Goal: Task Accomplishment & Management: Manage account settings

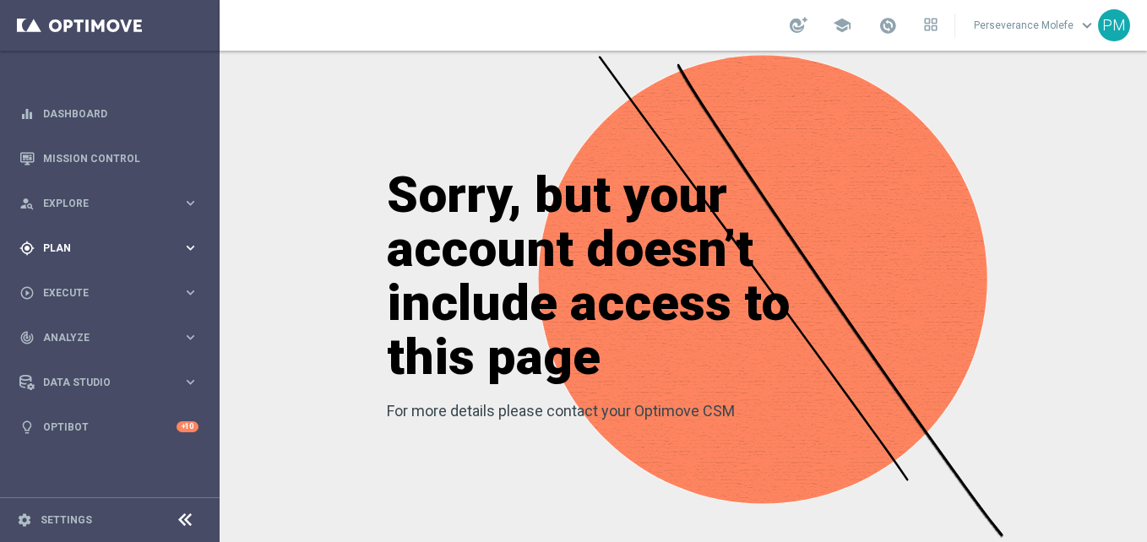
click at [109, 250] on span "Plan" at bounding box center [112, 248] width 139 height 10
click at [68, 340] on button "Templates keyboard_arrow_right" at bounding box center [121, 334] width 155 height 14
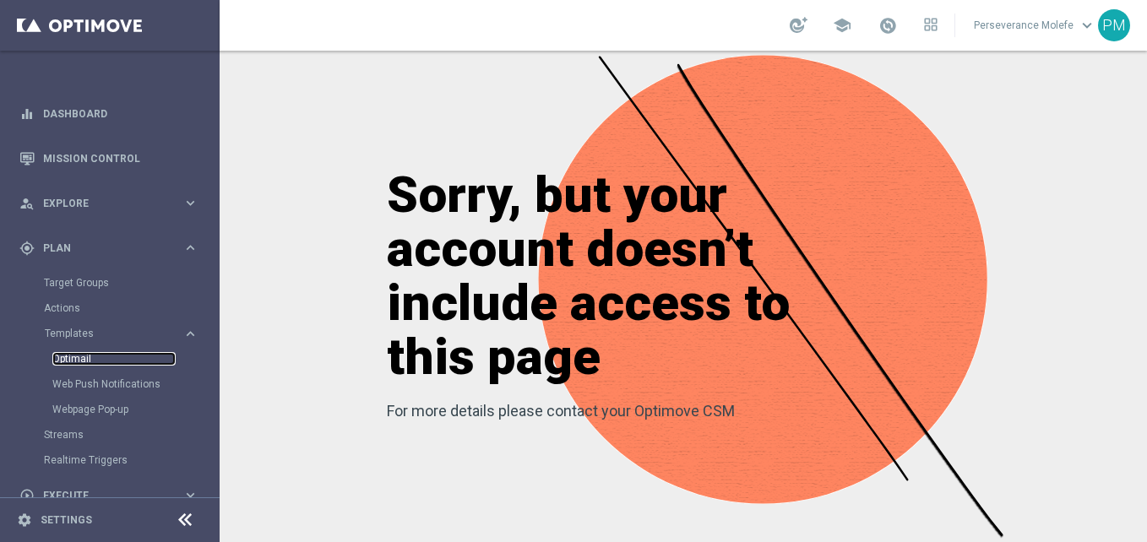
click at [84, 359] on link "Optimail" at bounding box center [113, 359] width 123 height 14
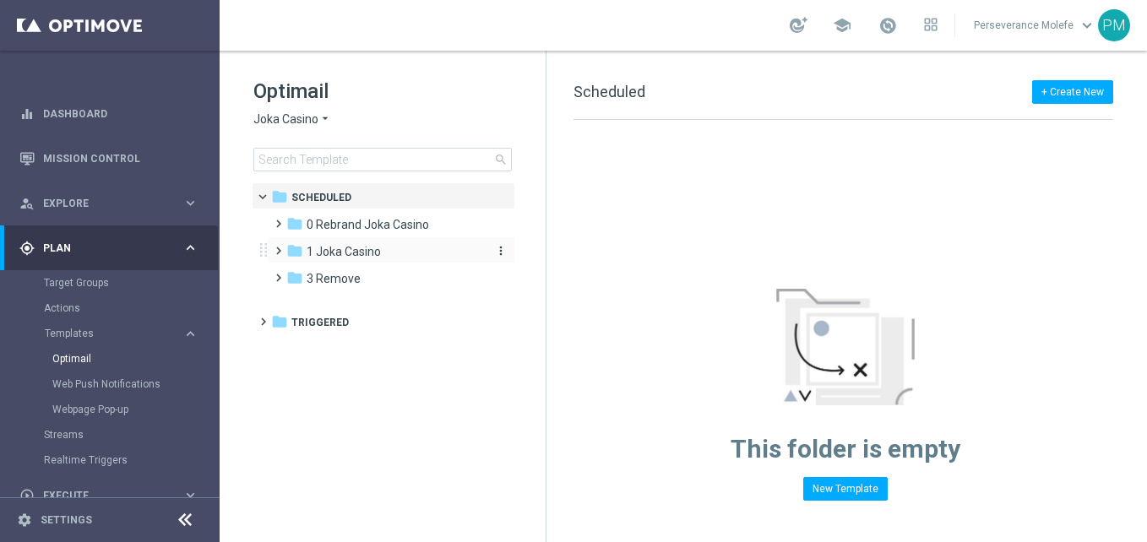
click at [330, 258] on span "1 Joka Casino" at bounding box center [344, 251] width 74 height 15
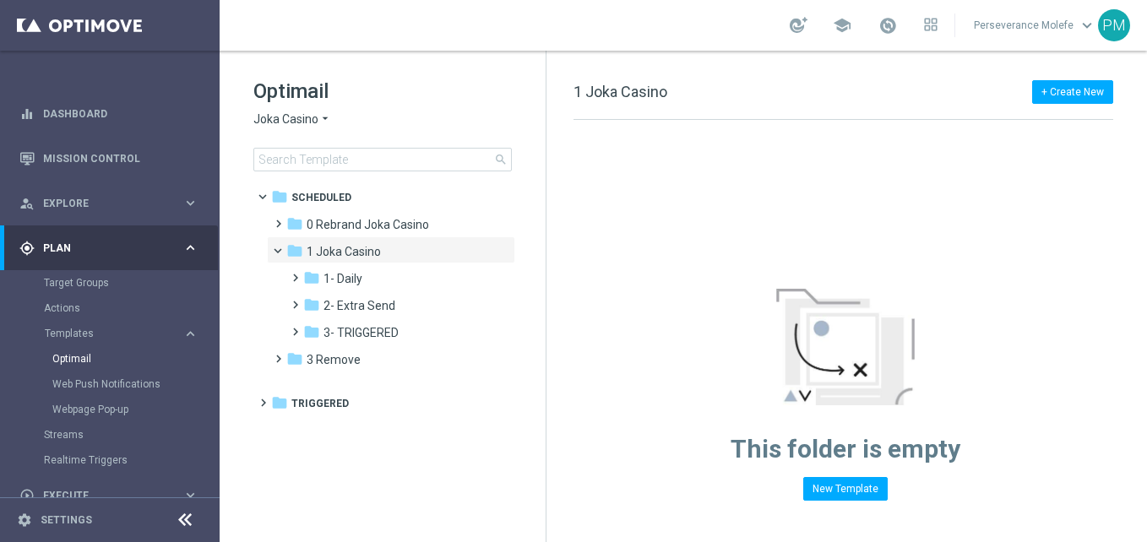
click at [330, 258] on span "1 Joka Casino" at bounding box center [344, 251] width 74 height 15
click at [364, 275] on div "folder 1- Daily" at bounding box center [393, 278] width 180 height 19
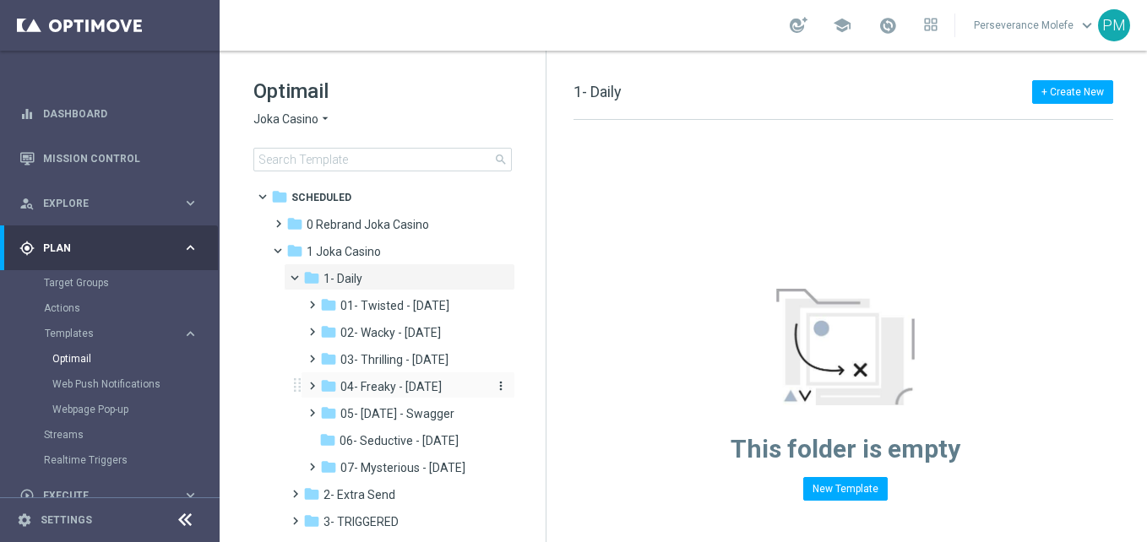
click at [433, 395] on div "folder 04- Freaky - Friday" at bounding box center [403, 387] width 166 height 19
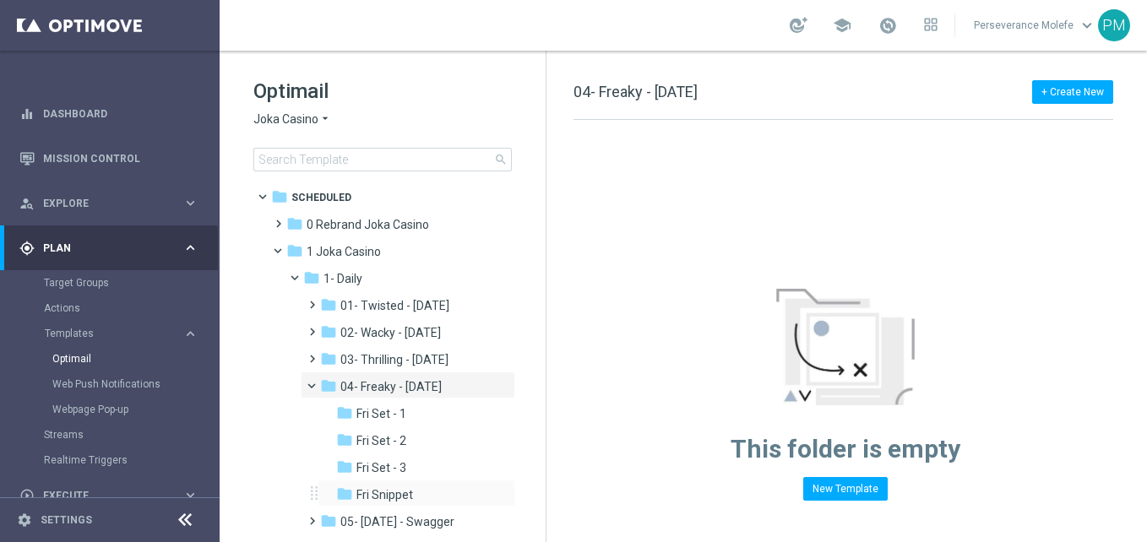
click at [425, 483] on div "folder Fri Snippet more_vert" at bounding box center [417, 493] width 198 height 27
click at [424, 495] on div "folder Fri Snippet" at bounding box center [412, 495] width 152 height 19
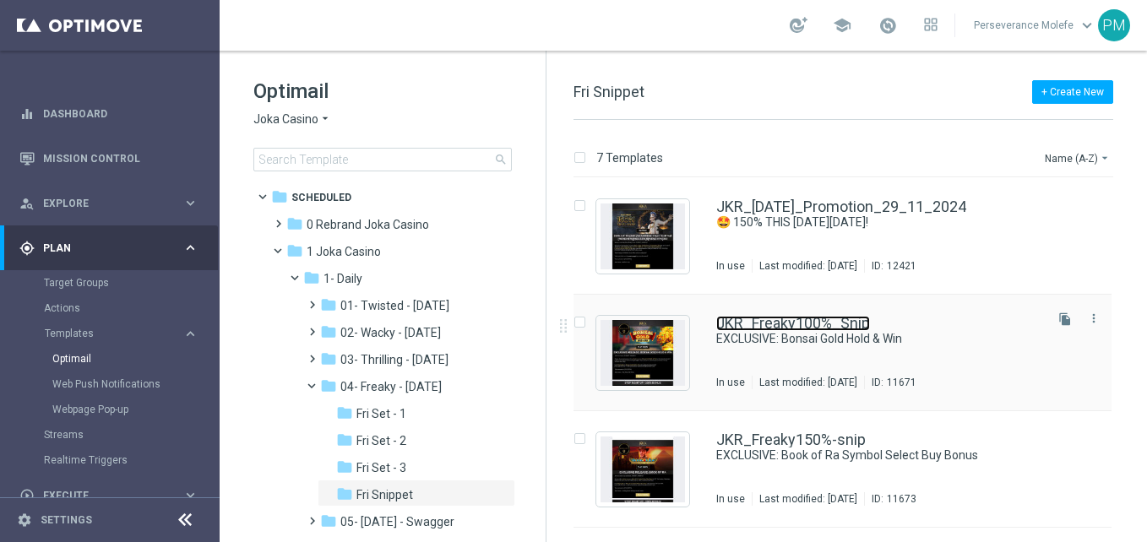
click at [780, 318] on link "JKR_Freaky100%_Snip" at bounding box center [793, 323] width 154 height 15
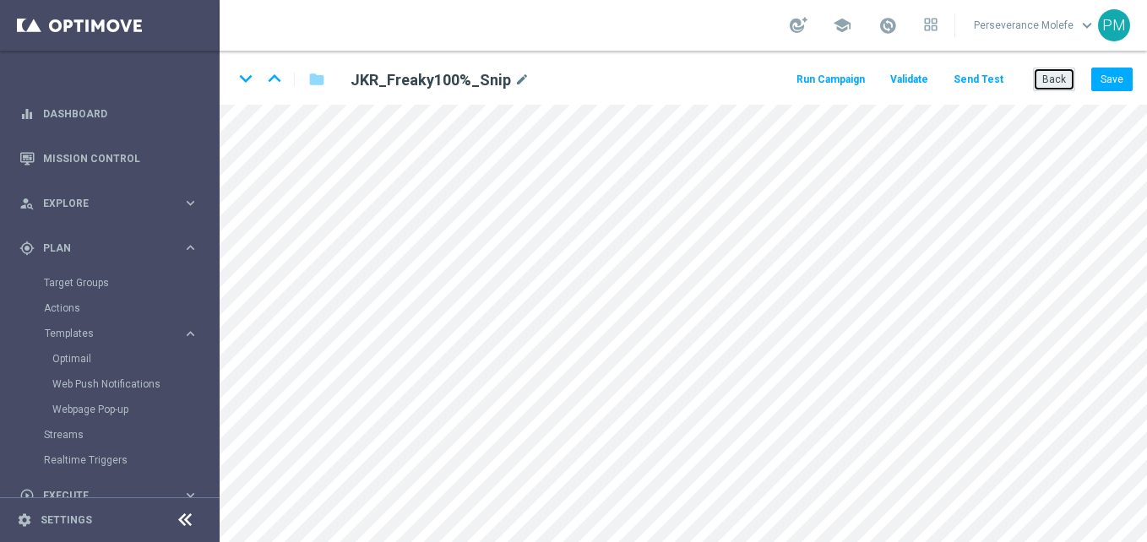
click at [1041, 68] on button "Back" at bounding box center [1054, 80] width 42 height 24
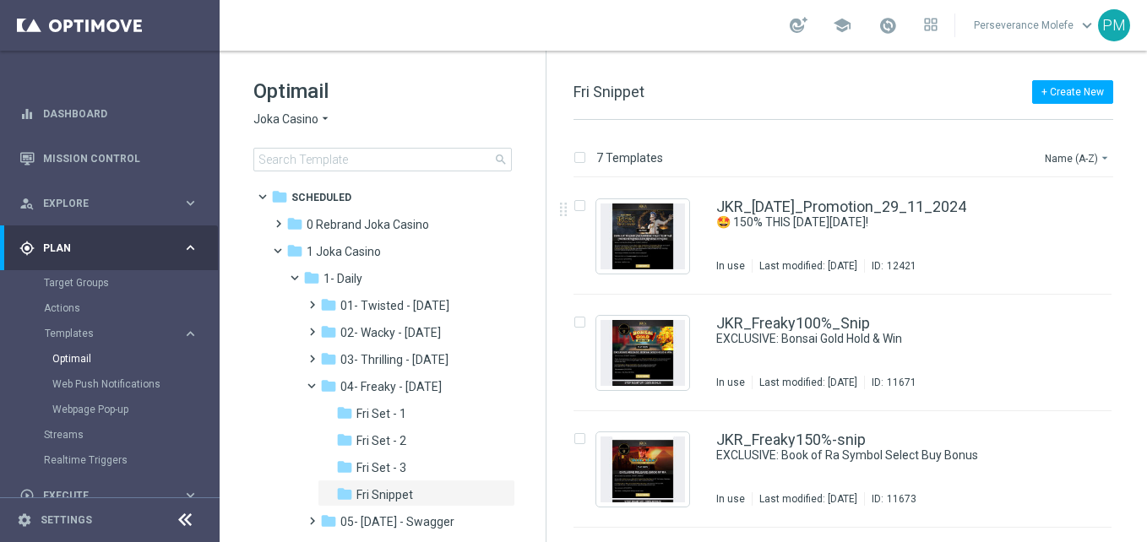
click at [297, 117] on span "Joka Casino" at bounding box center [285, 120] width 65 height 16
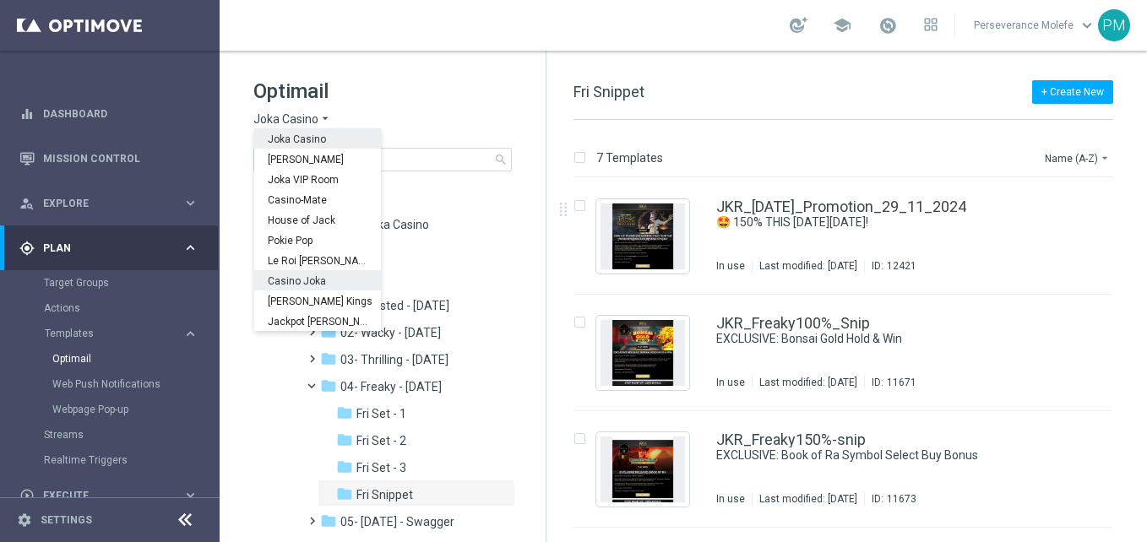
click at [0, 0] on span "Casino Joka" at bounding box center [0, 0] width 0 height 0
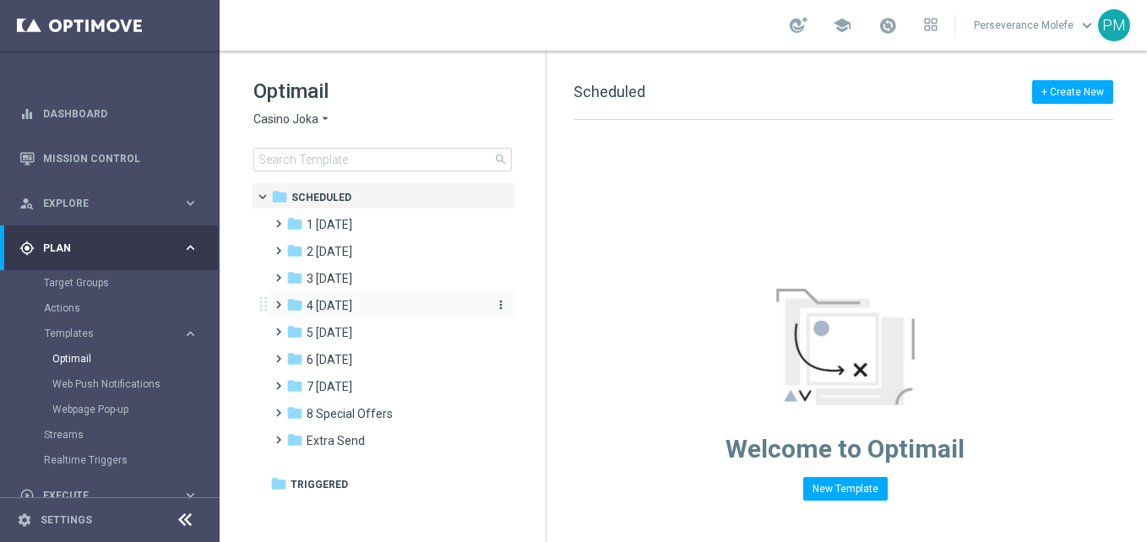
click at [348, 304] on span "4 Friday" at bounding box center [330, 305] width 46 height 15
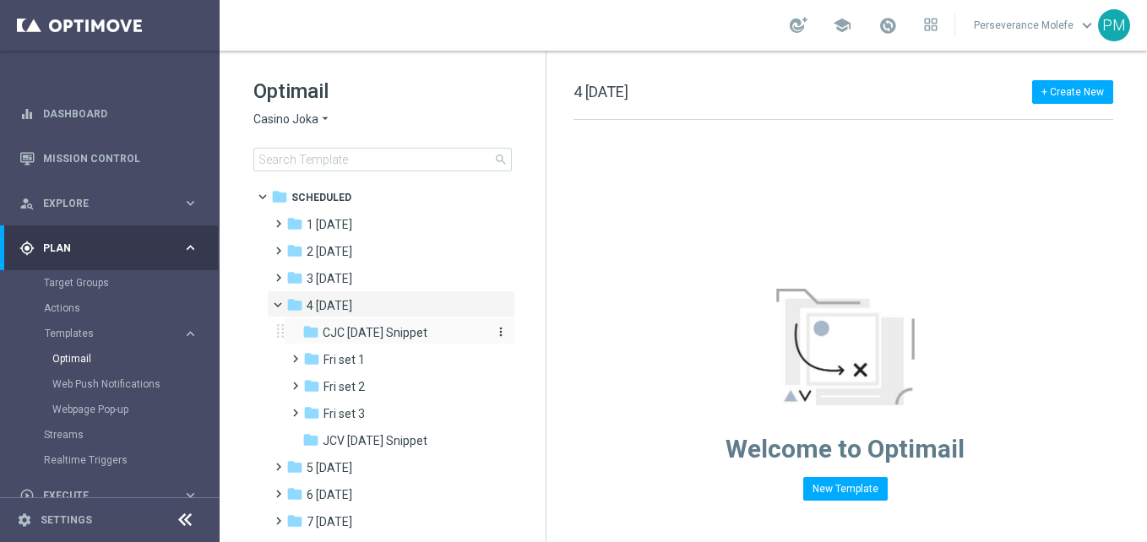
click at [391, 336] on span "CJC Friday Snippet" at bounding box center [375, 332] width 105 height 15
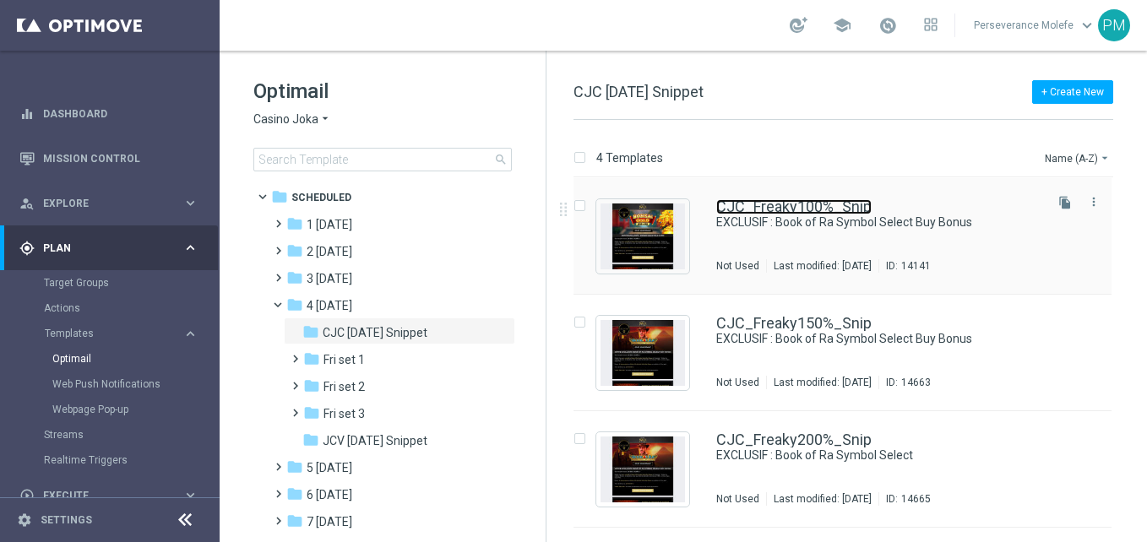
click at [749, 205] on link "CJC_Freaky100%_Snip" at bounding box center [793, 206] width 155 height 15
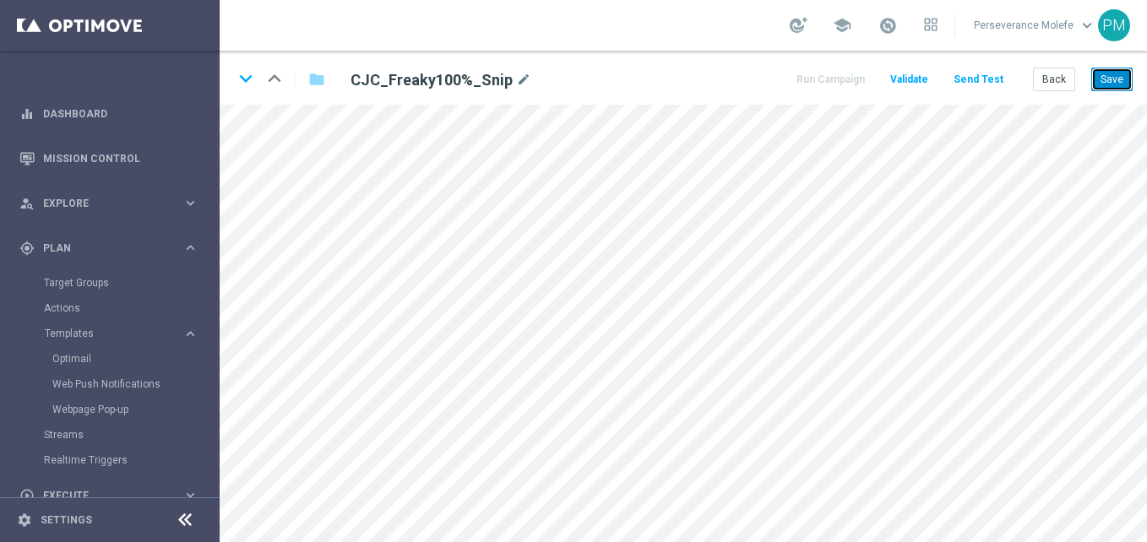
click at [1127, 79] on button "Save" at bounding box center [1111, 80] width 41 height 24
click at [1102, 85] on button "Save" at bounding box center [1111, 80] width 41 height 24
click at [1104, 85] on button "Save" at bounding box center [1111, 80] width 41 height 24
click at [1102, 84] on button "Save" at bounding box center [1111, 80] width 41 height 24
click at [1063, 82] on button "Back" at bounding box center [1054, 80] width 42 height 24
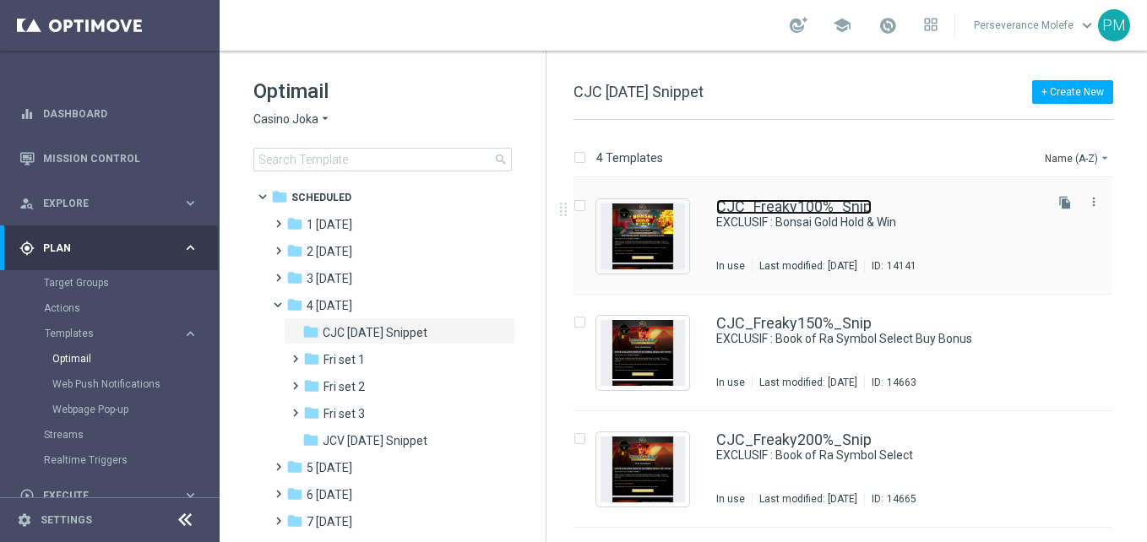
click at [770, 212] on link "CJC_Freaky100%_Snip" at bounding box center [793, 206] width 155 height 15
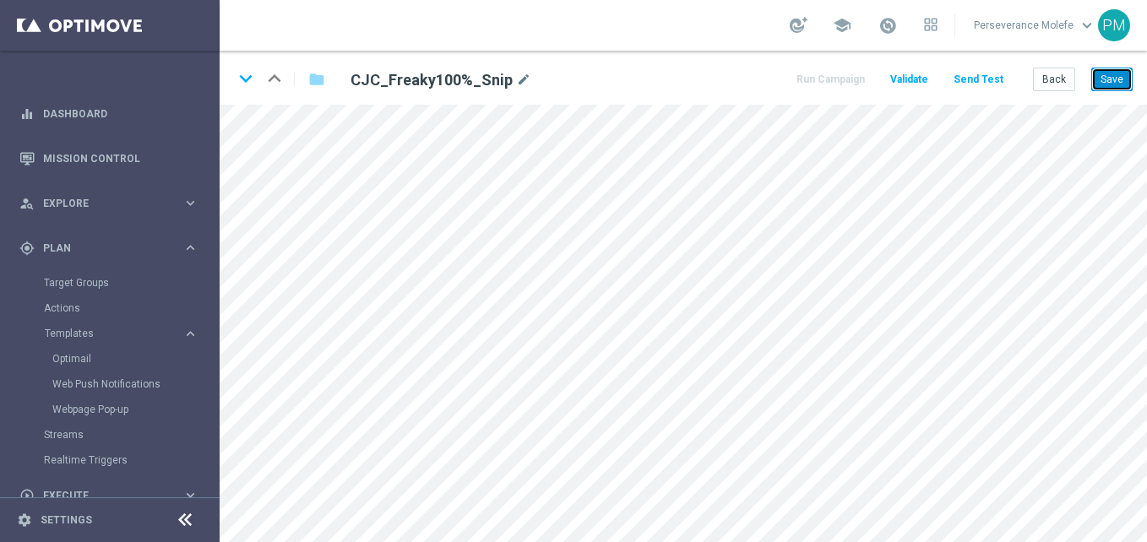
click at [1113, 90] on button "Save" at bounding box center [1111, 80] width 41 height 24
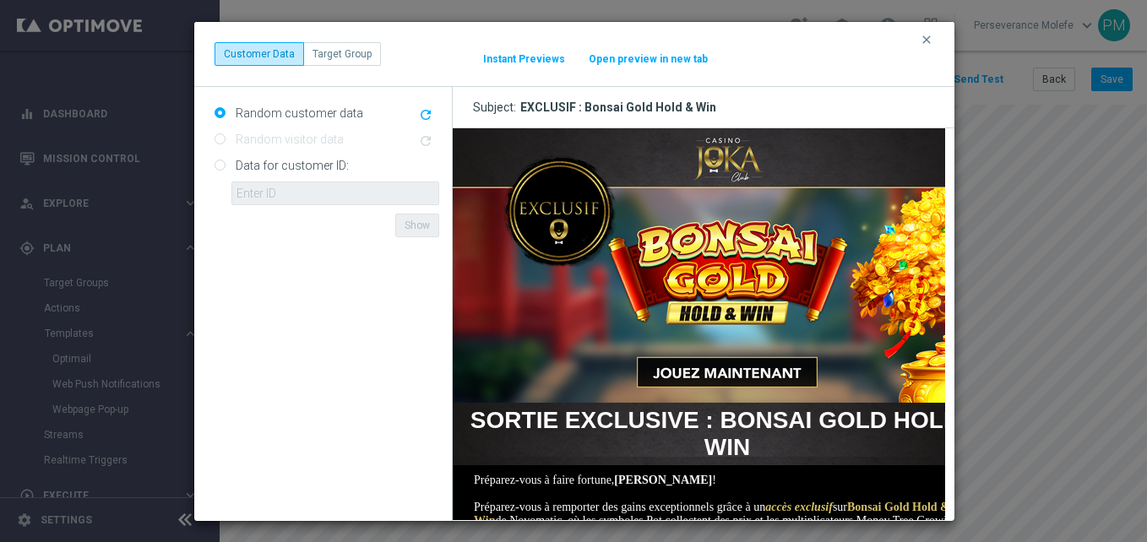
click at [639, 56] on button "Open preview in new tab" at bounding box center [648, 59] width 121 height 14
click at [922, 41] on icon "clear" at bounding box center [927, 40] width 14 height 14
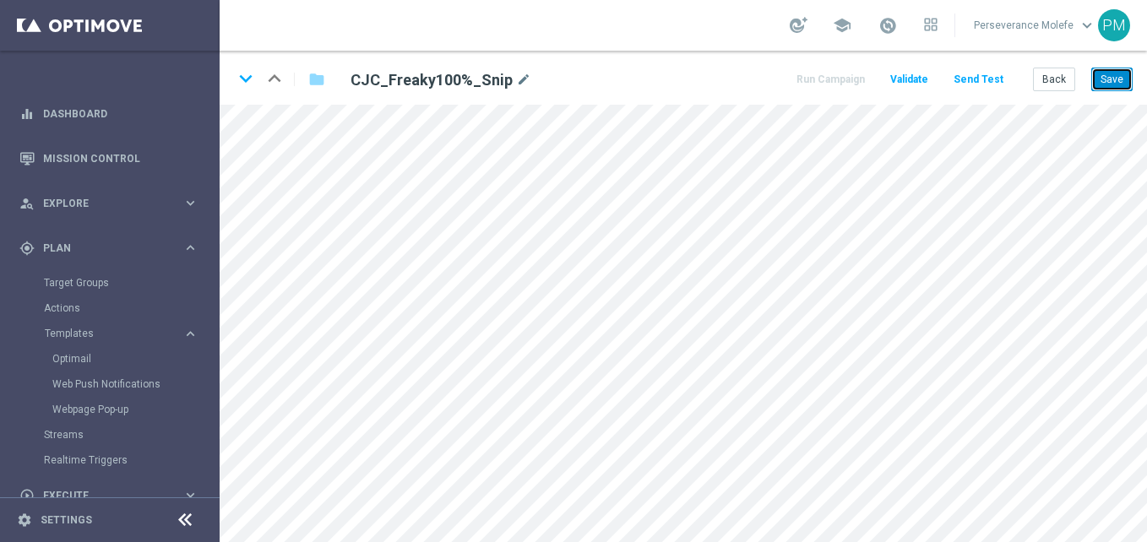
click at [1117, 70] on button "Save" at bounding box center [1111, 80] width 41 height 24
click at [1056, 88] on button "Back" at bounding box center [1054, 80] width 42 height 24
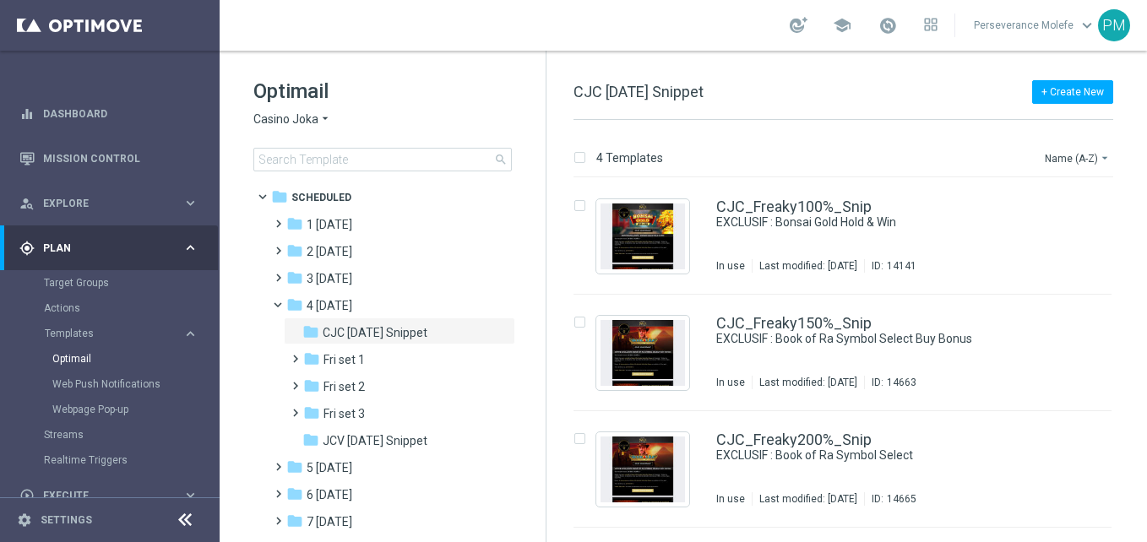
click at [188, 523] on icon at bounding box center [185, 520] width 20 height 20
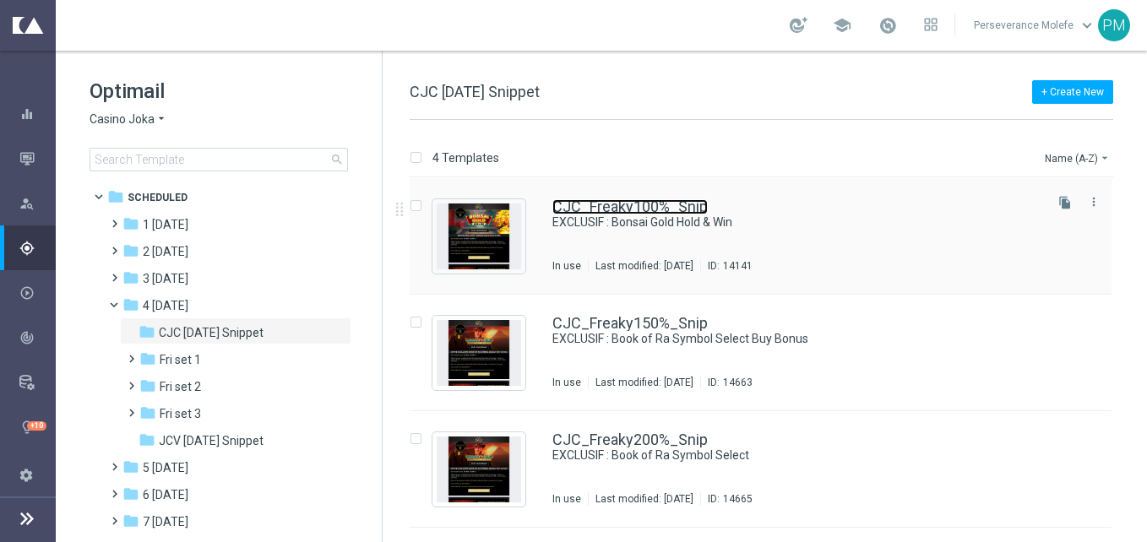
click at [606, 200] on link "CJC_Freaky100%_Snip" at bounding box center [629, 206] width 155 height 15
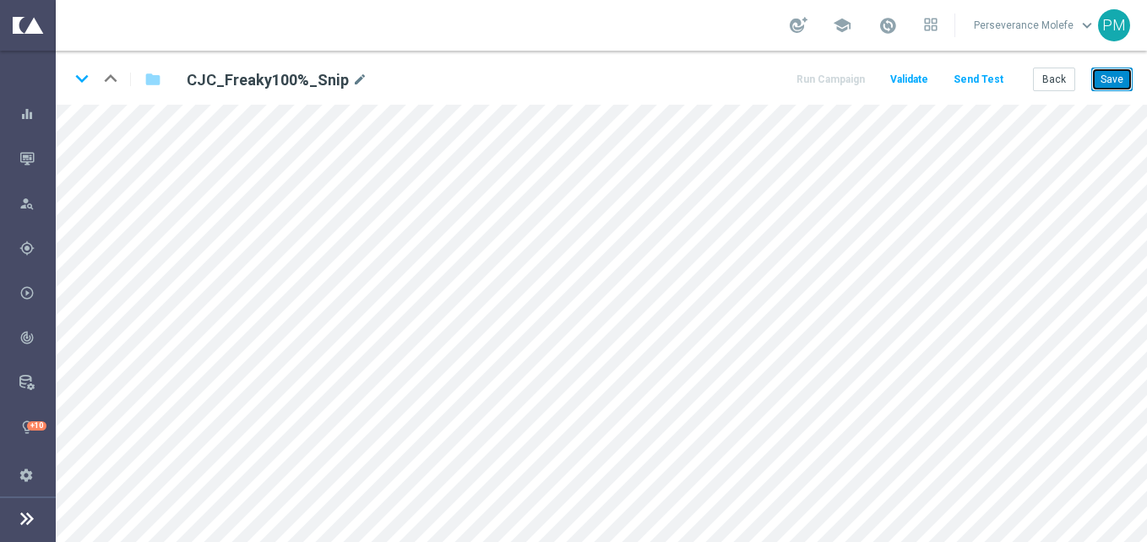
click at [1113, 82] on button "Save" at bounding box center [1111, 80] width 41 height 24
click at [1058, 73] on button "Back" at bounding box center [1054, 80] width 42 height 24
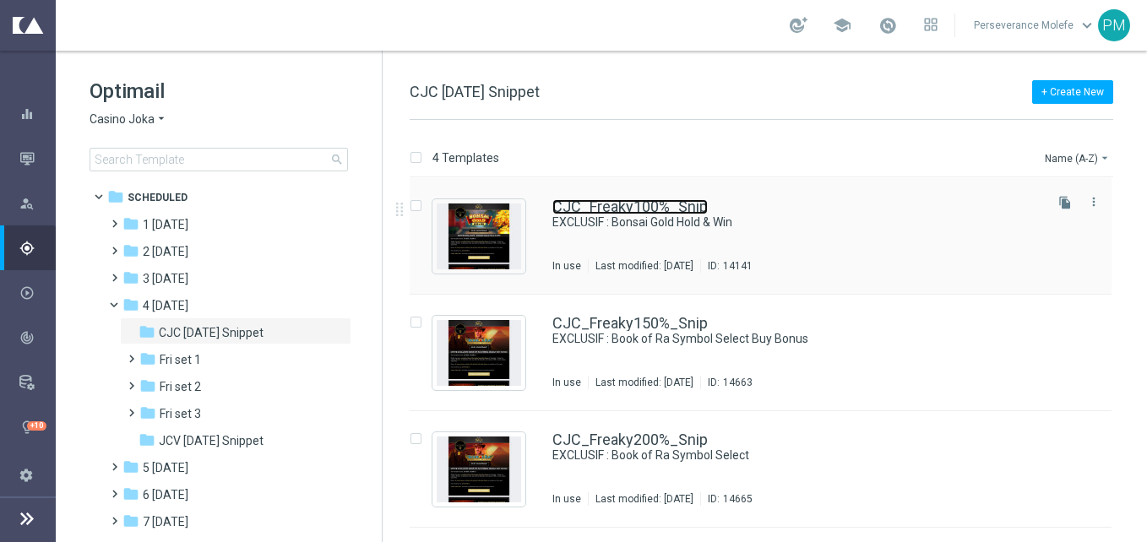
click at [658, 205] on link "CJC_Freaky100%_Snip" at bounding box center [629, 206] width 155 height 15
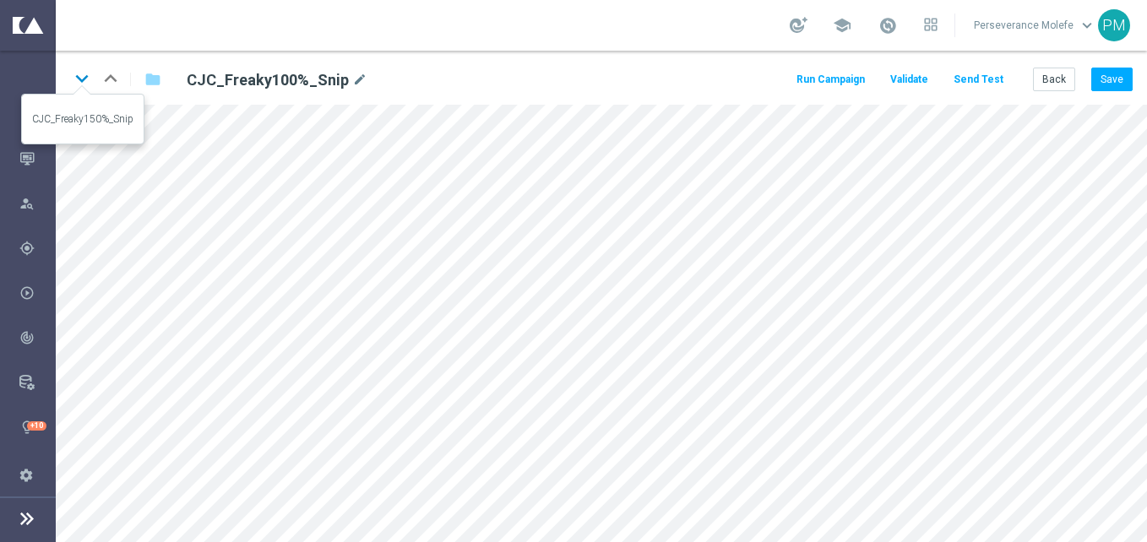
click at [83, 80] on icon "keyboard_arrow_down" at bounding box center [81, 78] width 25 height 25
click at [1108, 84] on button "Save" at bounding box center [1111, 80] width 41 height 24
click at [84, 72] on icon "keyboard_arrow_down" at bounding box center [81, 78] width 25 height 25
click at [1113, 70] on button "Save" at bounding box center [1111, 80] width 41 height 24
click at [84, 79] on icon "keyboard_arrow_down" at bounding box center [81, 78] width 25 height 25
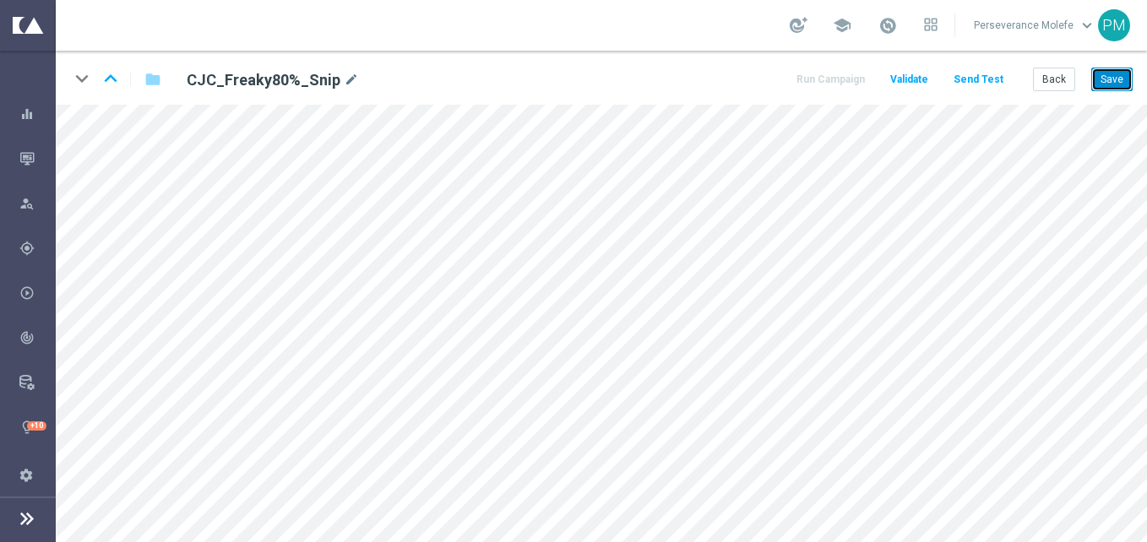
click at [1101, 77] on button "Save" at bounding box center [1111, 80] width 41 height 24
click at [1049, 83] on button "Back" at bounding box center [1054, 80] width 42 height 24
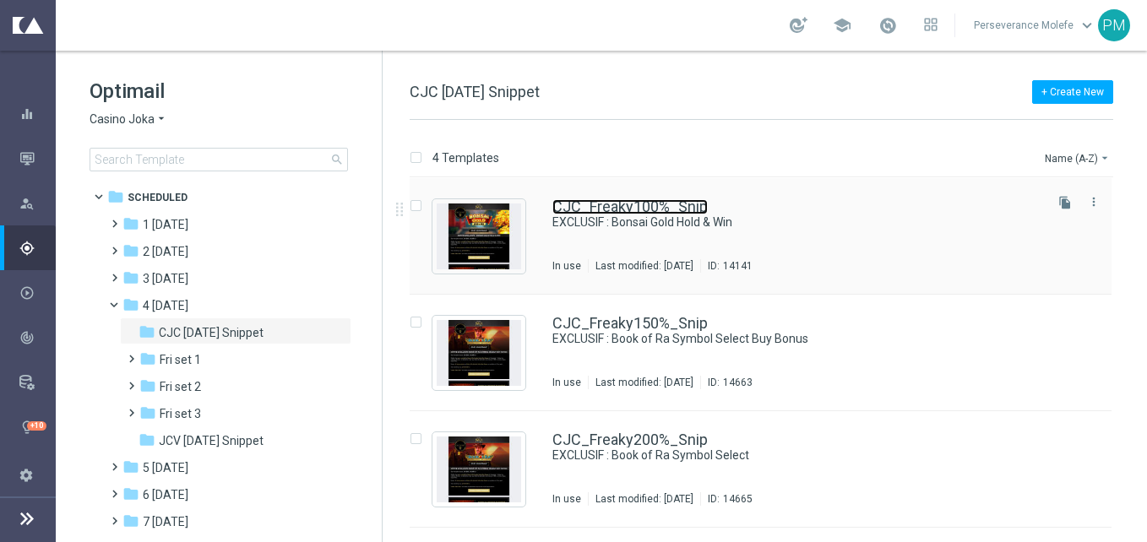
click at [602, 203] on link "CJC_Freaky100%_Snip" at bounding box center [629, 206] width 155 height 15
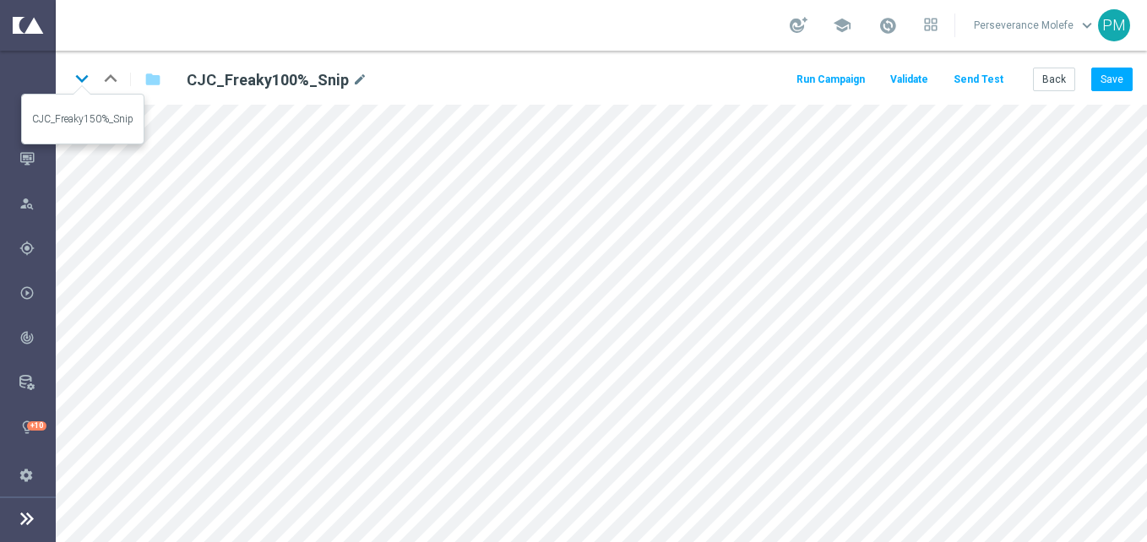
click at [79, 84] on icon "keyboard_arrow_down" at bounding box center [81, 78] width 25 height 25
click at [1110, 72] on button "Save" at bounding box center [1111, 80] width 41 height 24
click at [81, 79] on icon "keyboard_arrow_down" at bounding box center [81, 78] width 25 height 25
click at [1105, 62] on div "keyboard_arrow_down keyboard_arrow_up folder CJC_Freaky200%_Snip mode_edit Run …" at bounding box center [601, 78] width 1091 height 54
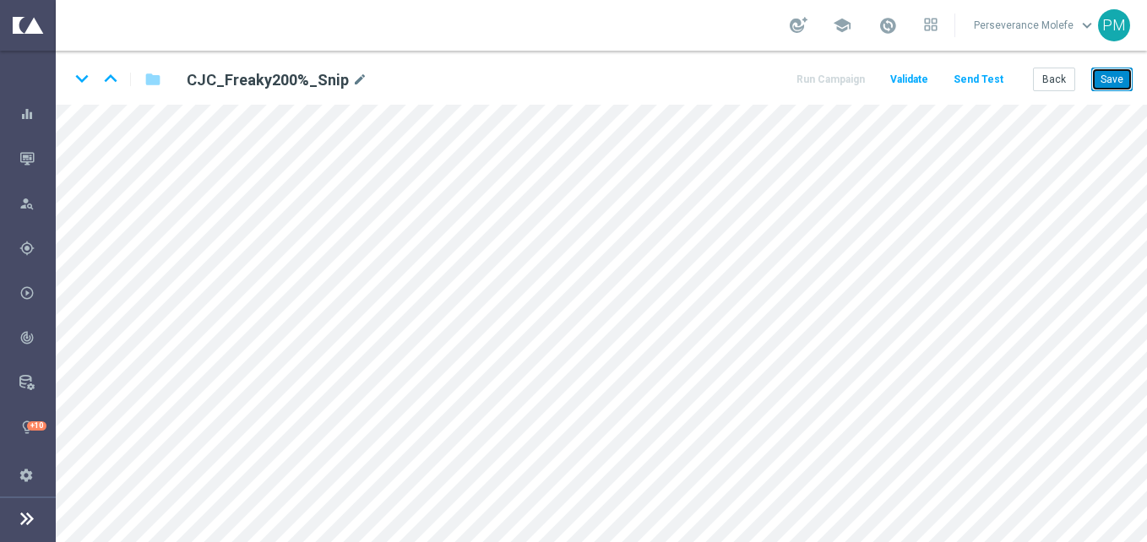
click at [1103, 70] on button "Save" at bounding box center [1111, 80] width 41 height 24
click at [85, 79] on icon "keyboard_arrow_down" at bounding box center [81, 78] width 25 height 25
click at [1113, 83] on button "Save" at bounding box center [1111, 80] width 41 height 24
click at [1108, 77] on button "Save" at bounding box center [1111, 80] width 41 height 24
click at [118, 71] on icon "keyboard_arrow_up" at bounding box center [110, 78] width 25 height 25
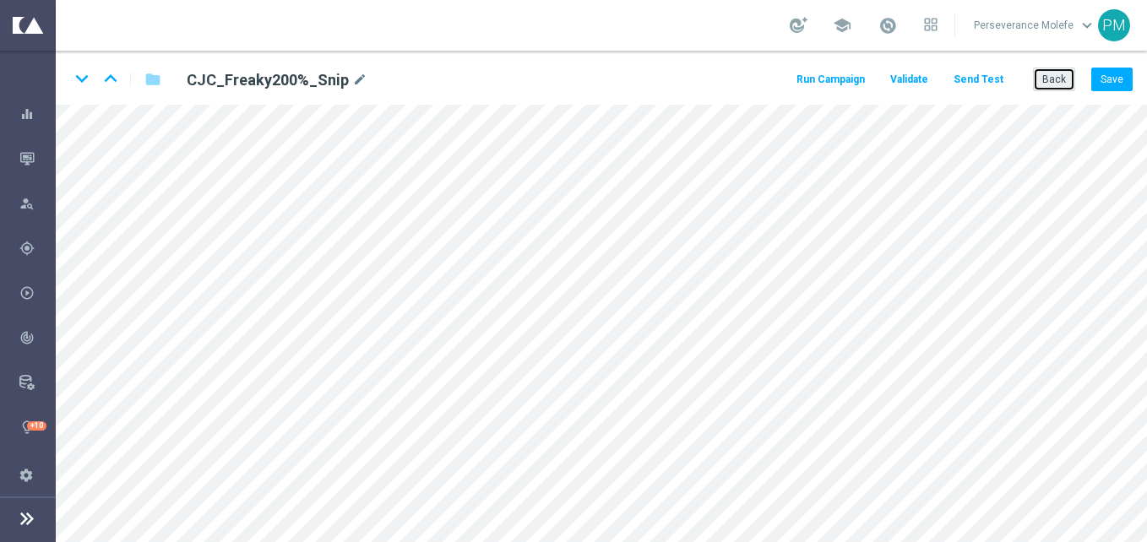
click at [1058, 86] on button "Back" at bounding box center [1054, 80] width 42 height 24
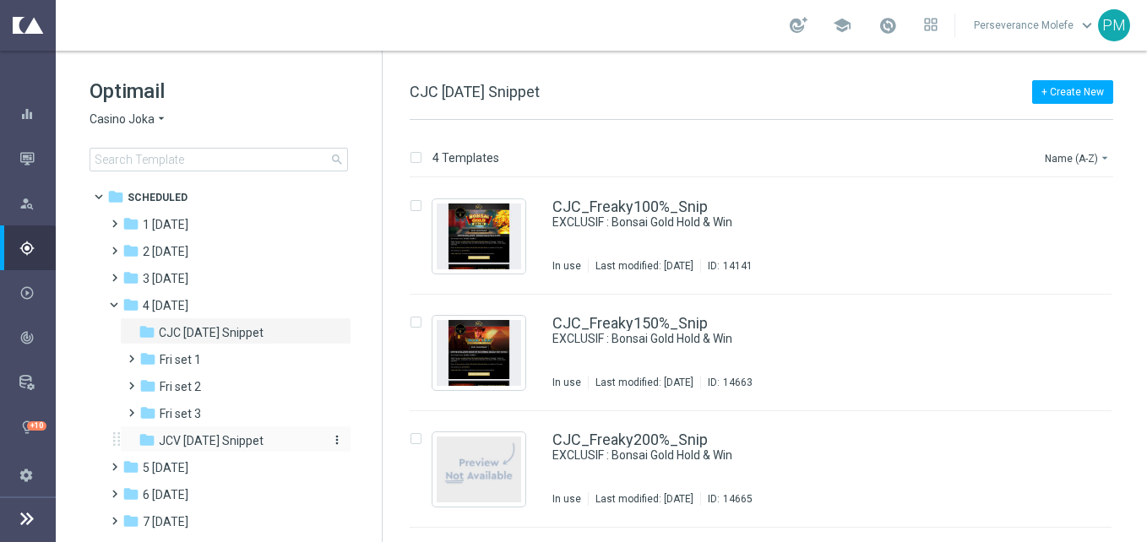
click at [227, 436] on span "JCV Friday Snippet" at bounding box center [211, 440] width 105 height 15
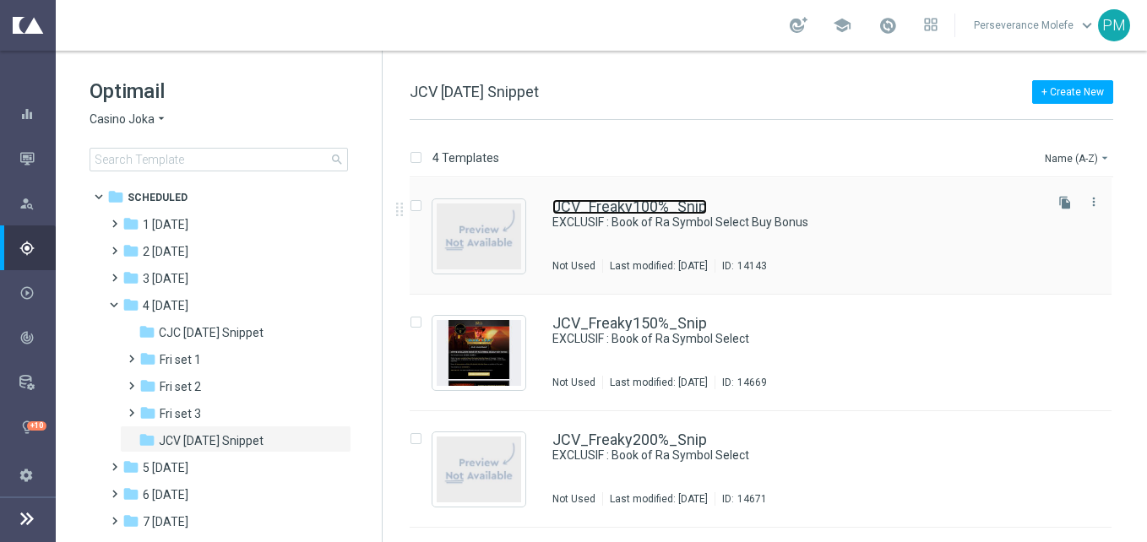
click at [604, 199] on link "JCV_Freaky100%_Snip" at bounding box center [629, 206] width 155 height 15
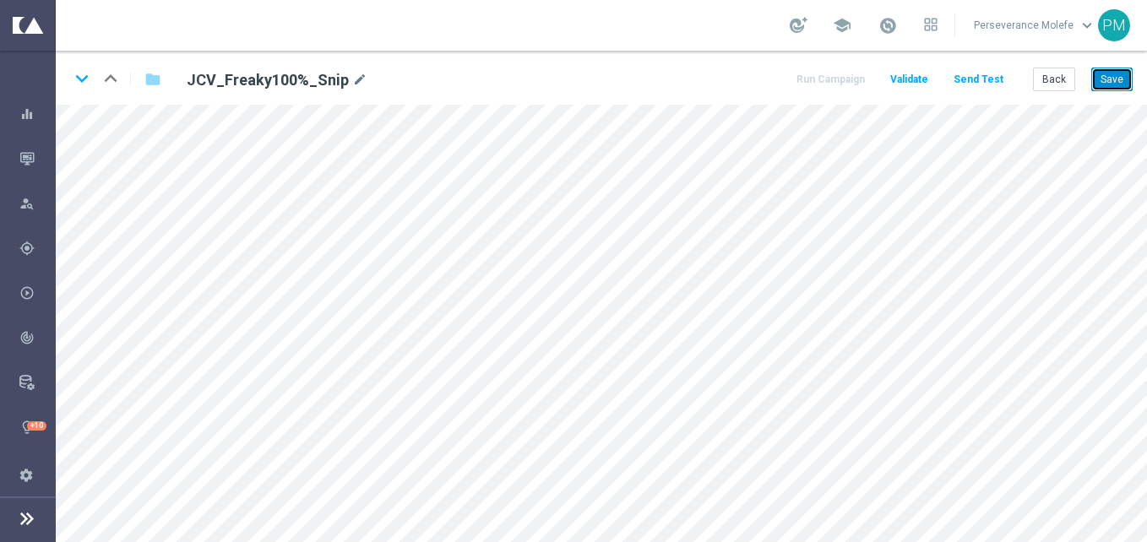
click at [1120, 83] on button "Save" at bounding box center [1111, 80] width 41 height 24
click at [1040, 79] on button "Back" at bounding box center [1054, 80] width 42 height 24
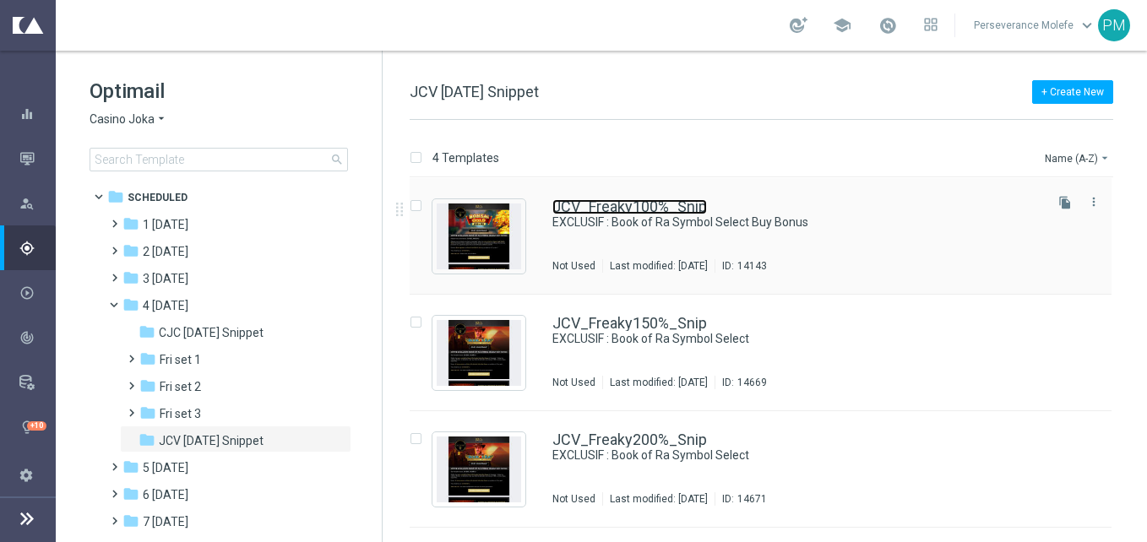
click at [632, 204] on link "JCV_Freaky100%_Snip" at bounding box center [629, 206] width 155 height 15
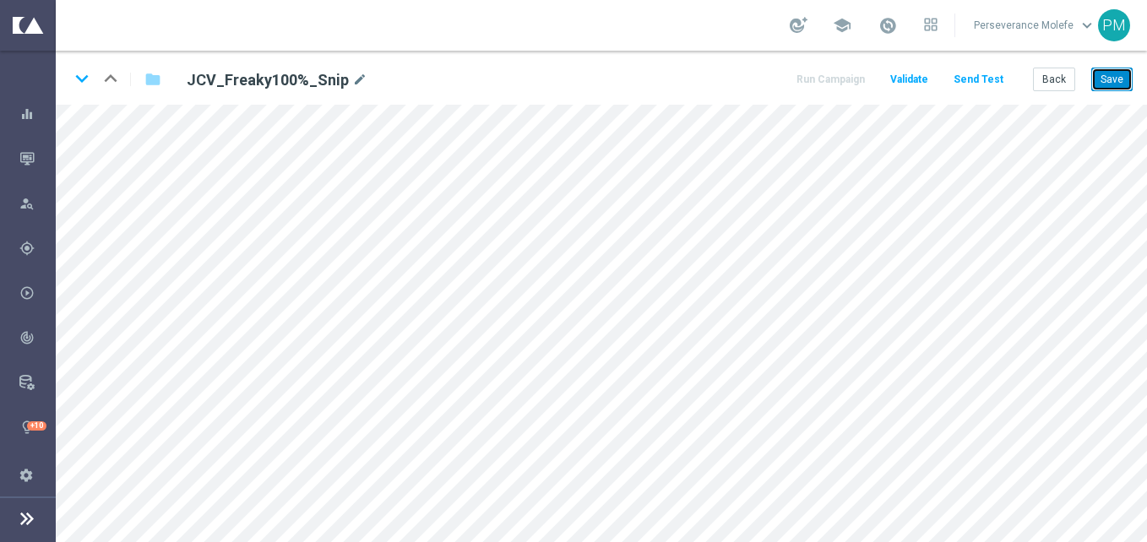
click at [1118, 79] on button "Save" at bounding box center [1111, 80] width 41 height 24
click at [1133, 78] on div "keyboard_arrow_down keyboard_arrow_up folder JCV_Freaky100%_Snip mode_edit Run …" at bounding box center [601, 78] width 1091 height 54
click at [1122, 82] on button "Save" at bounding box center [1111, 80] width 41 height 24
click at [1062, 84] on button "Back" at bounding box center [1054, 80] width 42 height 24
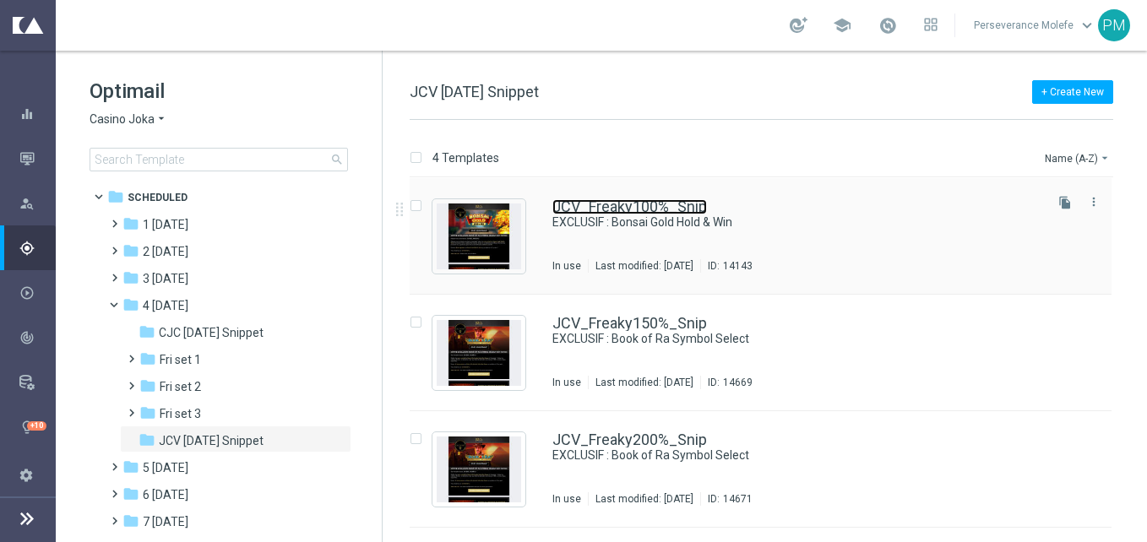
click at [623, 214] on link "JCV_Freaky100%_Snip" at bounding box center [629, 206] width 155 height 15
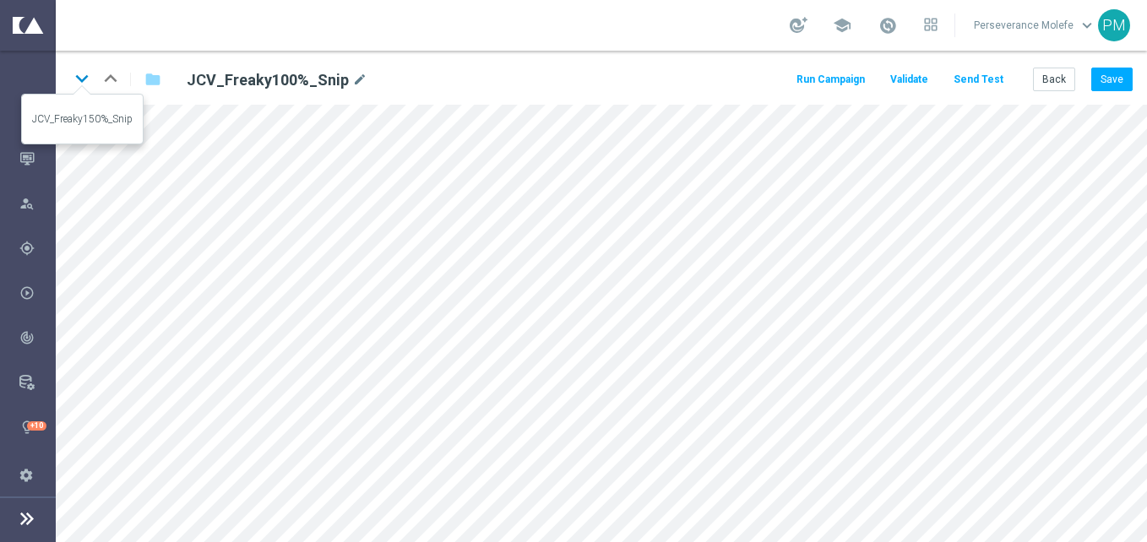
click at [85, 82] on icon "keyboard_arrow_down" at bounding box center [81, 78] width 25 height 25
click at [1119, 88] on button "Save" at bounding box center [1111, 80] width 41 height 24
click at [85, 82] on icon "keyboard_arrow_down" at bounding box center [81, 78] width 25 height 25
click at [1094, 73] on button "Save" at bounding box center [1111, 80] width 41 height 24
click at [79, 86] on icon "keyboard_arrow_down" at bounding box center [81, 78] width 25 height 25
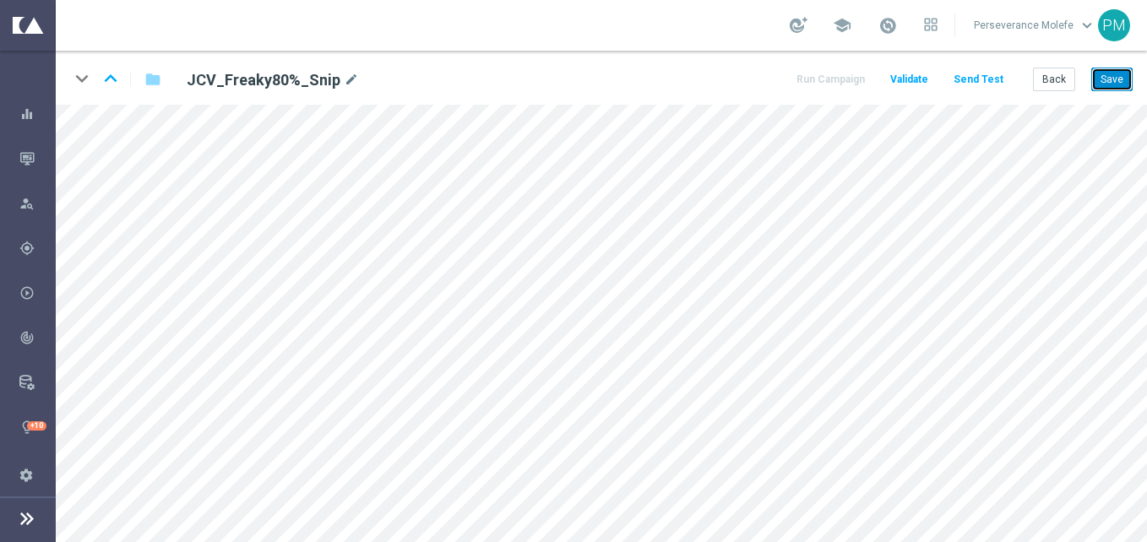
click at [1108, 82] on button "Save" at bounding box center [1111, 80] width 41 height 24
click at [1059, 79] on button "Back" at bounding box center [1054, 80] width 42 height 24
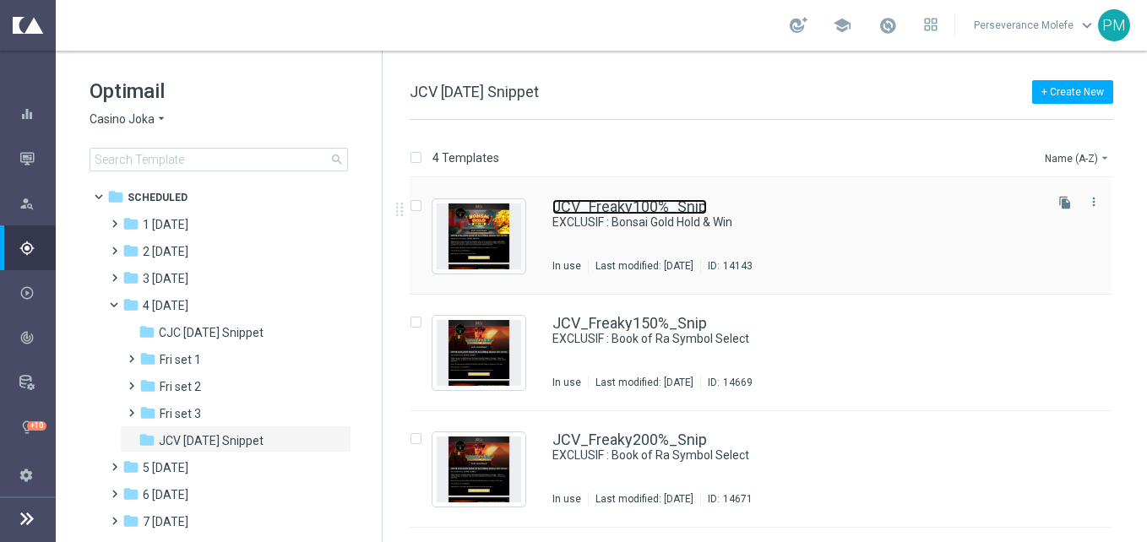
click at [646, 212] on link "JCV_Freaky100%_Snip" at bounding box center [629, 206] width 155 height 15
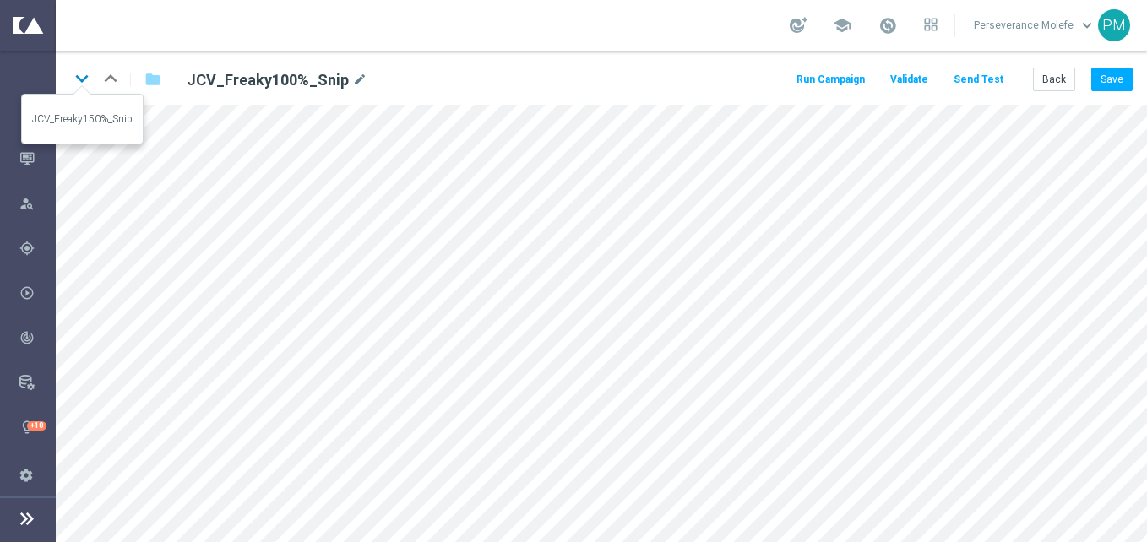
click at [78, 88] on icon "keyboard_arrow_down" at bounding box center [81, 78] width 25 height 25
click at [1102, 80] on button "Save" at bounding box center [1111, 80] width 41 height 24
click at [90, 85] on icon "keyboard_arrow_down" at bounding box center [81, 78] width 25 height 25
click at [1106, 79] on button "Save" at bounding box center [1111, 80] width 41 height 24
click at [82, 85] on icon "keyboard_arrow_down" at bounding box center [81, 78] width 25 height 25
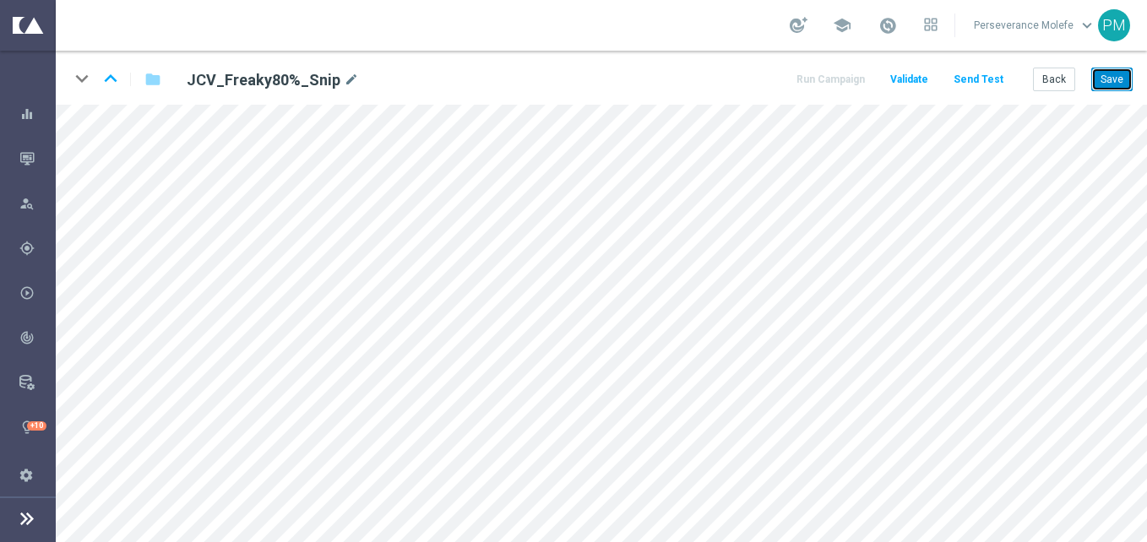
click at [1112, 85] on button "Save" at bounding box center [1111, 80] width 41 height 24
click at [1108, 92] on div "keyboard_arrow_down keyboard_arrow_up folder JCV_Freaky80%_Snip mode_edit Run C…" at bounding box center [601, 78] width 1091 height 54
click at [1109, 91] on button "Save" at bounding box center [1111, 80] width 41 height 24
click at [121, 85] on icon "keyboard_arrow_up" at bounding box center [110, 78] width 25 height 25
click at [1118, 79] on button "Save" at bounding box center [1111, 80] width 41 height 24
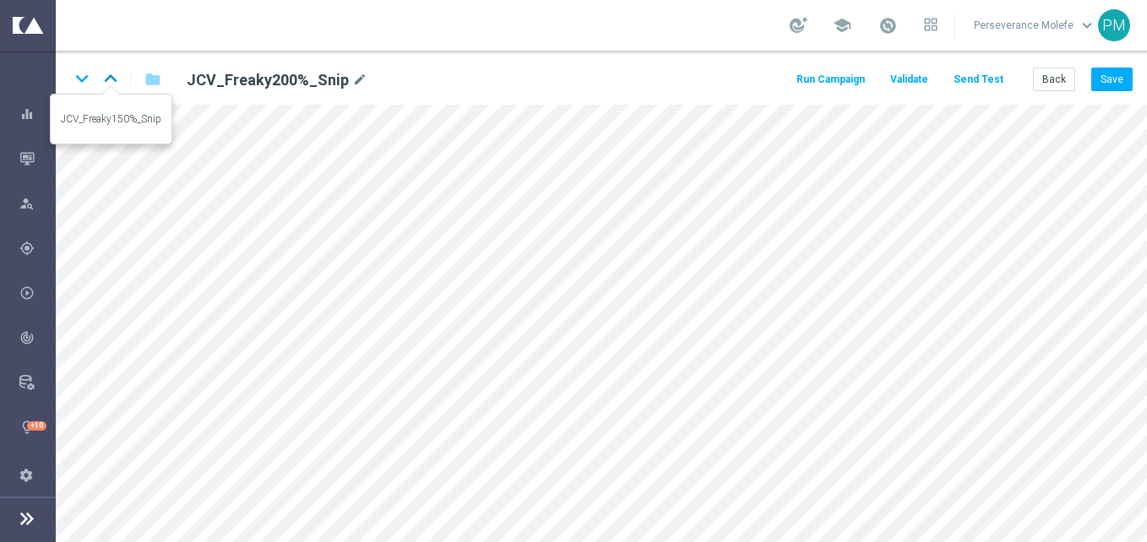
click at [110, 79] on icon "keyboard_arrow_up" at bounding box center [110, 78] width 25 height 25
click at [1107, 77] on button "Save" at bounding box center [1111, 80] width 41 height 24
click at [106, 70] on icon "keyboard_arrow_up" at bounding box center [110, 78] width 25 height 25
click at [79, 82] on icon "keyboard_arrow_down" at bounding box center [81, 78] width 25 height 25
click at [85, 85] on icon "keyboard_arrow_down" at bounding box center [81, 78] width 25 height 25
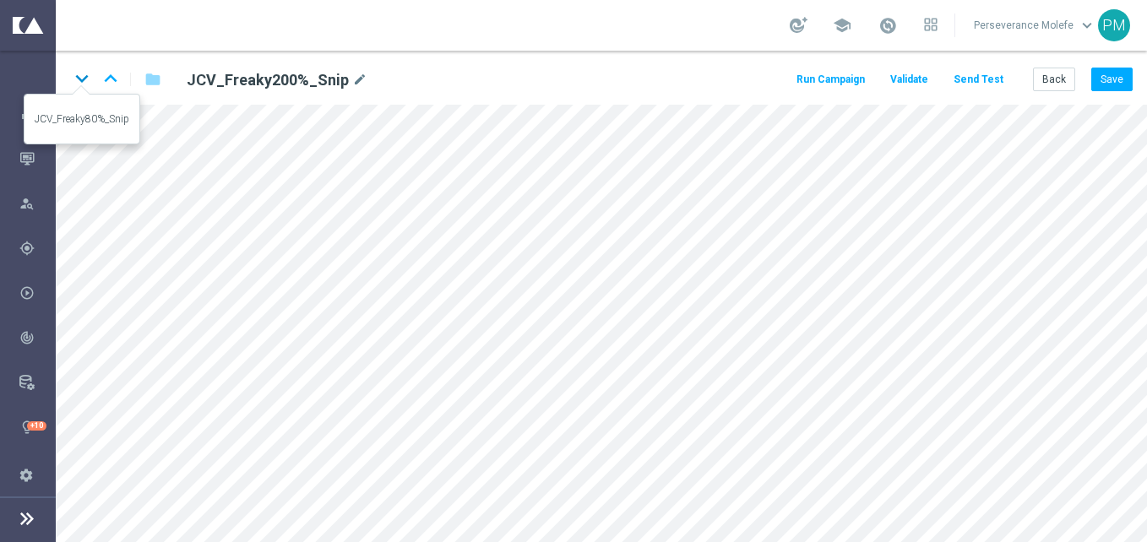
click at [86, 71] on icon "keyboard_arrow_down" at bounding box center [81, 78] width 25 height 25
click at [1048, 81] on button "Back" at bounding box center [1054, 80] width 42 height 24
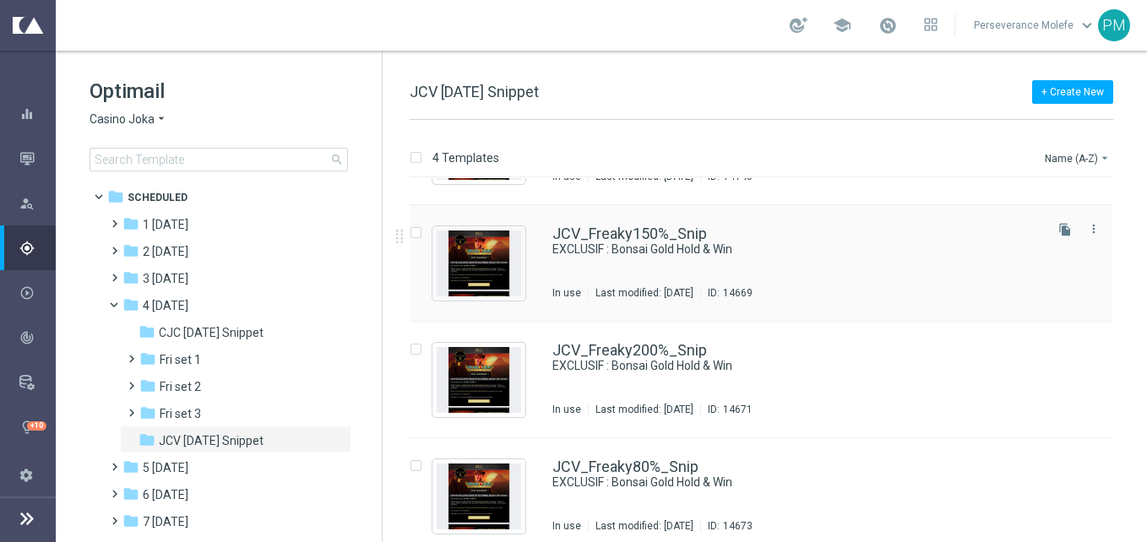
scroll to position [102, 0]
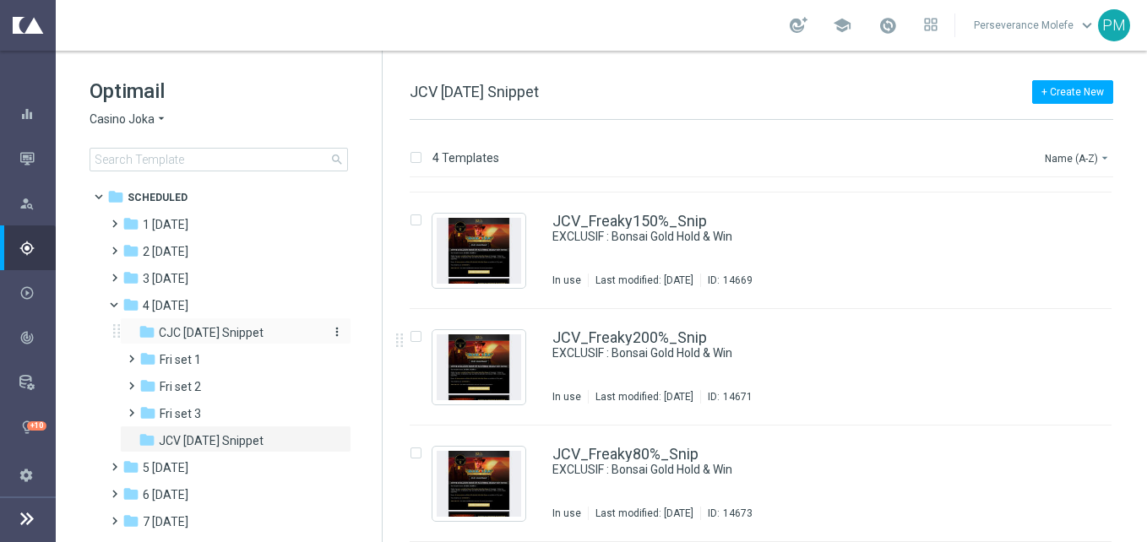
click at [235, 339] on span "CJC Friday Snippet" at bounding box center [211, 332] width 105 height 15
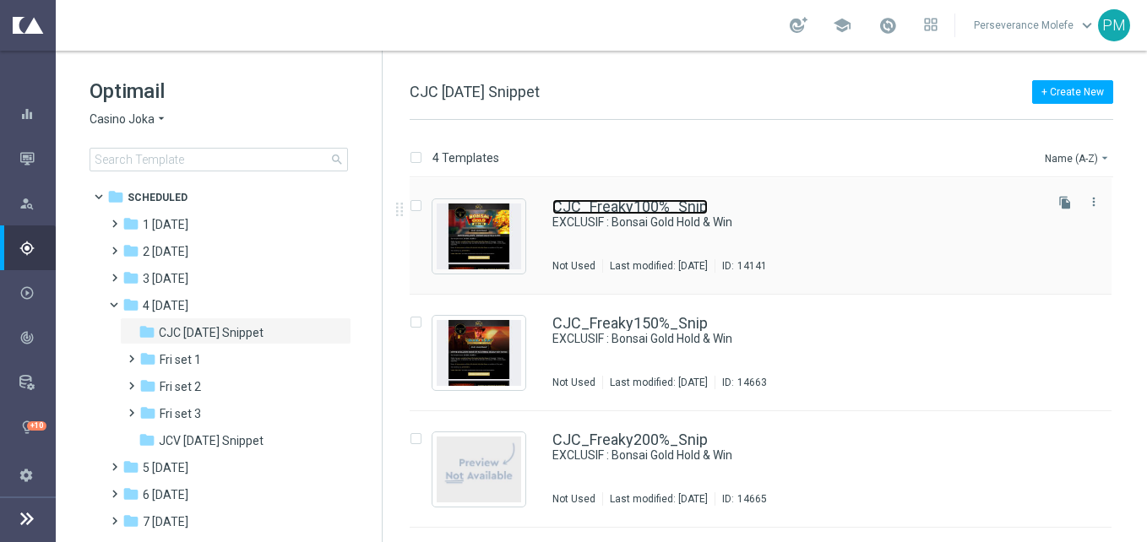
click at [639, 201] on link "CJC_Freaky100%_Snip" at bounding box center [629, 206] width 155 height 15
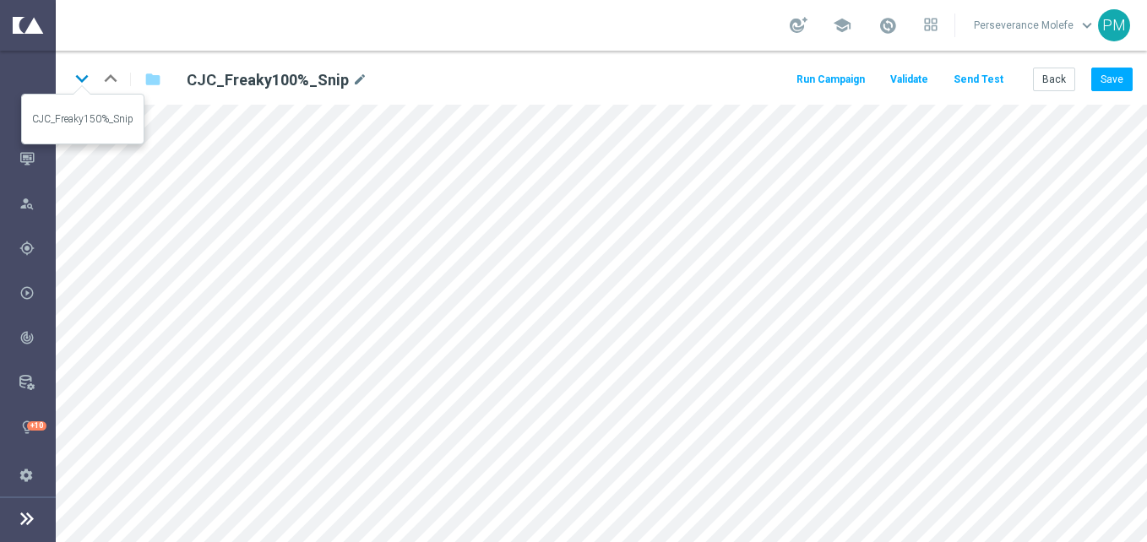
click at [86, 78] on icon "keyboard_arrow_down" at bounding box center [81, 78] width 25 height 25
click at [84, 80] on icon "keyboard_arrow_down" at bounding box center [81, 78] width 25 height 25
click at [1051, 84] on button "Back" at bounding box center [1054, 80] width 42 height 24
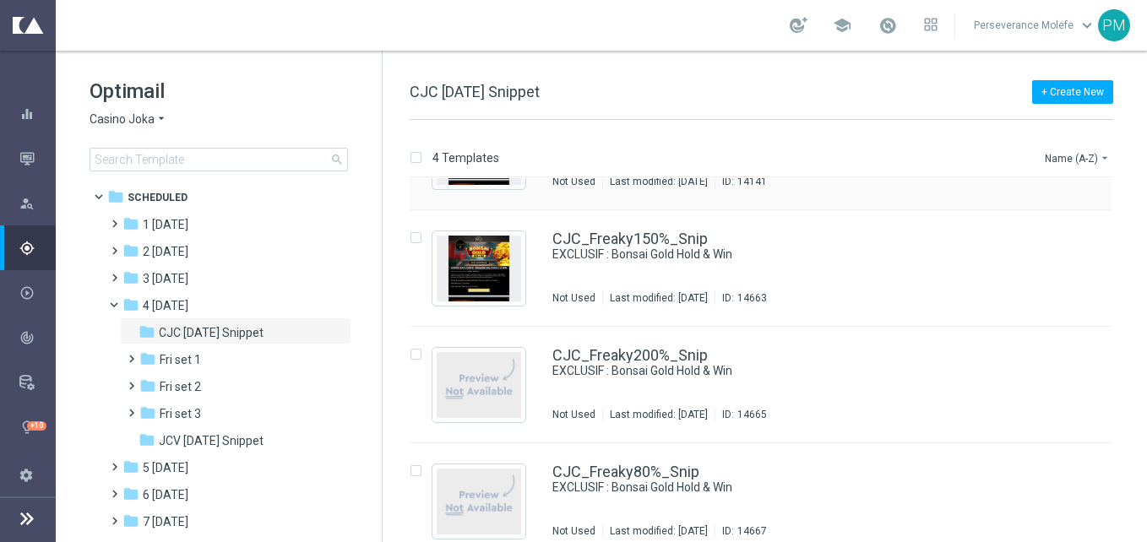
scroll to position [102, 0]
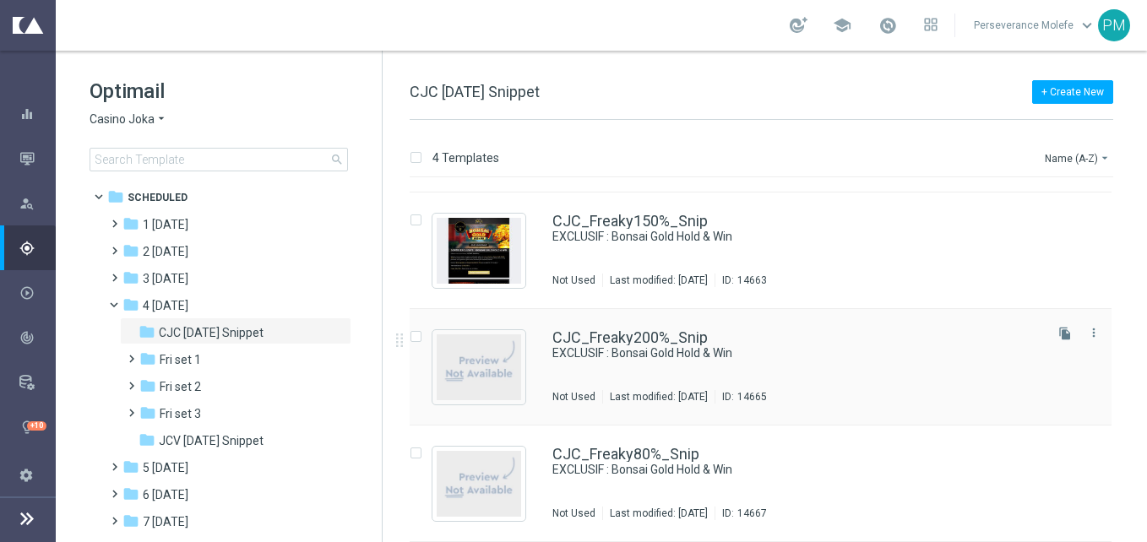
click at [653, 325] on div "CJC_Freaky200%_Snip EXCLUSIF : Bonsai Gold Hold & Win Not Used Last modified: […" at bounding box center [761, 367] width 702 height 117
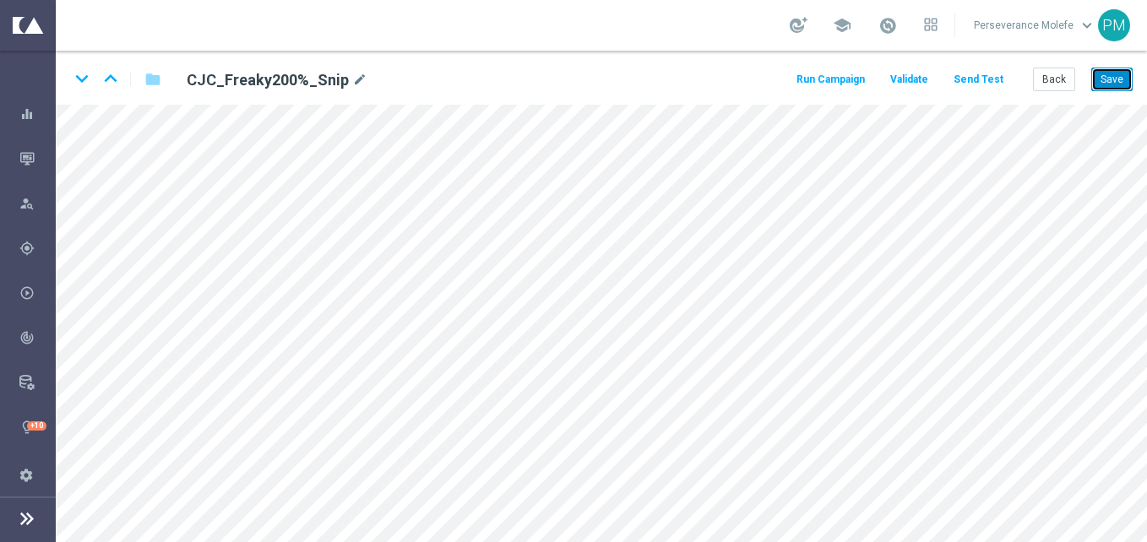
click at [1102, 70] on button "Save" at bounding box center [1111, 80] width 41 height 24
click at [1104, 70] on button "Save" at bounding box center [1111, 80] width 41 height 24
click at [1112, 77] on button "Save" at bounding box center [1111, 80] width 41 height 24
click at [1107, 82] on button "Save" at bounding box center [1111, 80] width 41 height 24
click at [85, 73] on icon "keyboard_arrow_down" at bounding box center [81, 78] width 25 height 25
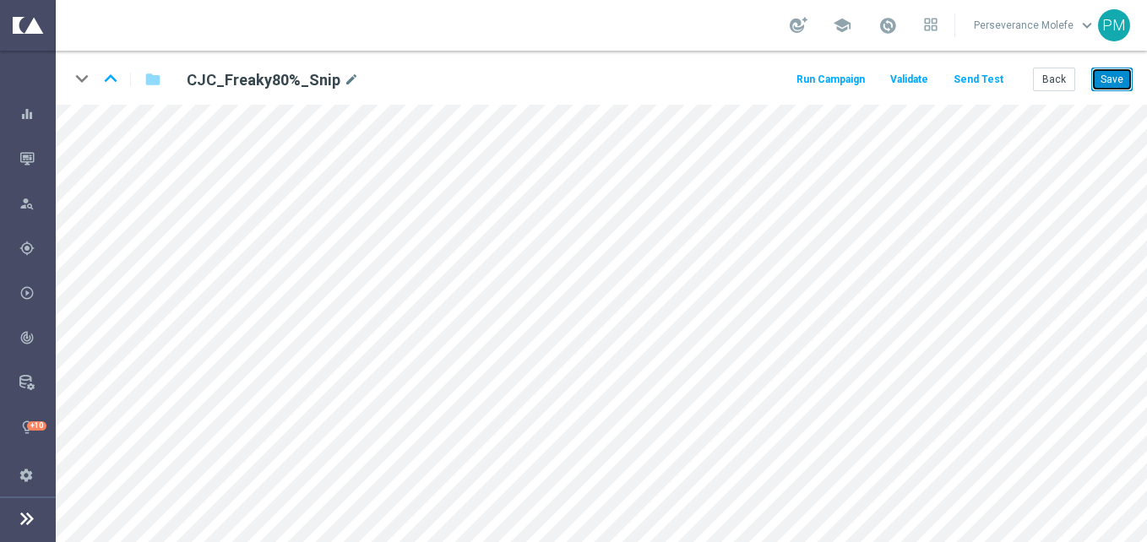
click at [1095, 87] on button "Save" at bounding box center [1111, 80] width 41 height 24
click at [1103, 87] on button "Save" at bounding box center [1111, 80] width 41 height 24
click at [1064, 74] on button "Back" at bounding box center [1054, 80] width 42 height 24
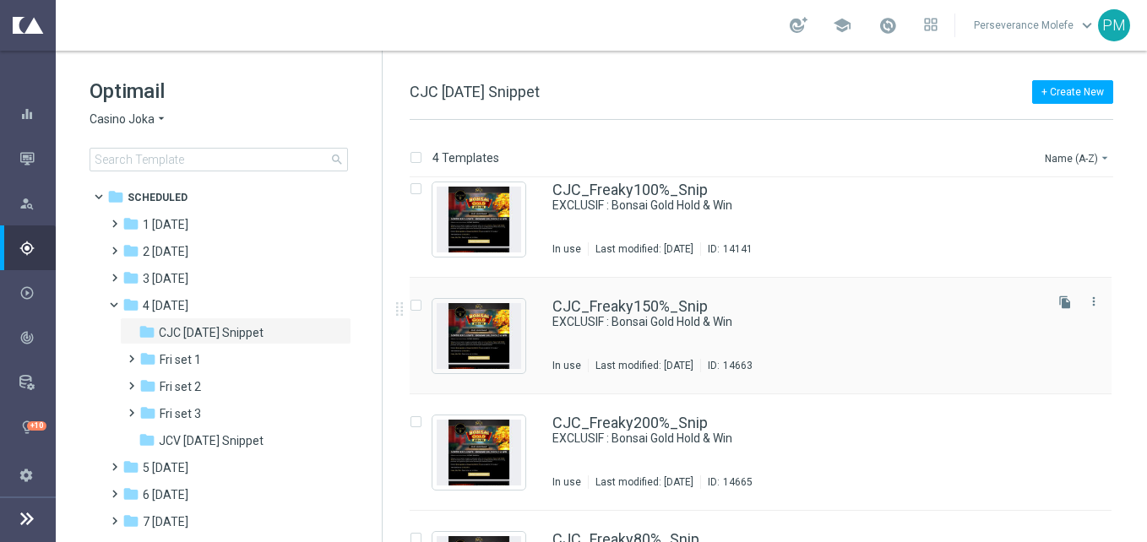
scroll to position [102, 0]
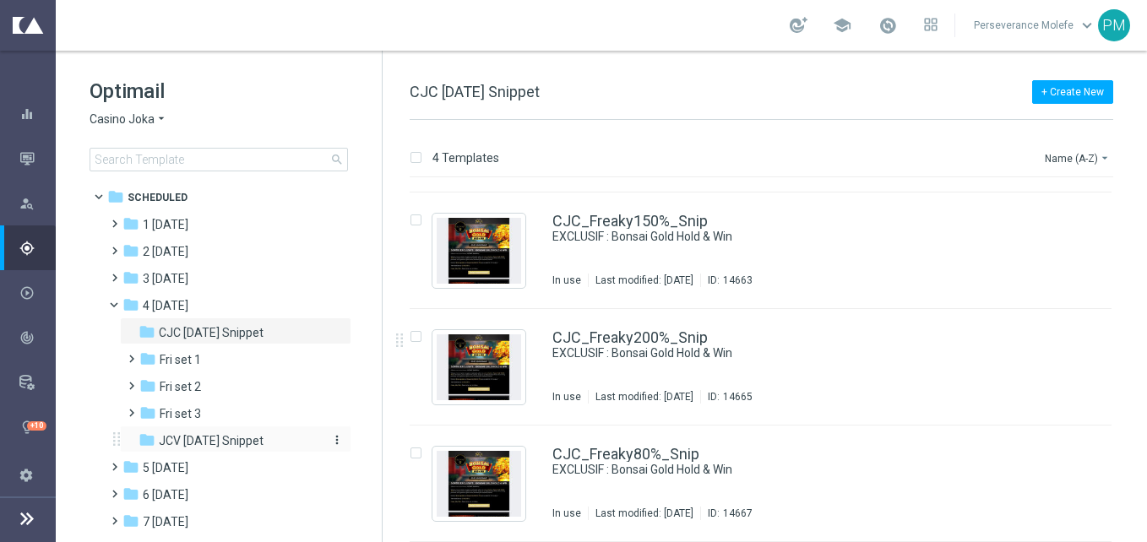
click at [181, 433] on div "folder JCV Friday Snippet" at bounding box center [229, 441] width 180 height 19
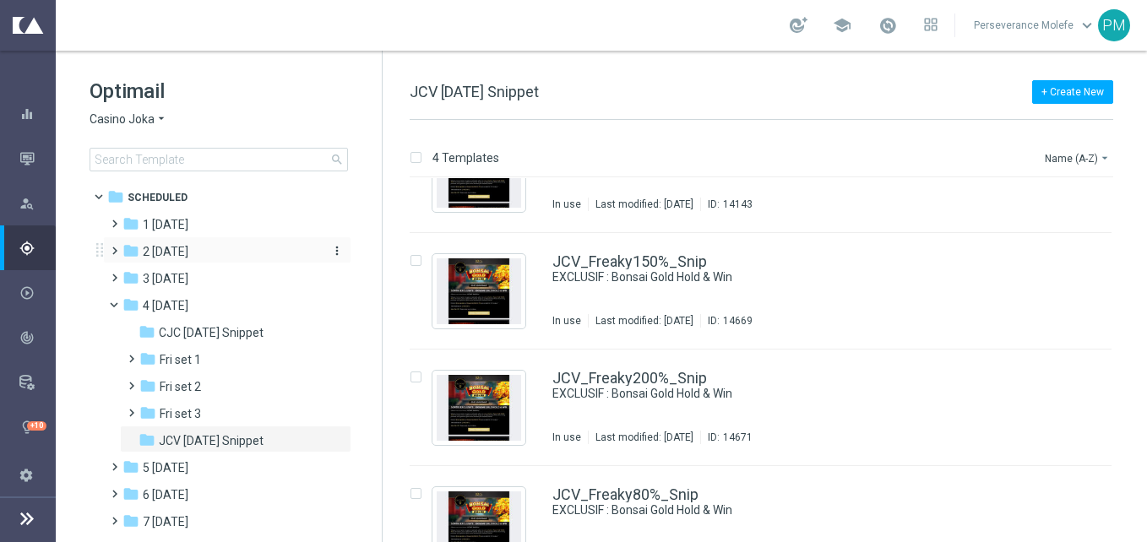
scroll to position [84, 0]
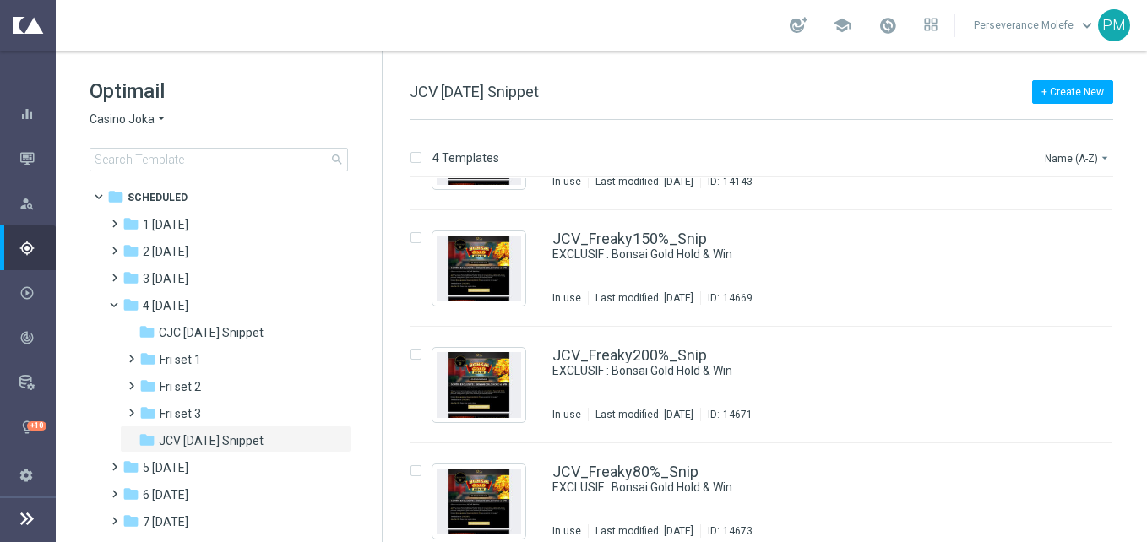
click at [157, 123] on icon "arrow_drop_down" at bounding box center [162, 120] width 14 height 16
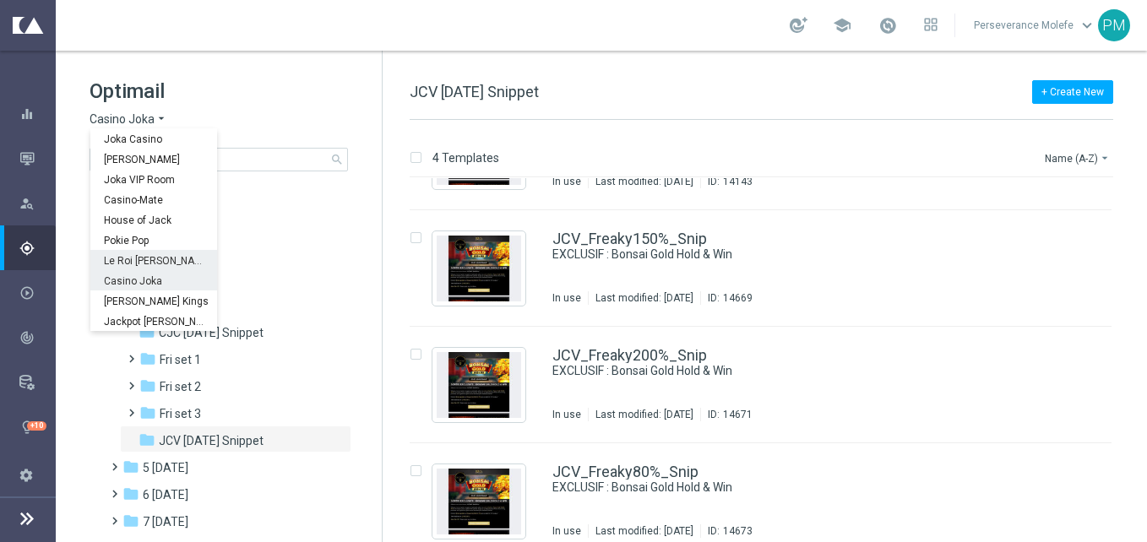
click at [0, 0] on span "Le Roi [PERSON_NAME]" at bounding box center [0, 0] width 0 height 0
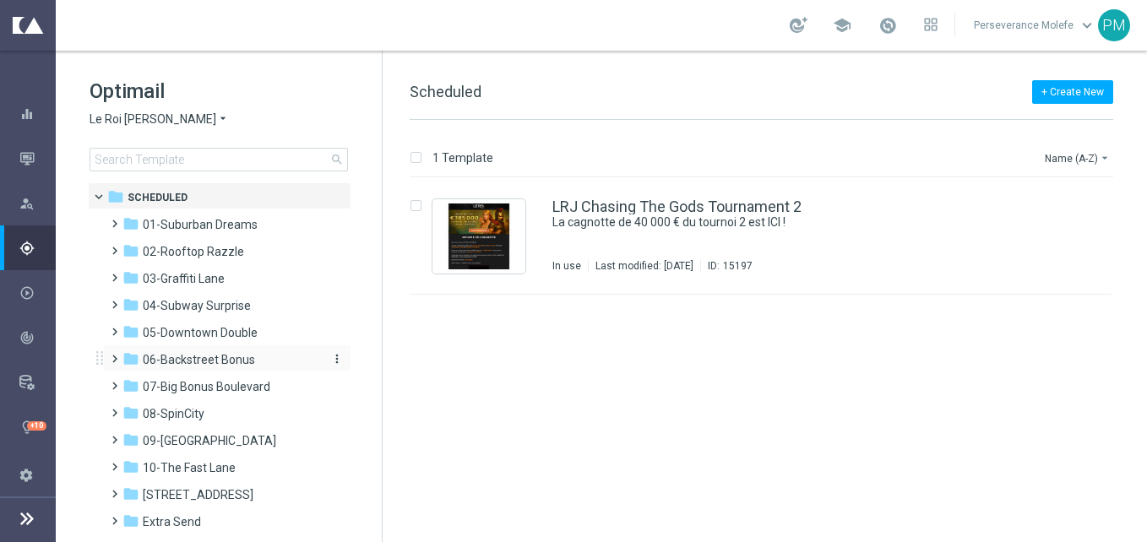
click at [230, 363] on span "06-Backstreet Bonus" at bounding box center [199, 359] width 112 height 15
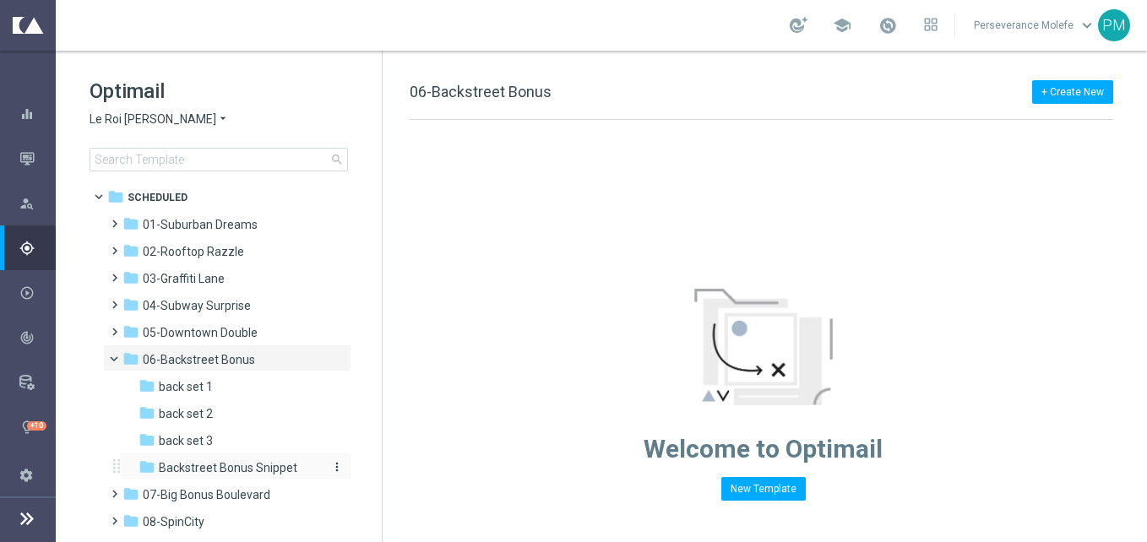
click at [285, 466] on span "Backstreet Bonus Snippet" at bounding box center [228, 467] width 139 height 15
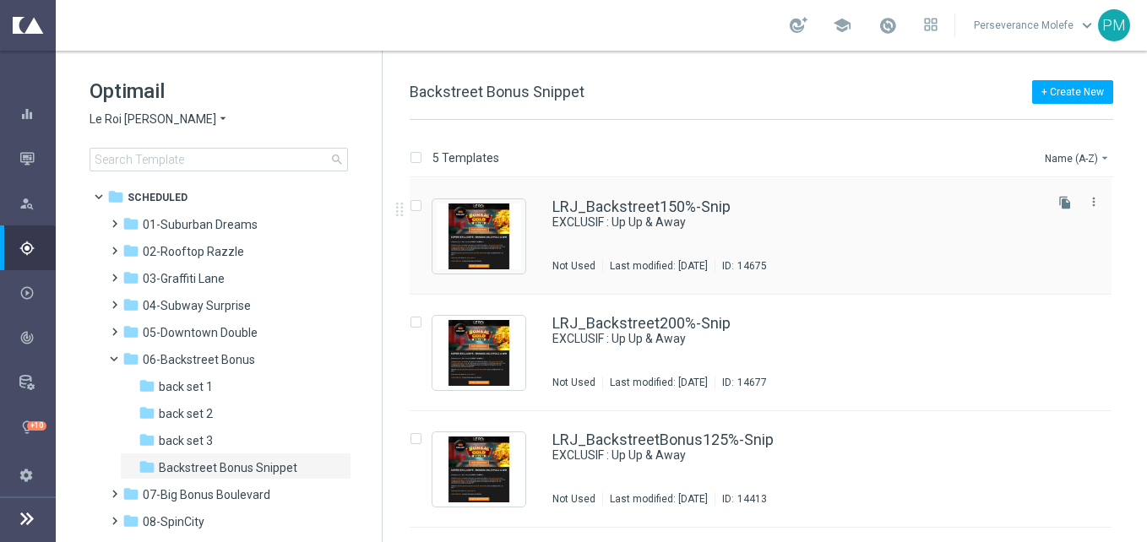
click at [580, 197] on div "LRJ_Backstreet150%-Snip EXCLUSIF : Up Up & Away Not Used Last modified: Monday,…" at bounding box center [761, 236] width 702 height 117
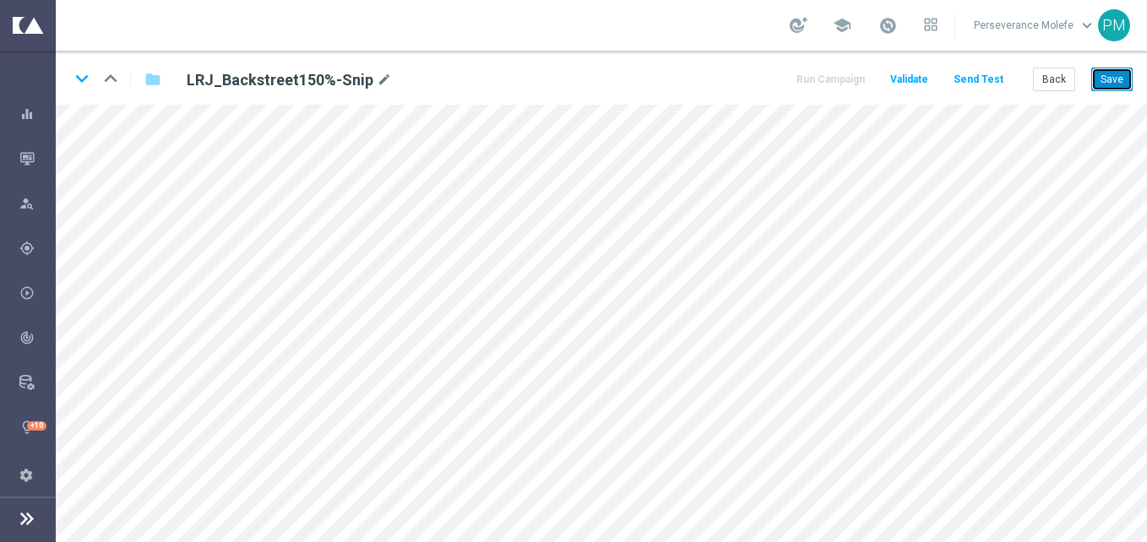
click at [1112, 78] on button "Save" at bounding box center [1111, 80] width 41 height 24
click at [1104, 79] on button "Save" at bounding box center [1111, 80] width 41 height 24
click at [1073, 85] on button "Back" at bounding box center [1054, 80] width 42 height 24
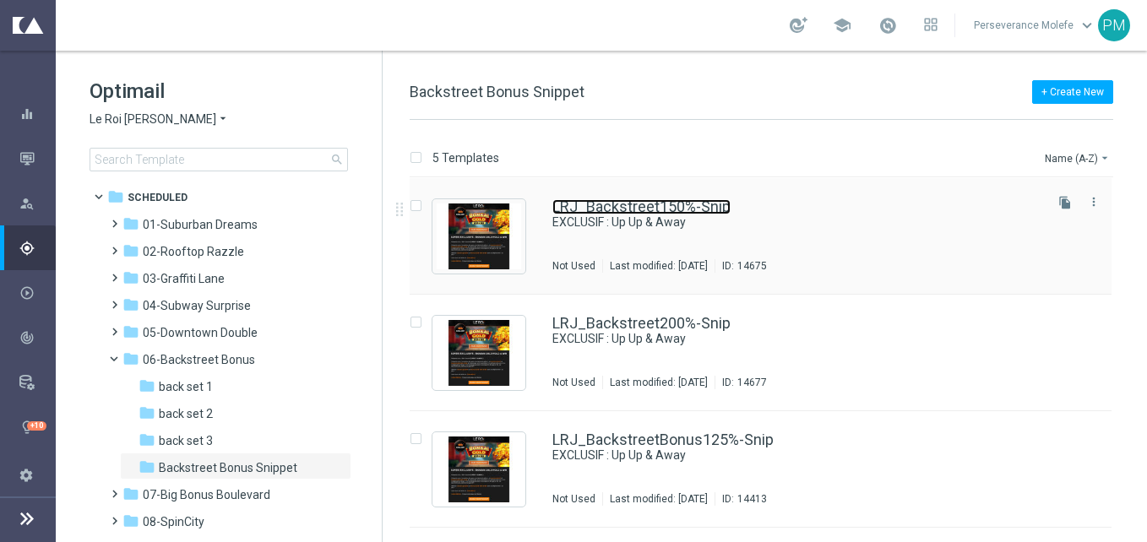
click at [628, 199] on link "LRJ_Backstreet150%-Snip" at bounding box center [641, 206] width 178 height 15
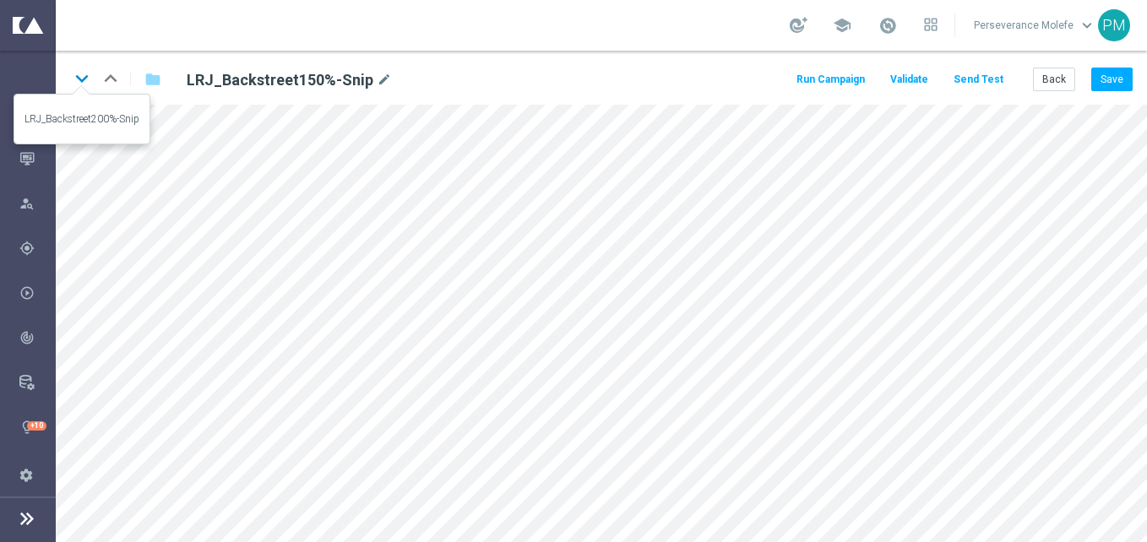
click at [80, 85] on icon "keyboard_arrow_down" at bounding box center [81, 78] width 25 height 25
click at [86, 87] on icon "keyboard_arrow_down" at bounding box center [81, 78] width 25 height 25
click at [70, 79] on icon "keyboard_arrow_down" at bounding box center [81, 78] width 25 height 25
click at [85, 76] on icon "keyboard_arrow_down" at bounding box center [81, 78] width 25 height 25
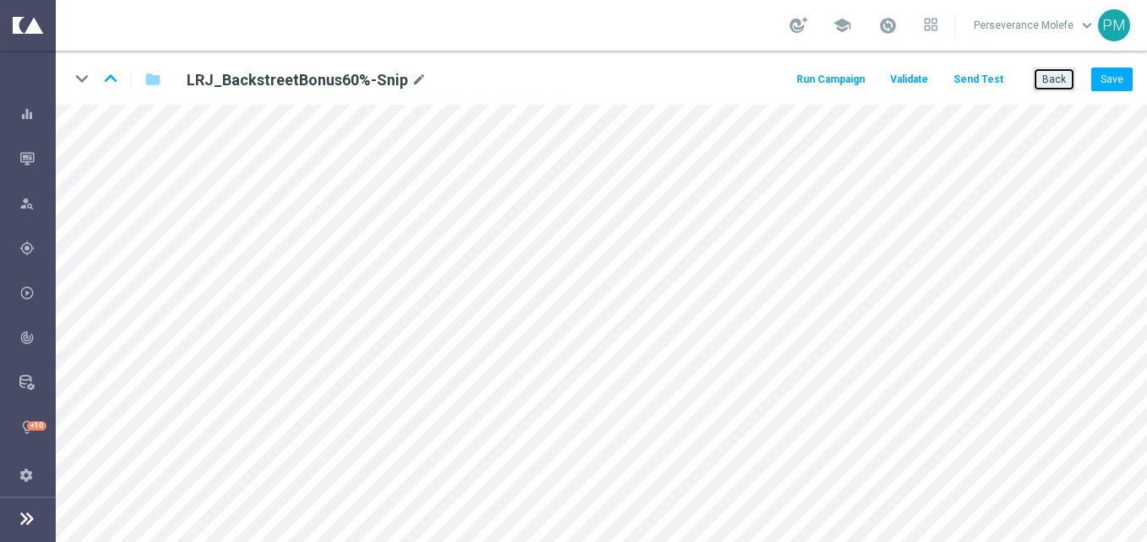
click at [1046, 91] on button "Back" at bounding box center [1054, 80] width 42 height 24
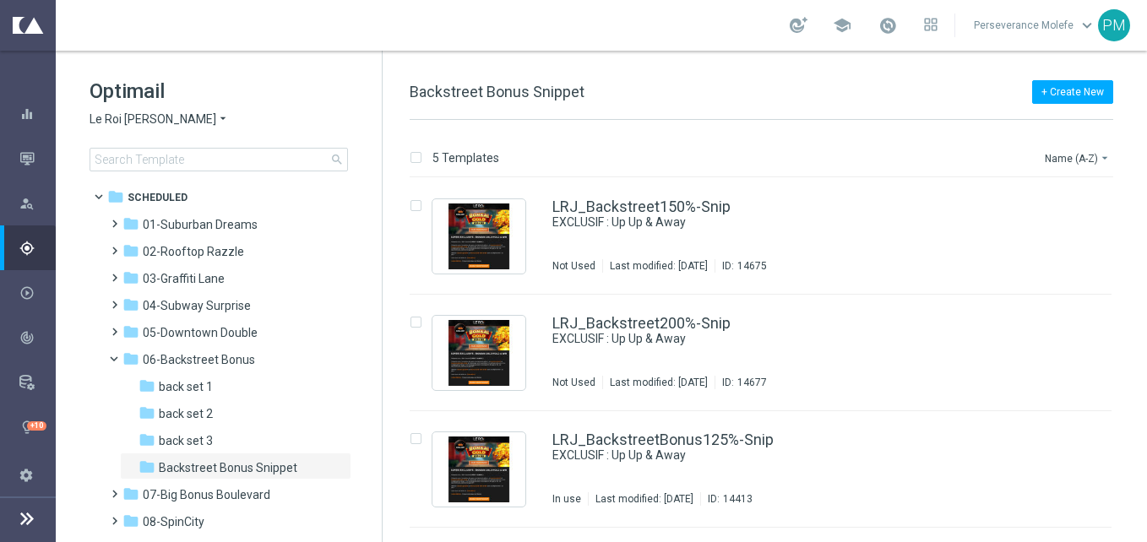
click at [149, 117] on span "Le Roi Johnny" at bounding box center [153, 120] width 127 height 16
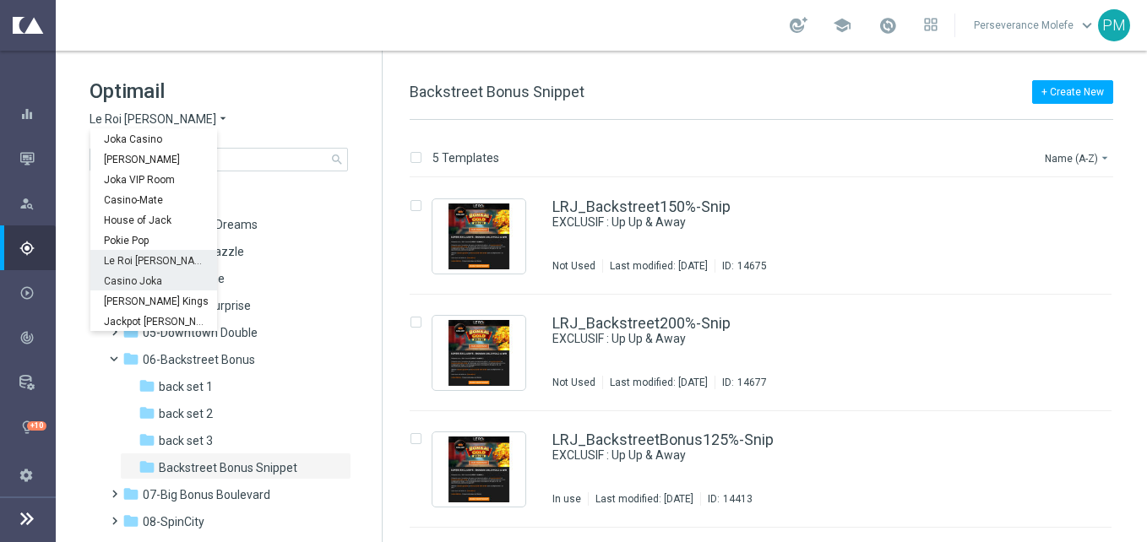
click at [0, 0] on span "Casino Joka" at bounding box center [0, 0] width 0 height 0
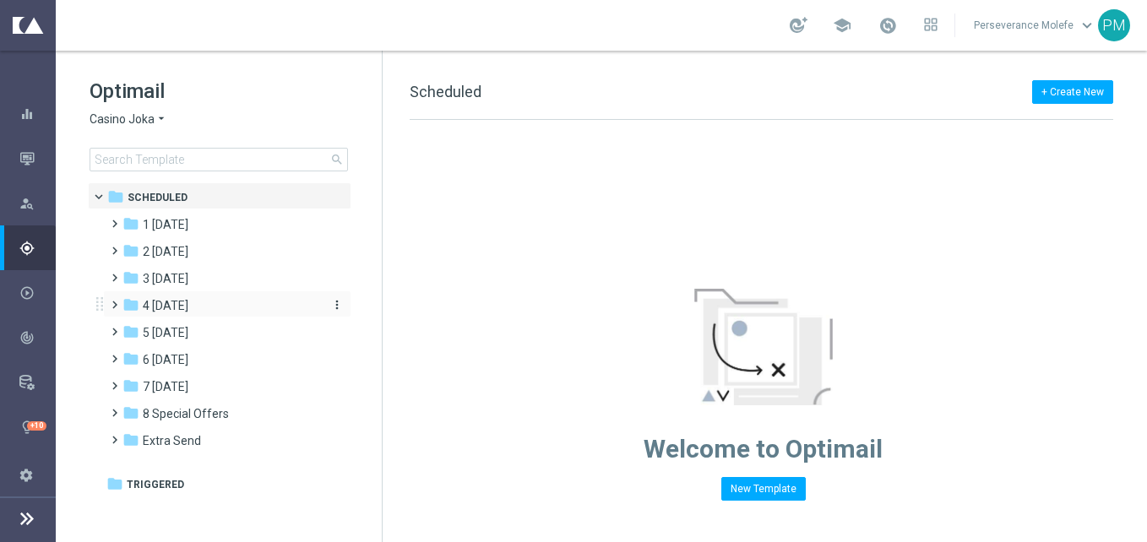
click at [239, 305] on div "folder 4 Friday" at bounding box center [219, 306] width 194 height 19
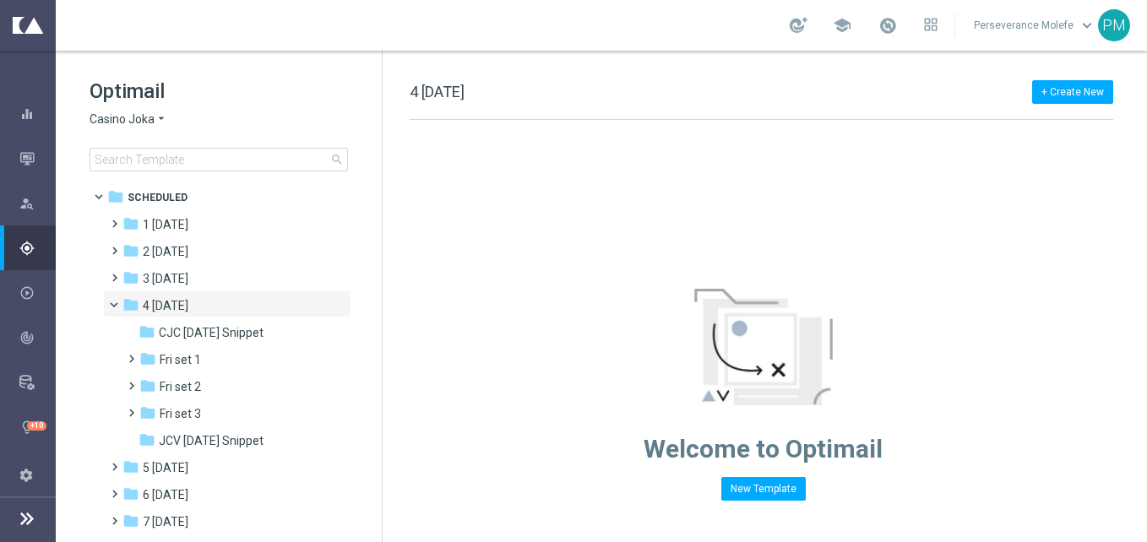
click at [239, 305] on div "folder 4 Friday" at bounding box center [219, 306] width 194 height 19
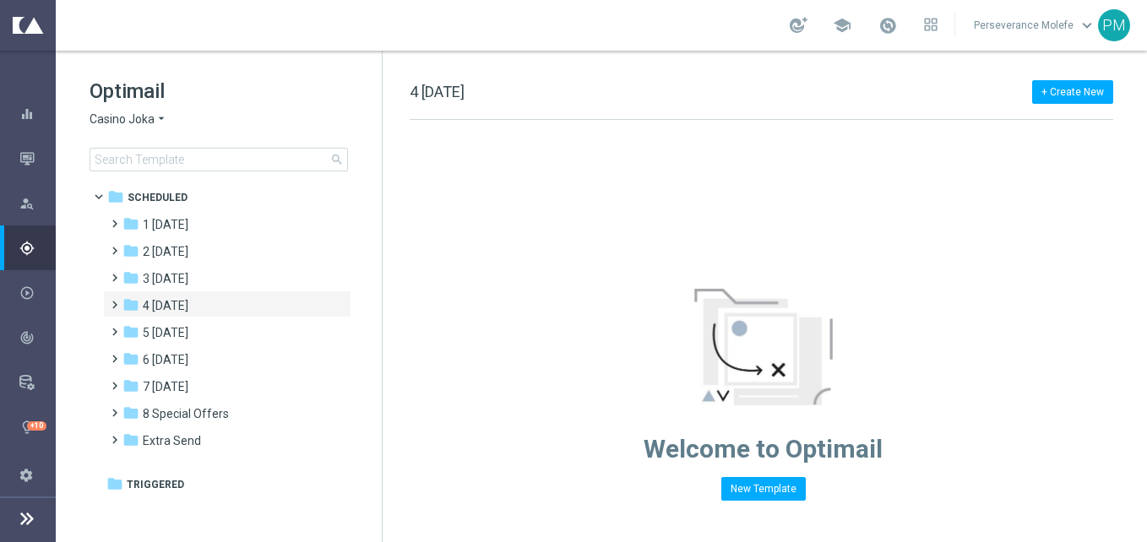
click at [239, 305] on div "folder 4 Friday" at bounding box center [219, 306] width 194 height 19
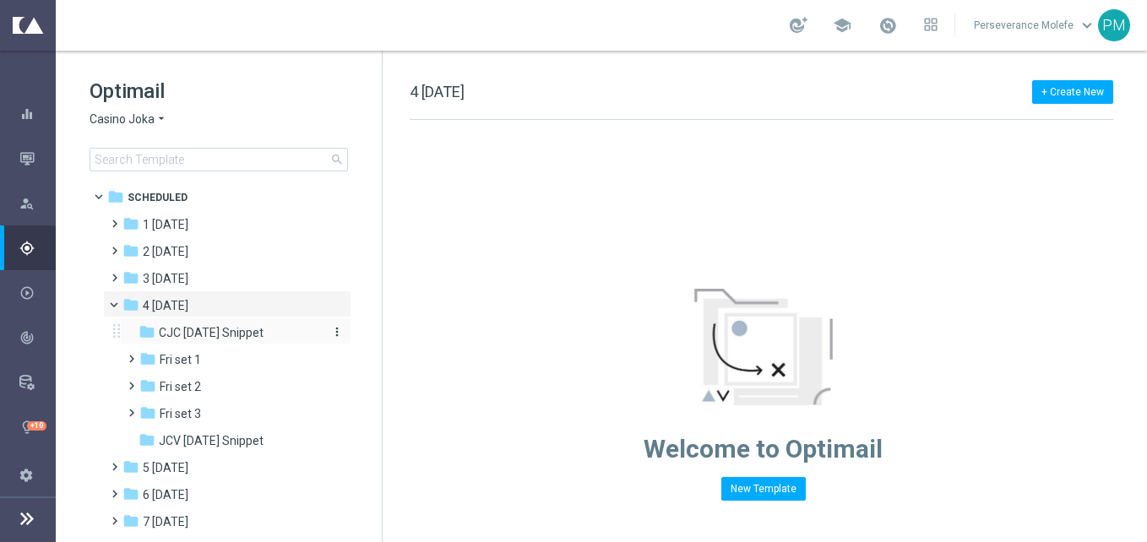
click at [238, 337] on span "CJC Friday Snippet" at bounding box center [211, 332] width 105 height 15
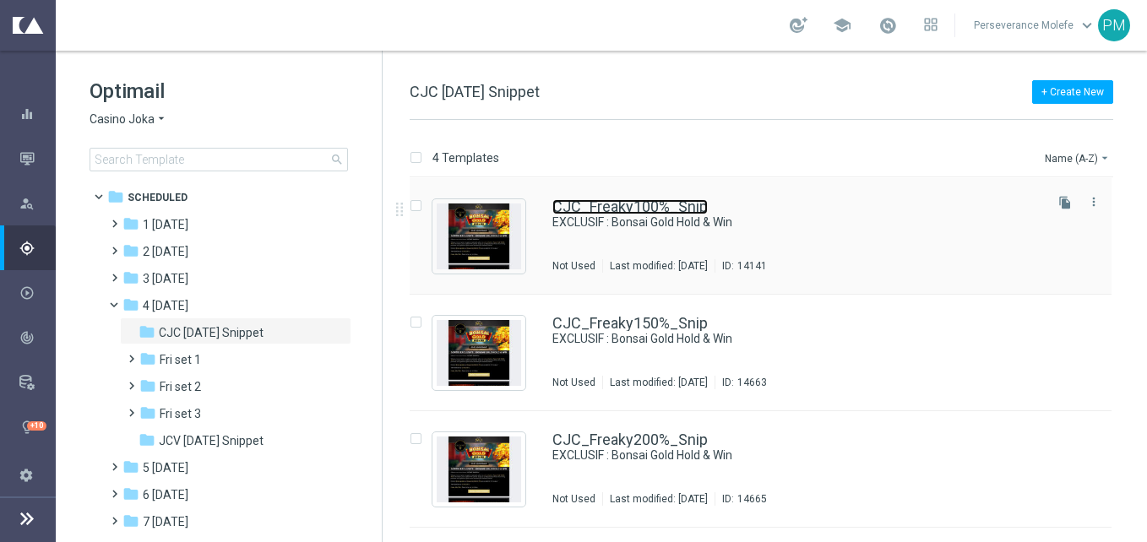
click at [599, 215] on div "CJC_Freaky100%_Snip EXCLUSIF : Bonsai Gold Hold & Win Not Used Last modified: T…" at bounding box center [796, 235] width 488 height 73
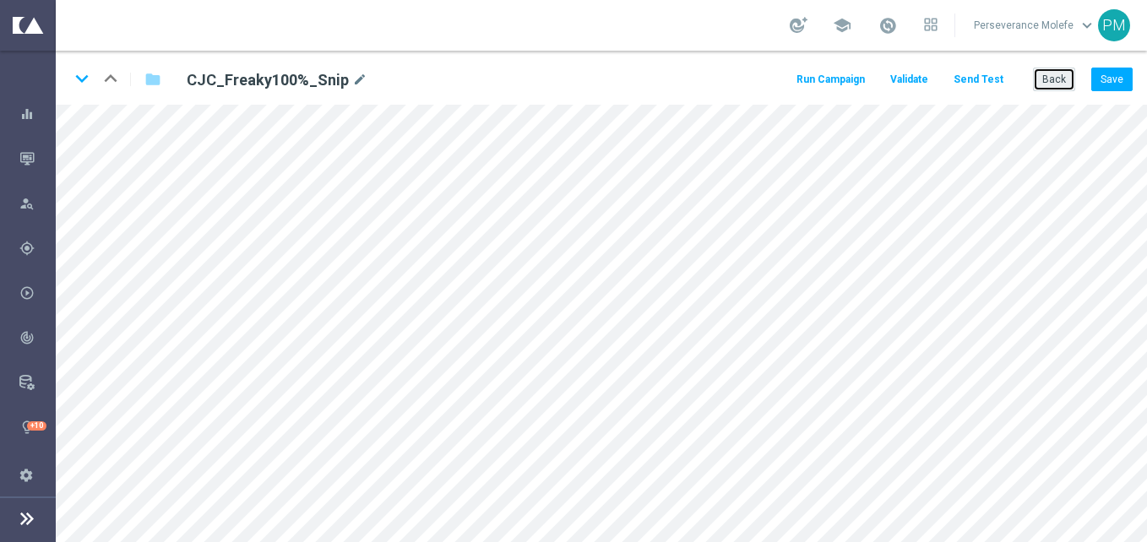
click at [1049, 82] on button "Back" at bounding box center [1054, 80] width 42 height 24
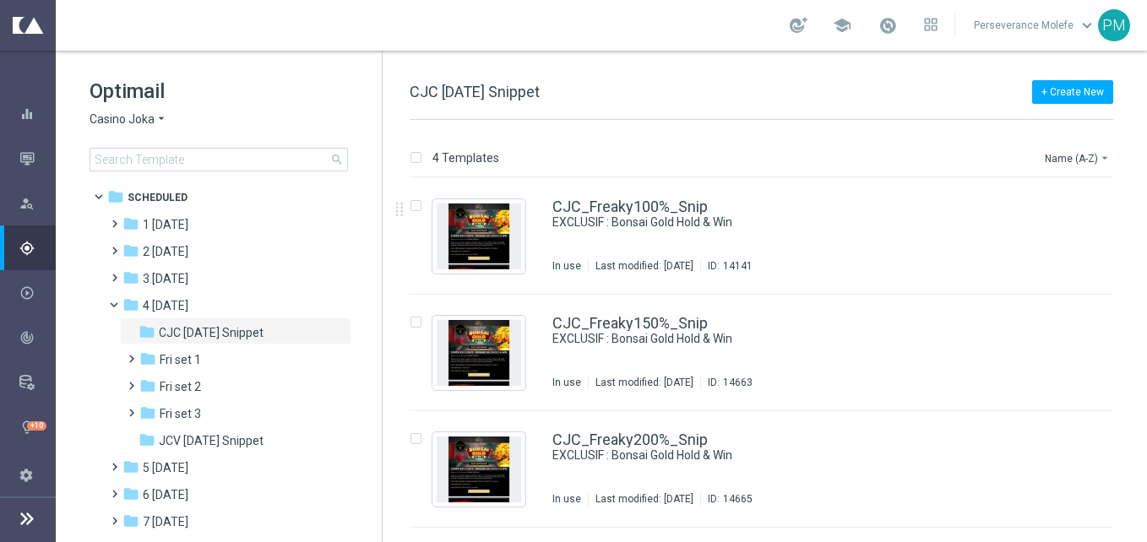
click at [138, 129] on div "Optimail Casino Joka arrow_drop_down × Casino Joka search" at bounding box center [236, 125] width 292 height 94
click at [144, 121] on span "Casino Joka" at bounding box center [122, 120] width 65 height 16
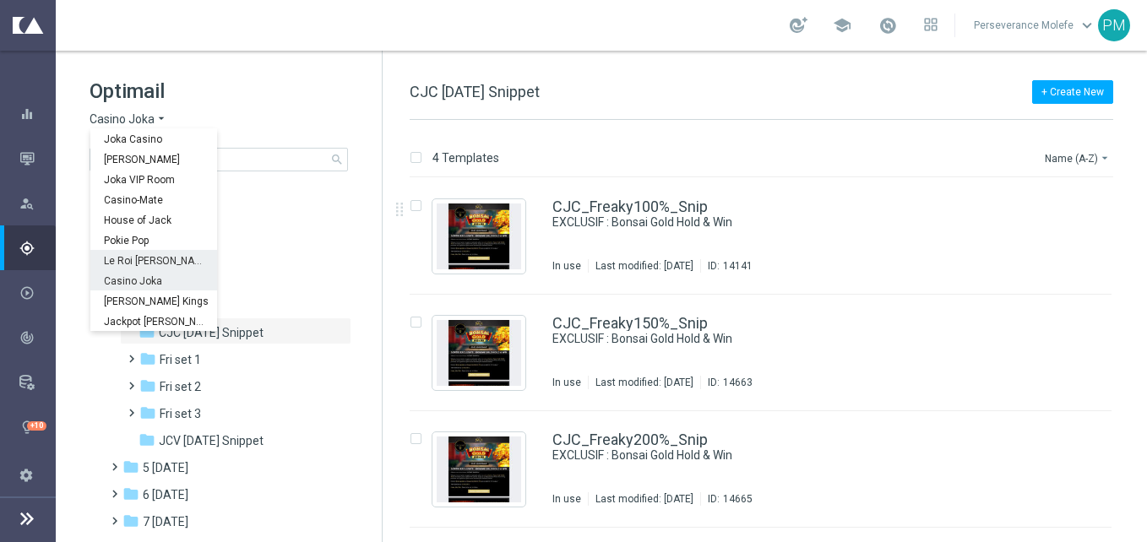
click at [0, 0] on span "Le Roi Johnny" at bounding box center [0, 0] width 0 height 0
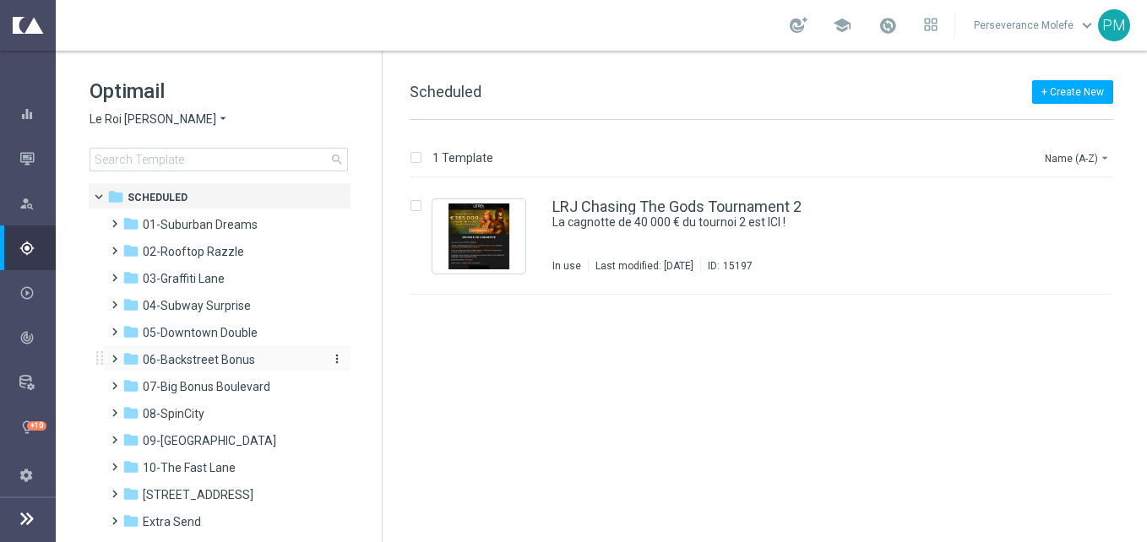
click at [226, 356] on span "06-Backstreet Bonus" at bounding box center [199, 359] width 112 height 15
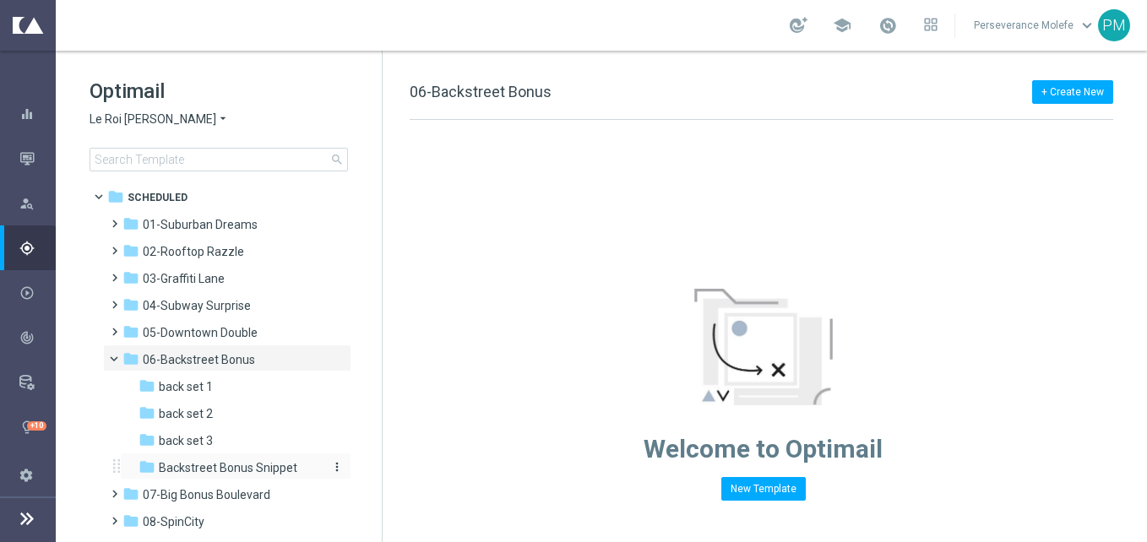
click at [253, 460] on span "Backstreet Bonus Snippet" at bounding box center [228, 467] width 139 height 15
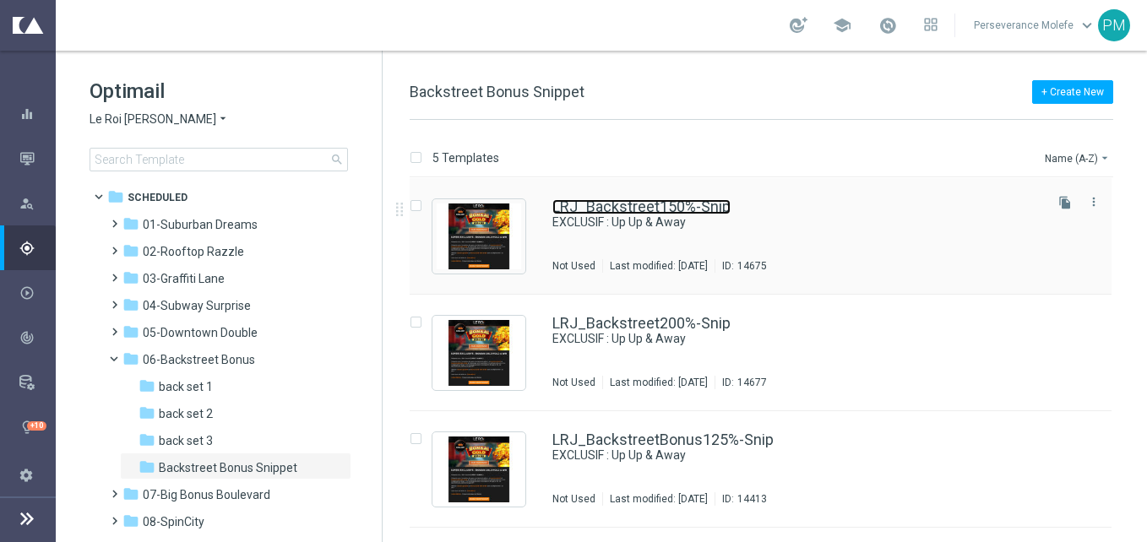
click at [574, 209] on link "LRJ_Backstreet150%-Snip" at bounding box center [641, 206] width 178 height 15
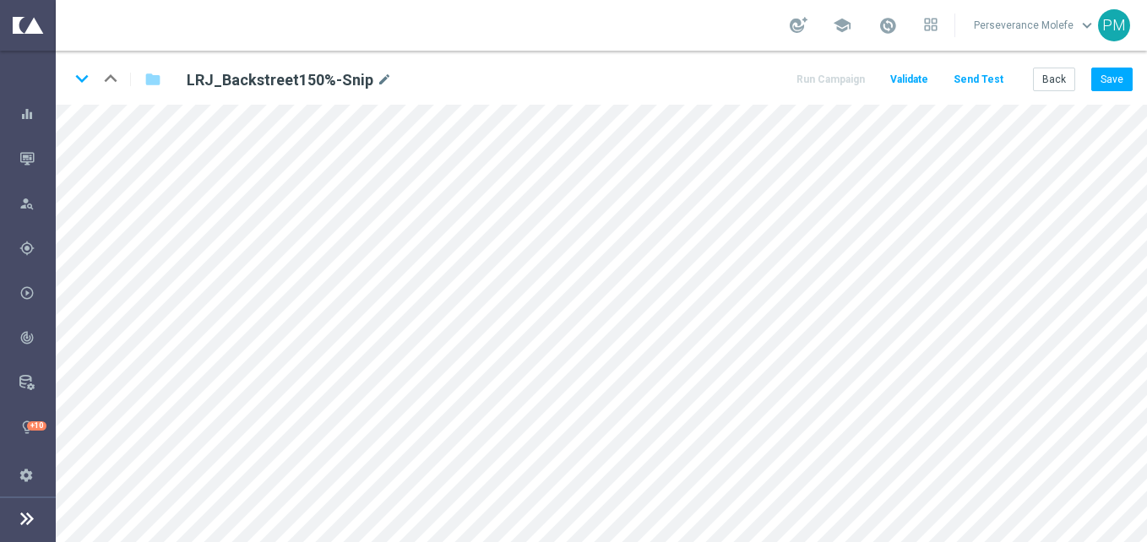
click at [1124, 94] on div "keyboard_arrow_down keyboard_arrow_up folder LRJ_Backstreet150%-Snip mode_edit …" at bounding box center [601, 78] width 1091 height 54
click at [1115, 82] on button "Save" at bounding box center [1111, 80] width 41 height 24
click at [1097, 74] on button "Save" at bounding box center [1111, 80] width 41 height 24
click at [1048, 68] on button "Back" at bounding box center [1054, 80] width 42 height 24
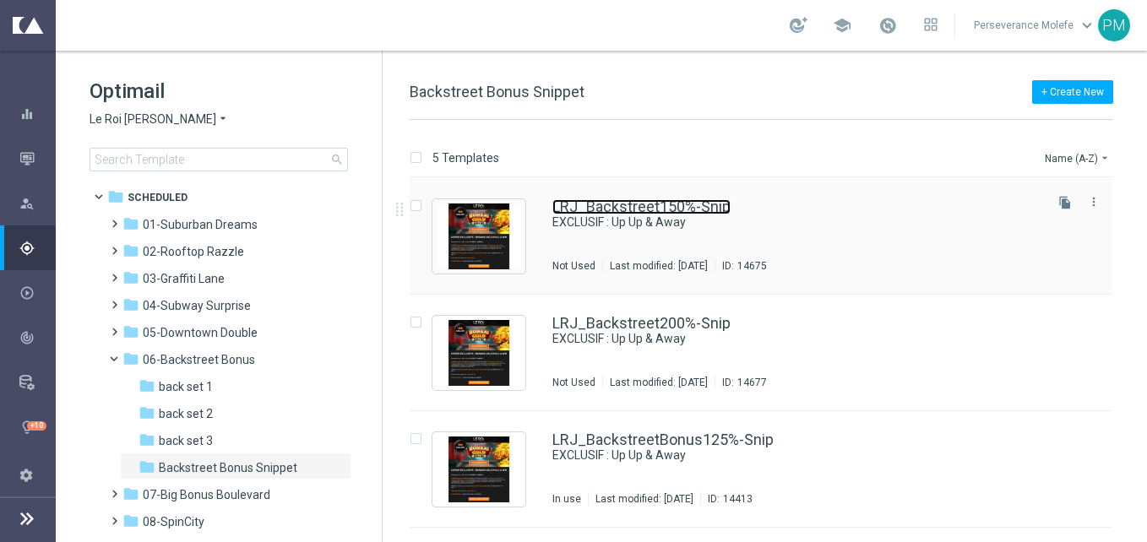
click at [600, 209] on link "LRJ_Backstreet150%-Snip" at bounding box center [641, 206] width 178 height 15
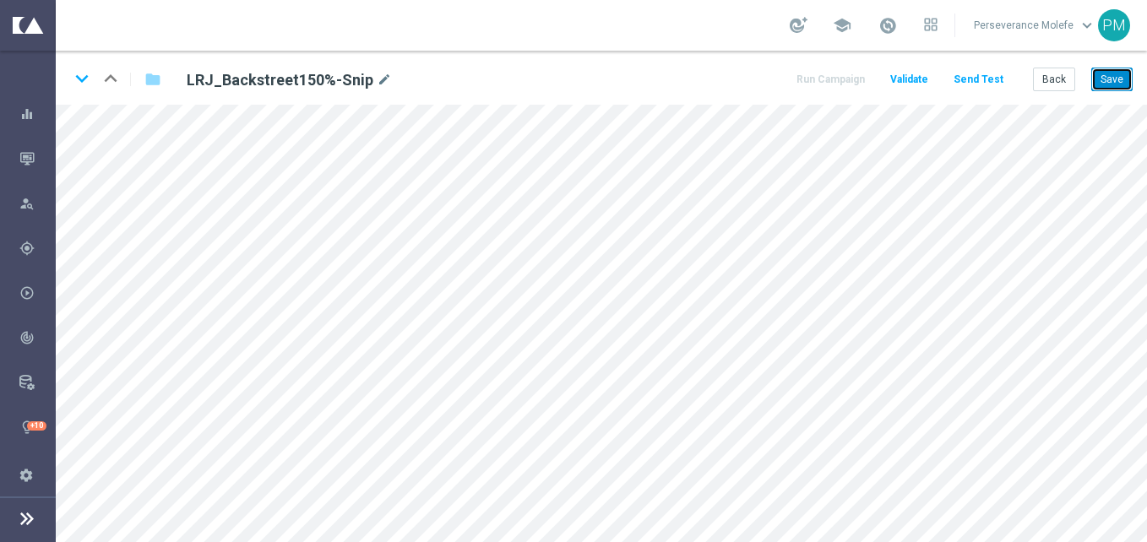
click at [1098, 76] on button "Save" at bounding box center [1111, 80] width 41 height 24
click at [1069, 90] on button "Back" at bounding box center [1054, 80] width 42 height 24
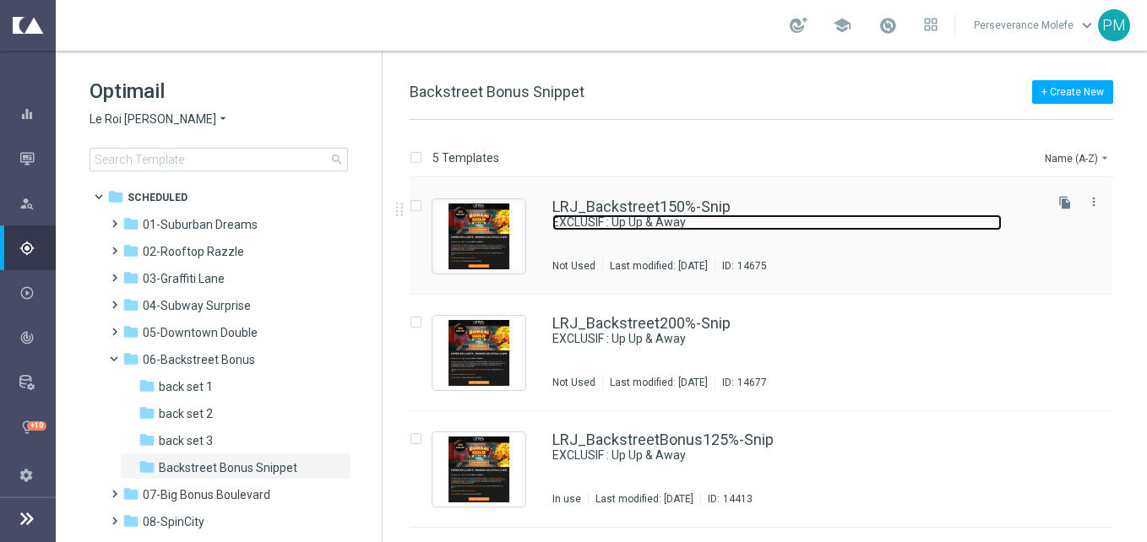
click at [614, 215] on link "EXCLUSIF : Up Up & Away" at bounding box center [776, 223] width 449 height 16
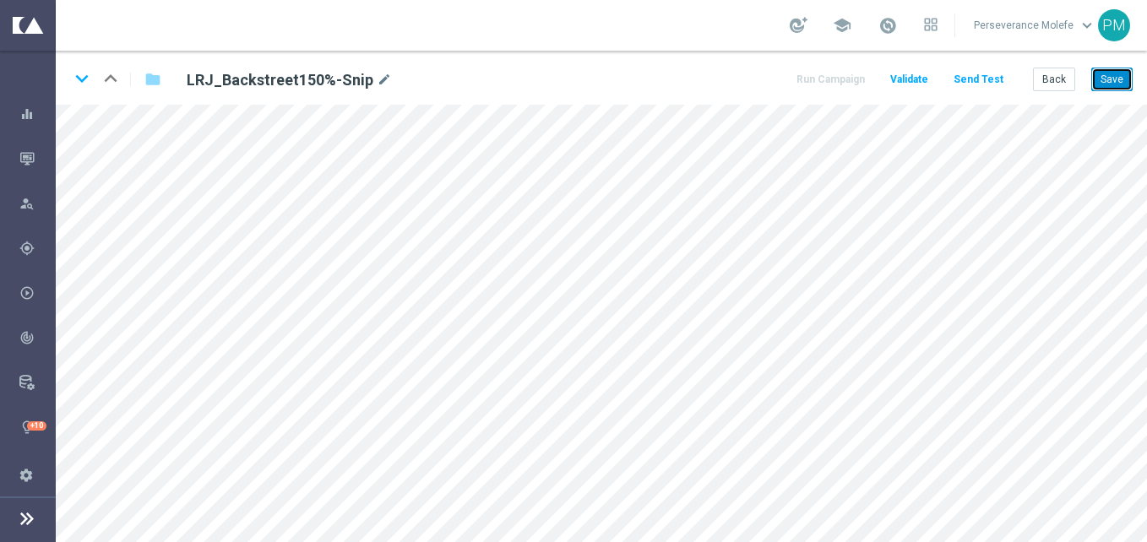
click at [1099, 82] on button "Save" at bounding box center [1111, 80] width 41 height 24
click at [1107, 84] on button "Save" at bounding box center [1111, 80] width 41 height 24
click at [69, 84] on icon "keyboard_arrow_down" at bounding box center [81, 78] width 25 height 25
click at [1118, 86] on button "Save" at bounding box center [1111, 80] width 41 height 24
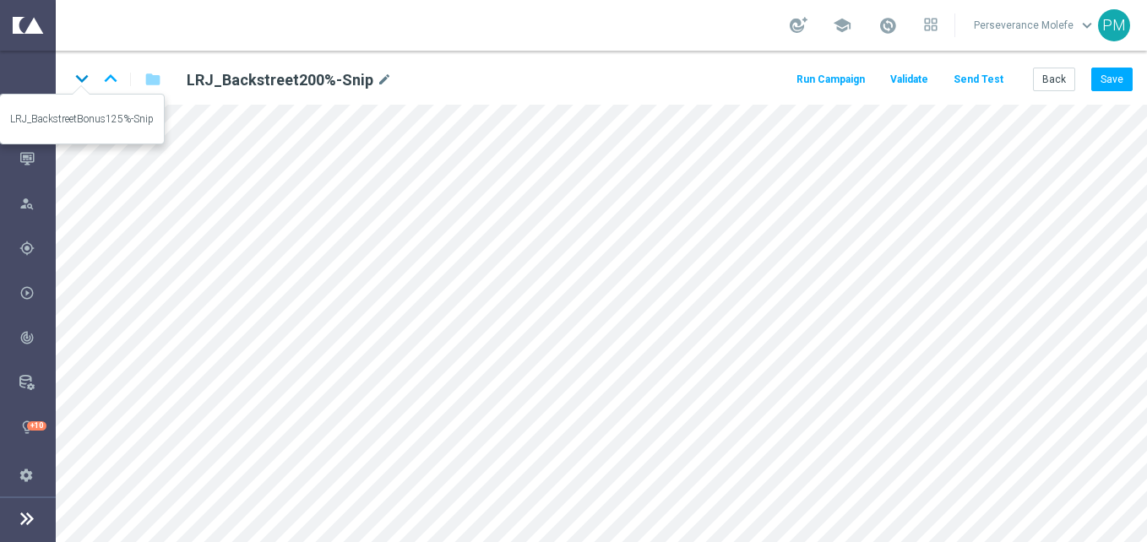
click at [84, 80] on icon "keyboard_arrow_down" at bounding box center [81, 78] width 25 height 25
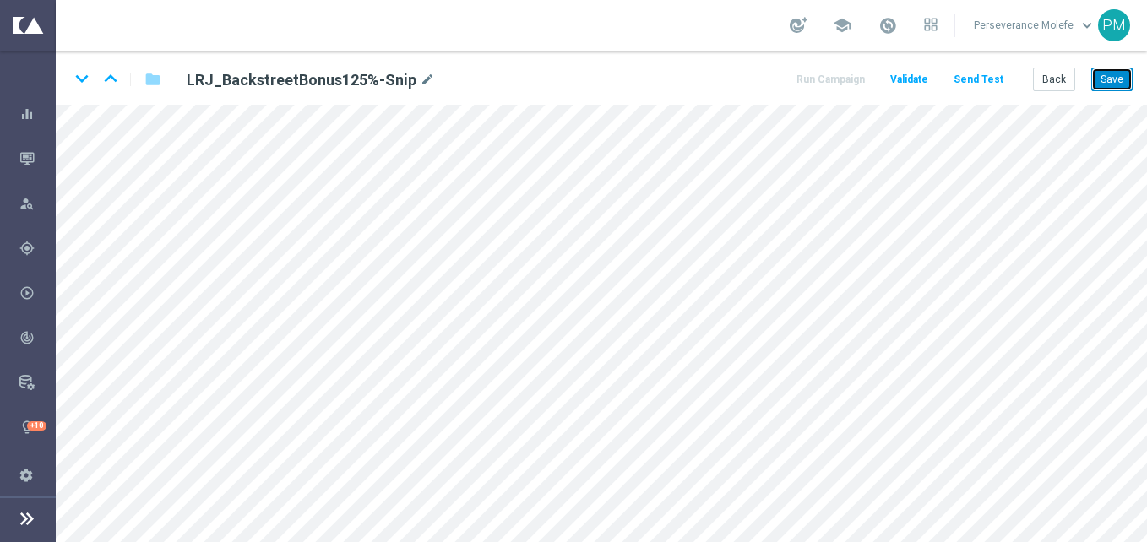
click at [1117, 75] on button "Save" at bounding box center [1111, 80] width 41 height 24
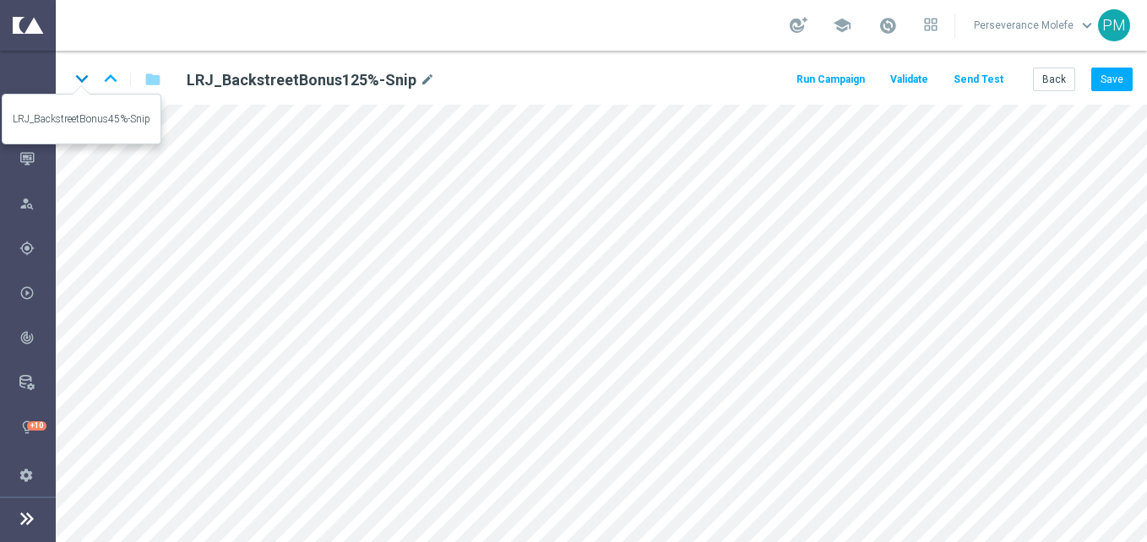
click at [79, 82] on icon "keyboard_arrow_down" at bounding box center [81, 78] width 25 height 25
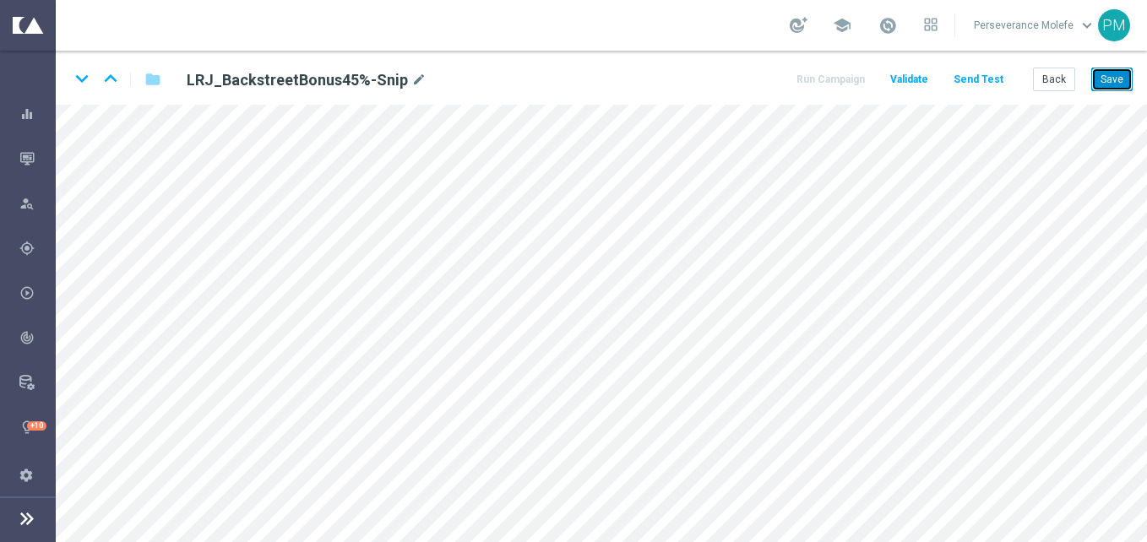
click at [1113, 82] on button "Save" at bounding box center [1111, 80] width 41 height 24
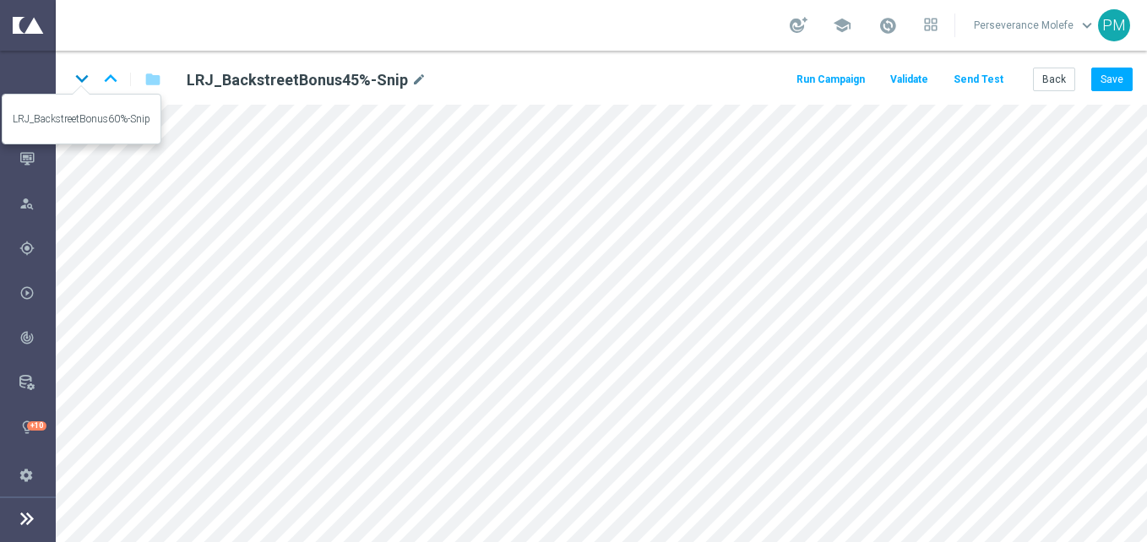
click at [72, 84] on icon "keyboard_arrow_down" at bounding box center [81, 78] width 25 height 25
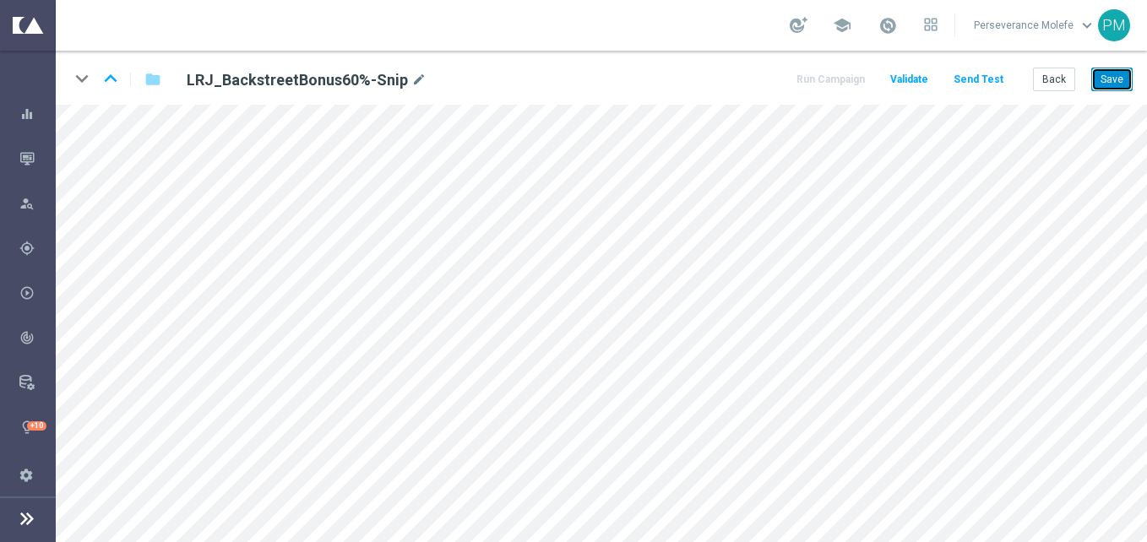
click at [1124, 88] on button "Save" at bounding box center [1111, 80] width 41 height 24
click at [1065, 84] on button "Back" at bounding box center [1054, 80] width 42 height 24
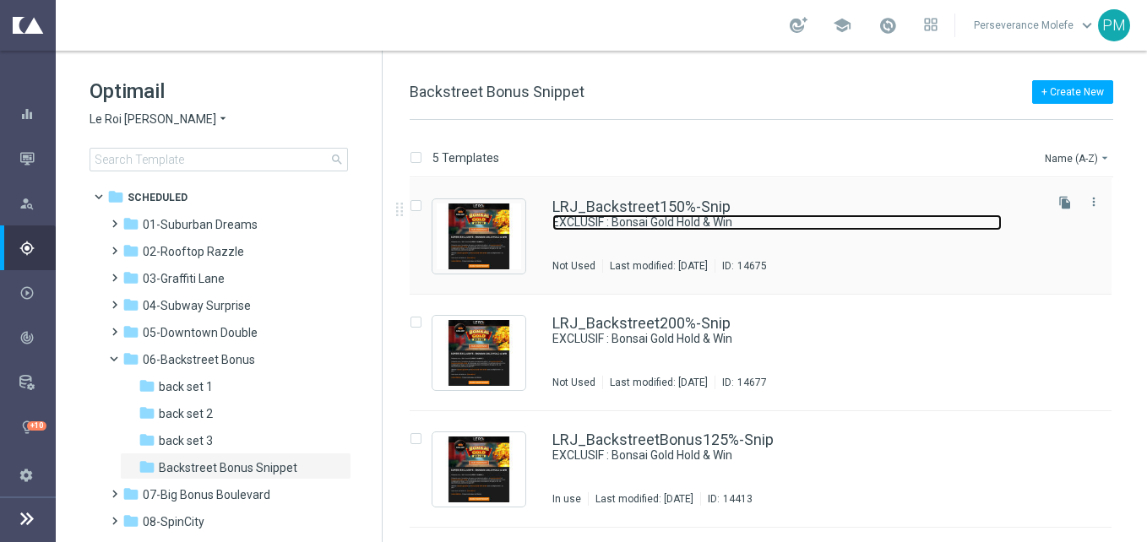
click at [591, 216] on link "EXCLUSIF : Bonsai Gold Hold & Win" at bounding box center [776, 223] width 449 height 16
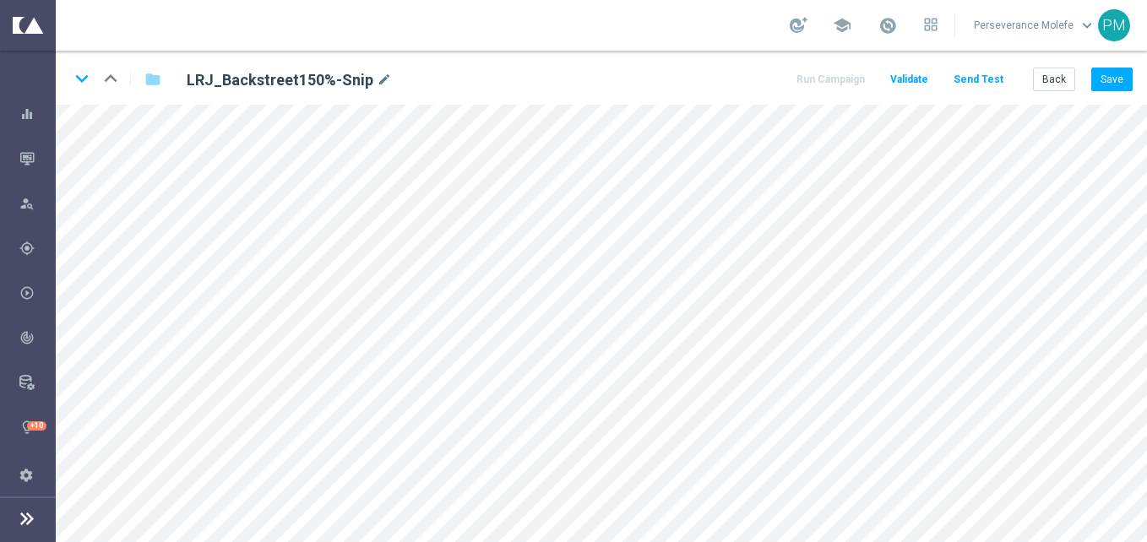
click at [1106, 65] on div "keyboard_arrow_down keyboard_arrow_up folder LRJ_Backstreet150%-Snip mode_edit …" at bounding box center [601, 78] width 1091 height 54
click at [1113, 80] on button "Save" at bounding box center [1111, 80] width 41 height 24
click at [78, 82] on icon "keyboard_arrow_down" at bounding box center [81, 78] width 25 height 25
click at [108, 79] on icon "keyboard_arrow_up" at bounding box center [110, 78] width 25 height 25
click at [74, 85] on icon "keyboard_arrow_down" at bounding box center [81, 78] width 25 height 25
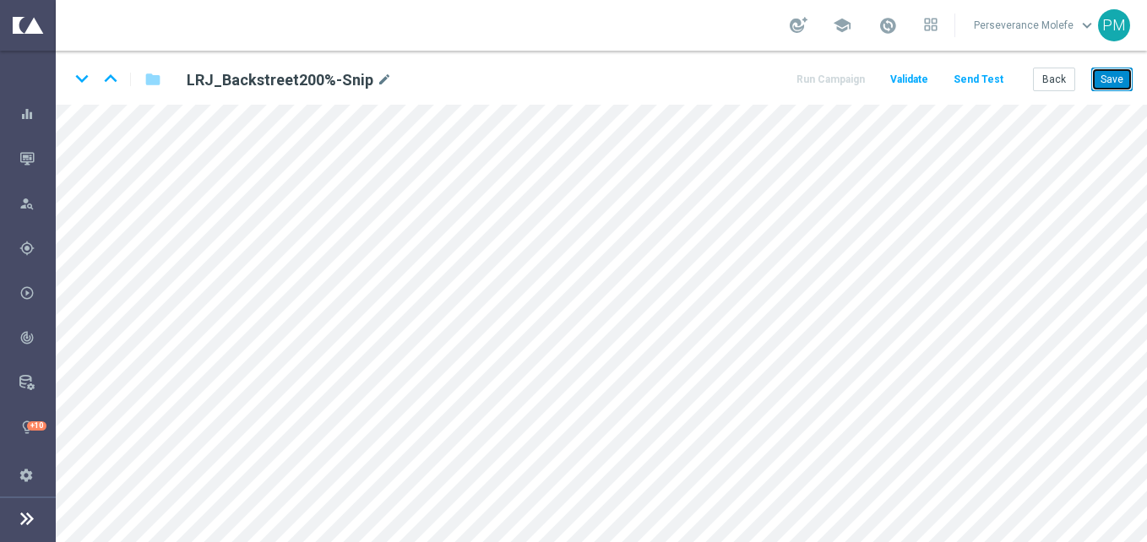
click at [1120, 84] on button "Save" at bounding box center [1111, 80] width 41 height 24
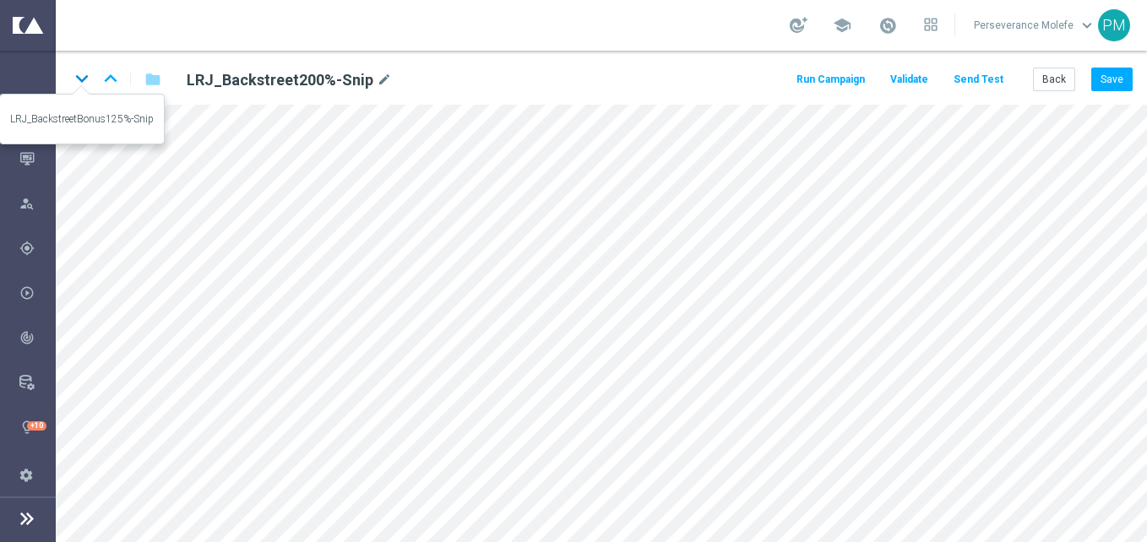
click at [78, 80] on icon "keyboard_arrow_down" at bounding box center [81, 78] width 25 height 25
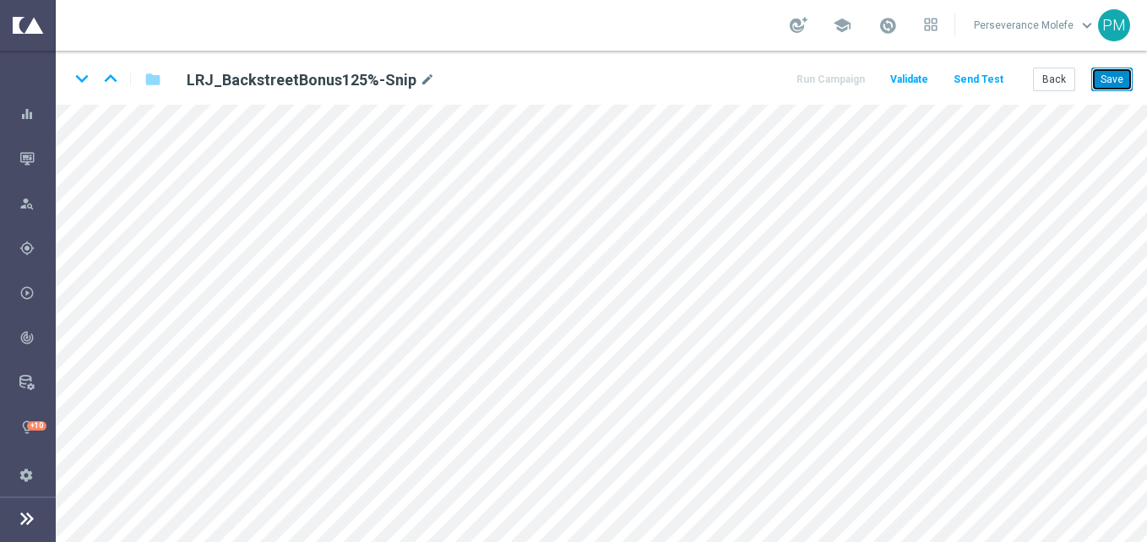
click at [1105, 86] on button "Save" at bounding box center [1111, 80] width 41 height 24
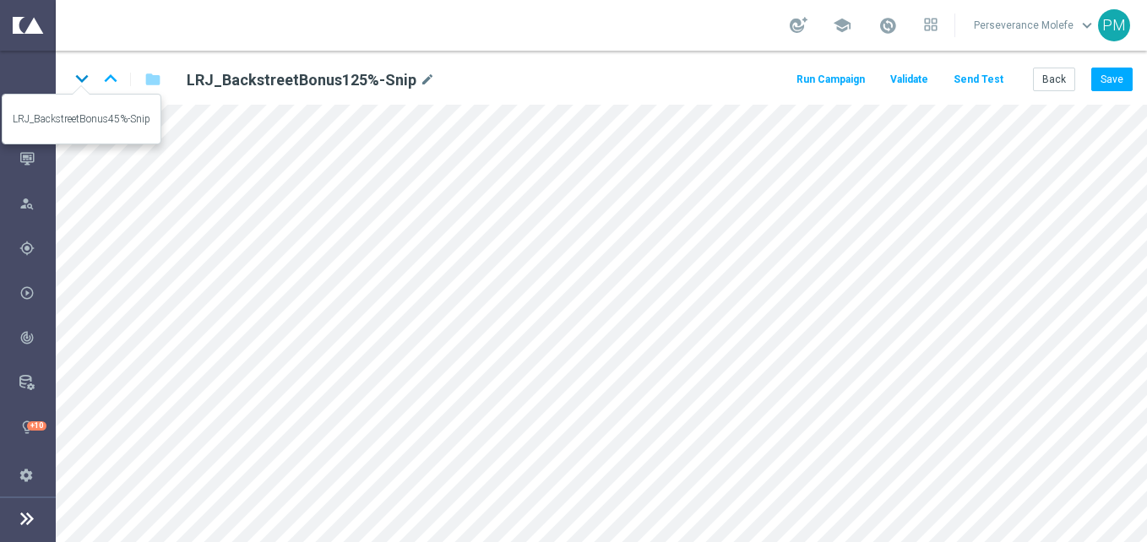
click at [87, 84] on icon "keyboard_arrow_down" at bounding box center [81, 78] width 25 height 25
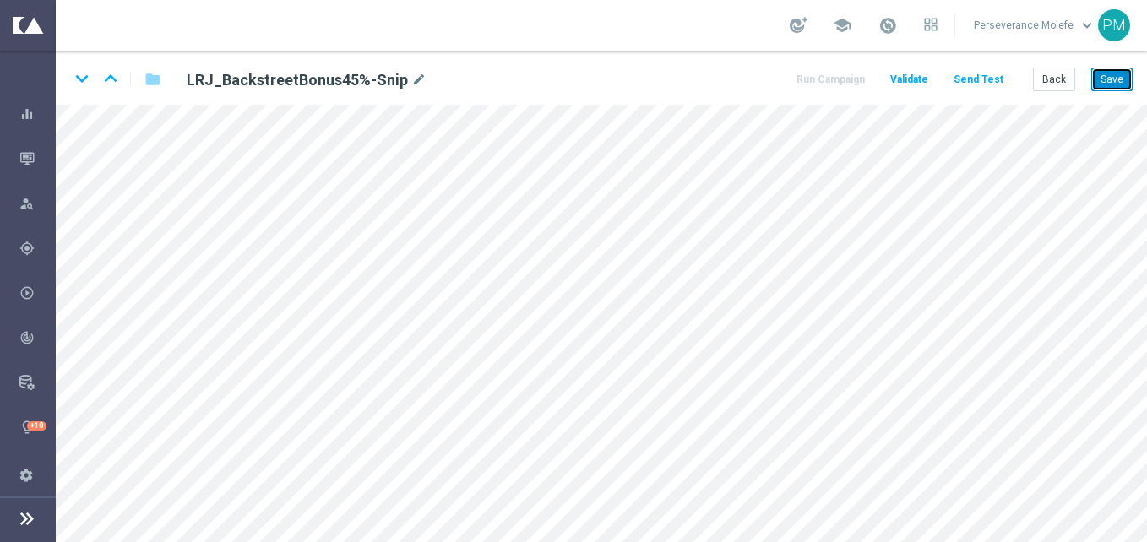
click at [1108, 70] on button "Save" at bounding box center [1111, 80] width 41 height 24
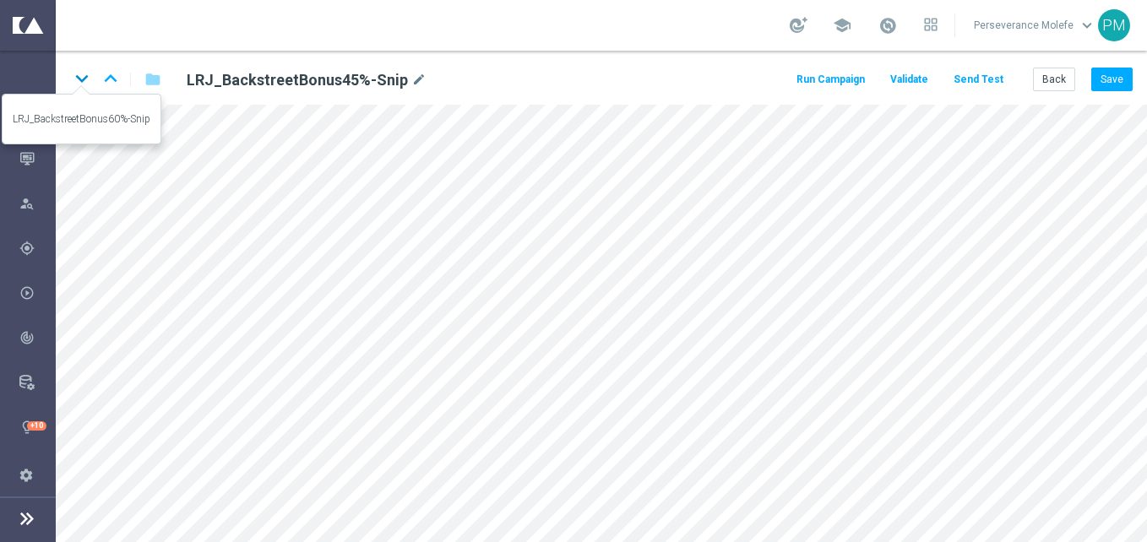
click at [78, 86] on icon "keyboard_arrow_down" at bounding box center [81, 78] width 25 height 25
click at [1109, 61] on div "keyboard_arrow_down keyboard_arrow_up folder LRJ_BackstreetBonus60%-Snip mode_e…" at bounding box center [601, 78] width 1091 height 54
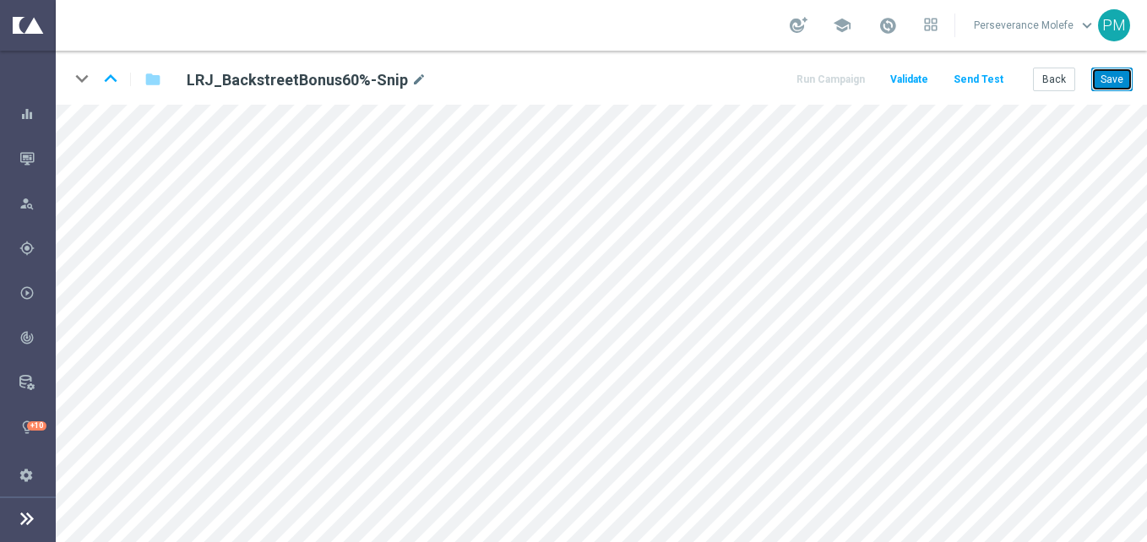
click at [1118, 89] on button "Save" at bounding box center [1111, 80] width 41 height 24
click at [1107, 89] on button "Save" at bounding box center [1111, 80] width 41 height 24
click at [1062, 82] on button "Back" at bounding box center [1054, 80] width 42 height 24
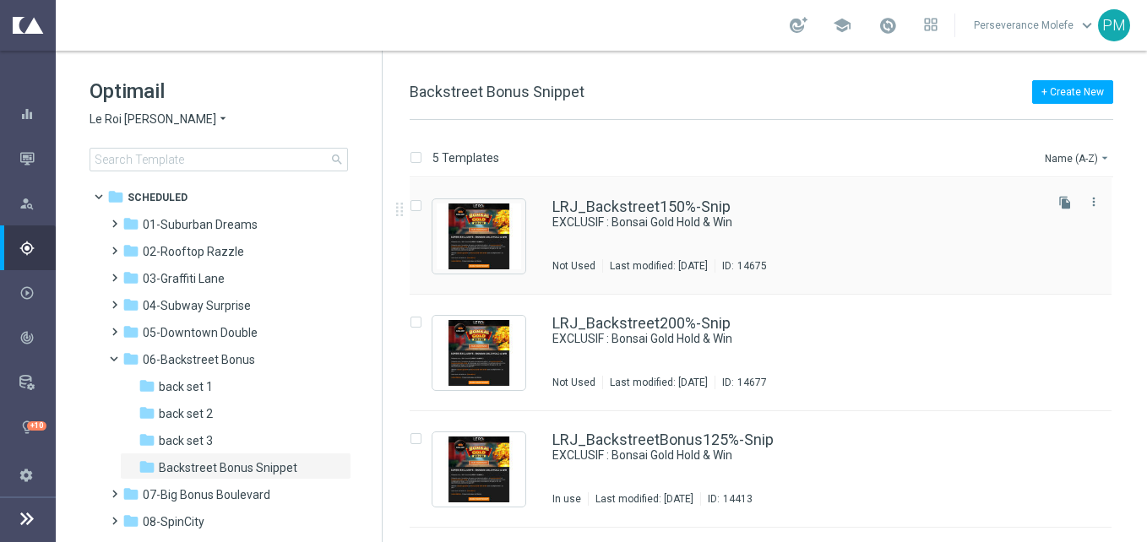
click at [683, 192] on div "LRJ_Backstreet150%-Snip EXCLUSIF : Bonsai Gold Hold & Win Not Used Last modifie…" at bounding box center [761, 236] width 702 height 117
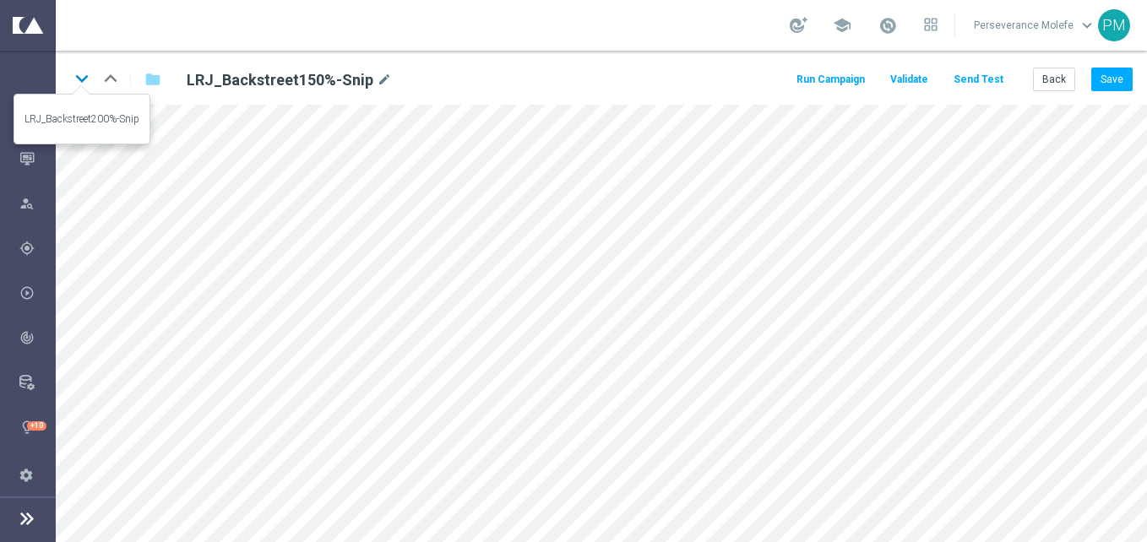
click at [82, 79] on icon "keyboard_arrow_down" at bounding box center [81, 78] width 25 height 25
click at [86, 89] on icon "keyboard_arrow_down" at bounding box center [81, 78] width 25 height 25
click at [84, 84] on icon "keyboard_arrow_down" at bounding box center [81, 78] width 25 height 25
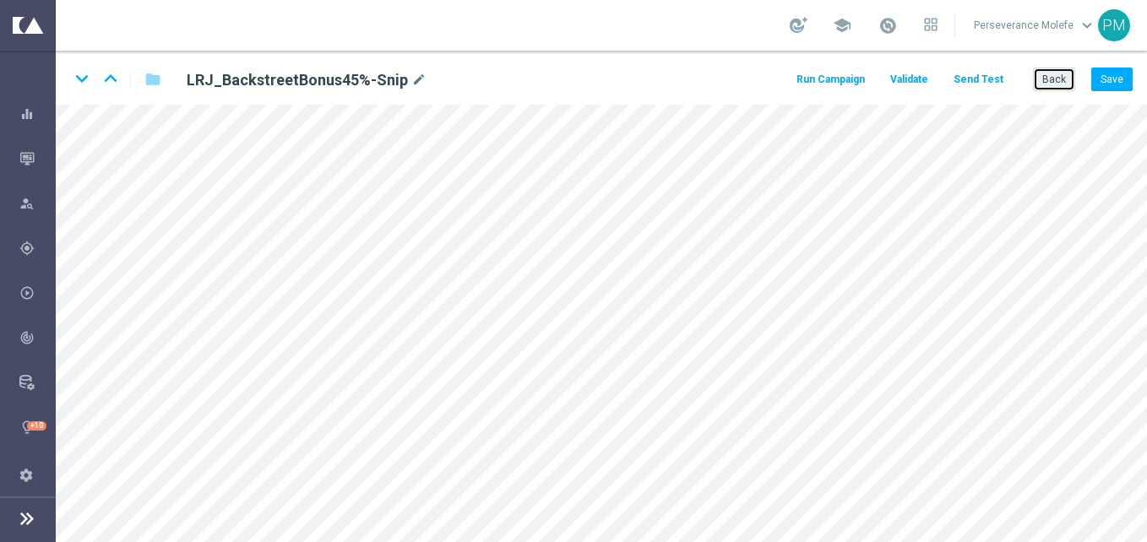
click at [1058, 80] on button "Back" at bounding box center [1054, 80] width 42 height 24
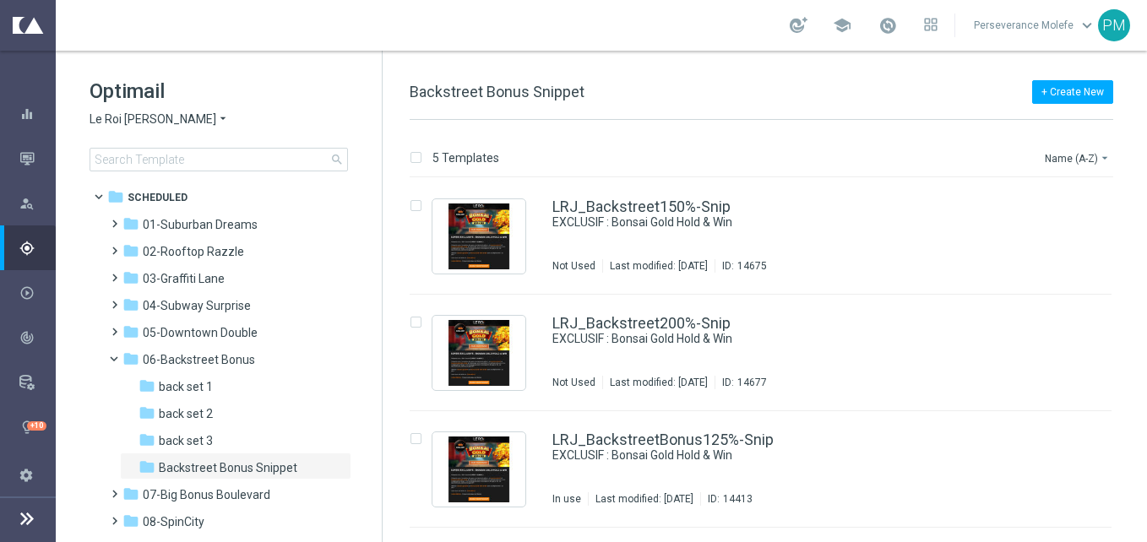
click at [139, 113] on span "Le Roi Johnny" at bounding box center [153, 120] width 127 height 16
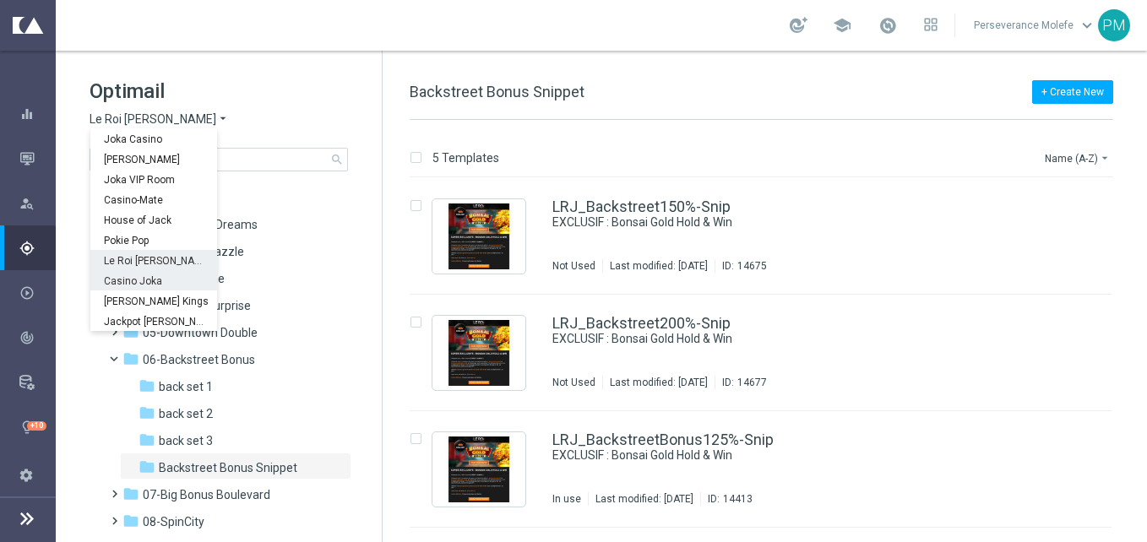
click at [0, 0] on span "Casino Joka" at bounding box center [0, 0] width 0 height 0
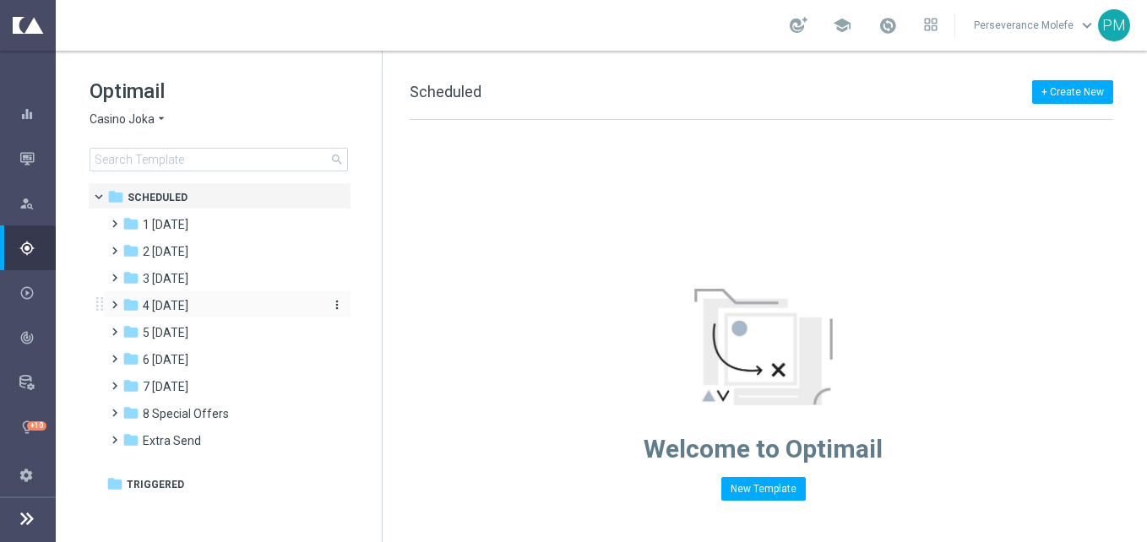
click at [218, 305] on div "folder 4 Friday" at bounding box center [219, 306] width 194 height 19
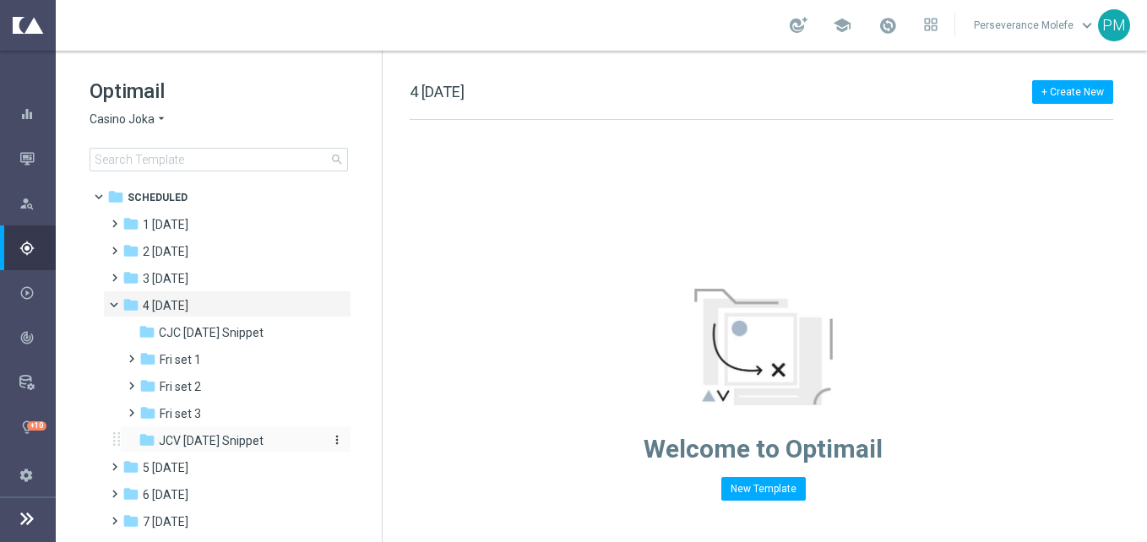
click at [248, 432] on div "folder JCV Friday Snippet" at bounding box center [229, 441] width 180 height 19
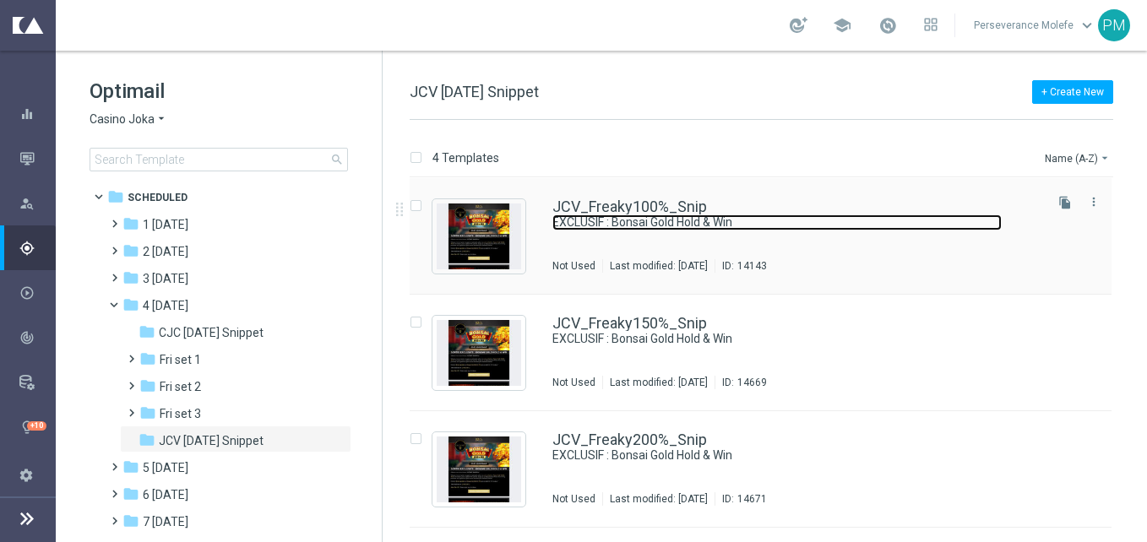
click at [594, 216] on link "EXCLUSIF : Bonsai Gold Hold & Win" at bounding box center [776, 223] width 449 height 16
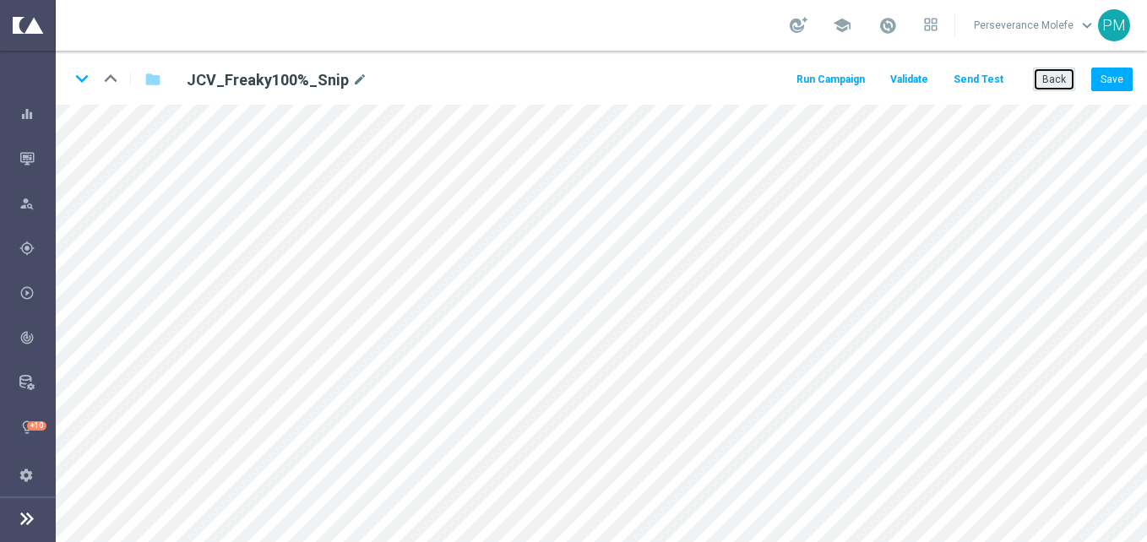
click at [1042, 81] on button "Back" at bounding box center [1054, 80] width 42 height 24
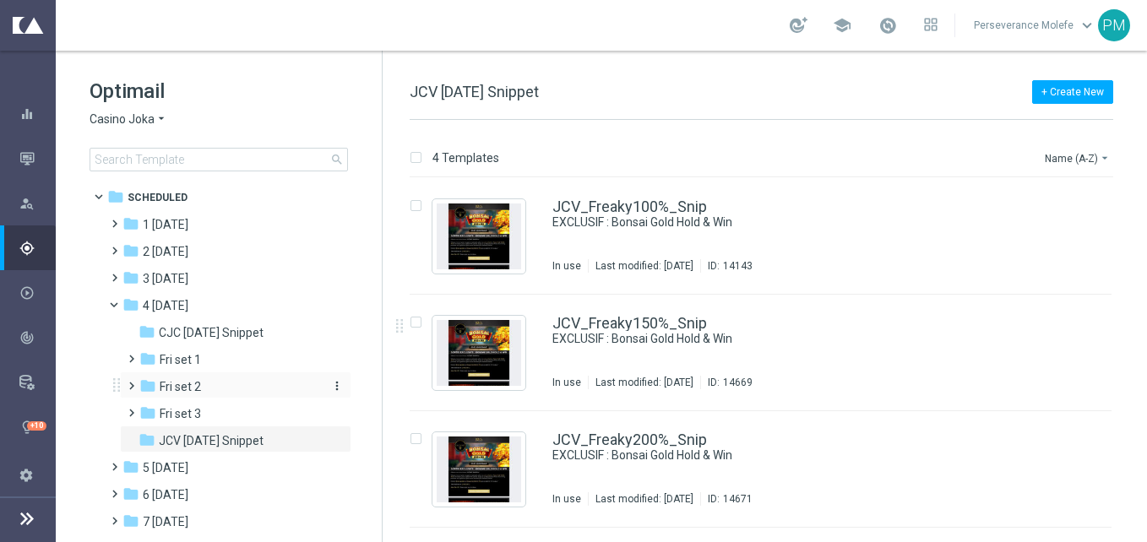
scroll to position [102, 0]
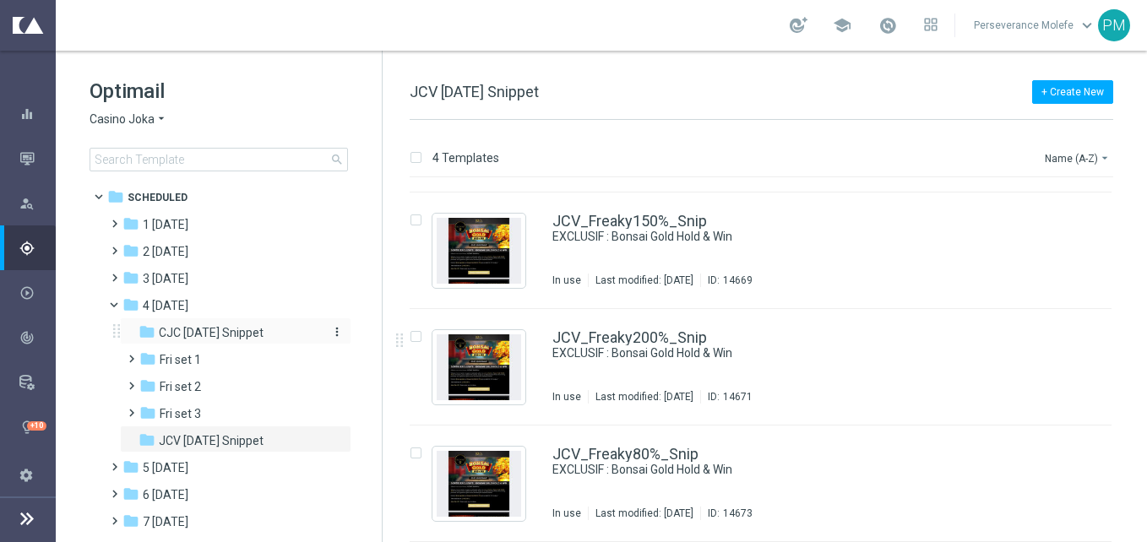
click at [274, 334] on div "folder CJC Friday Snippet" at bounding box center [229, 333] width 180 height 19
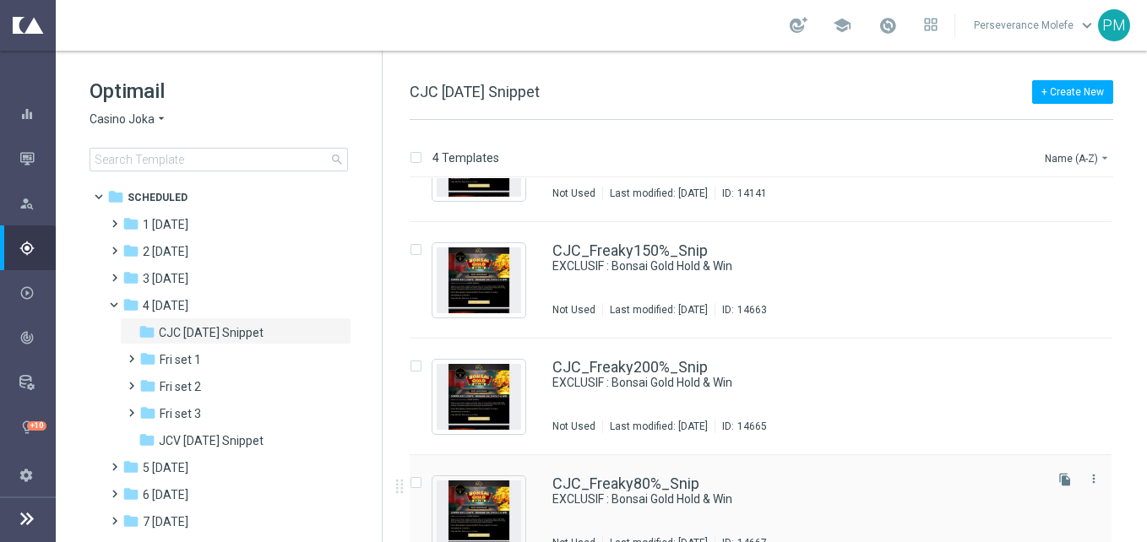
scroll to position [102, 0]
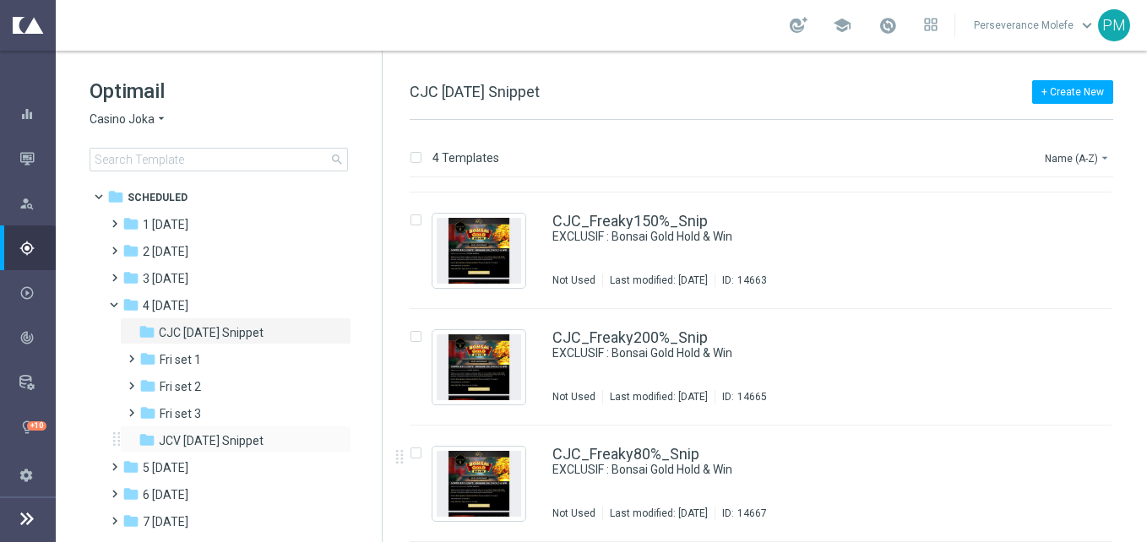
click at [250, 427] on div "folder JCV Friday Snippet more_vert" at bounding box center [235, 439] width 231 height 27
click at [249, 438] on span "JCV Friday Snippet" at bounding box center [211, 440] width 105 height 15
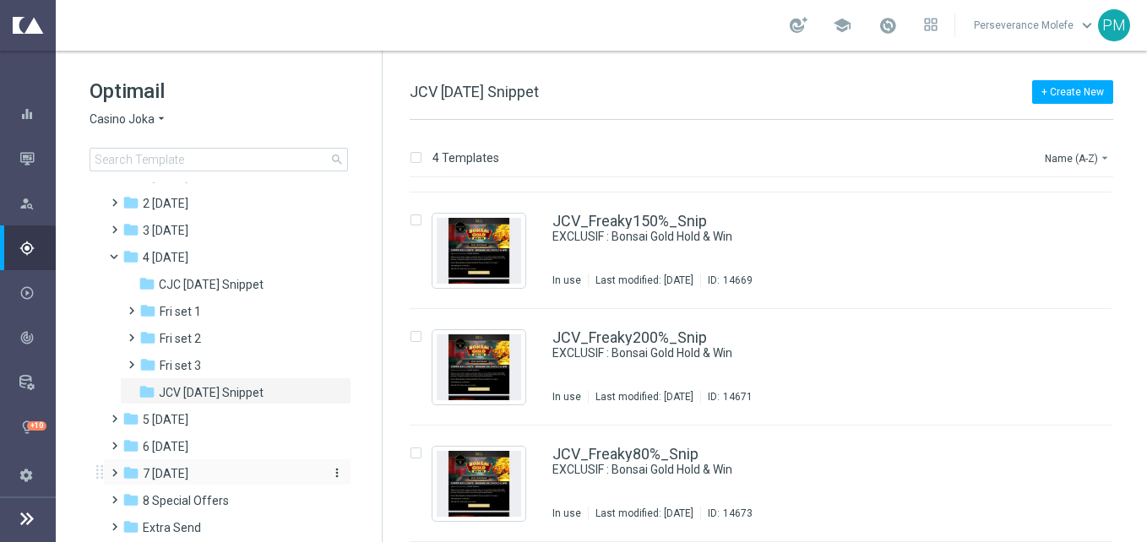
scroll to position [93, 0]
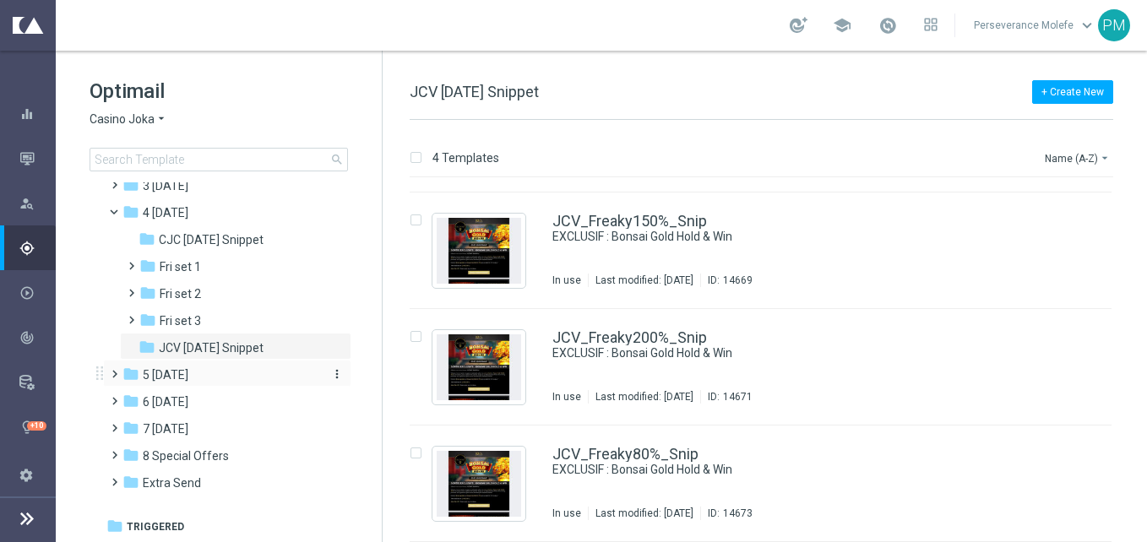
click at [211, 379] on div "folder 5 Saturday" at bounding box center [219, 375] width 194 height 19
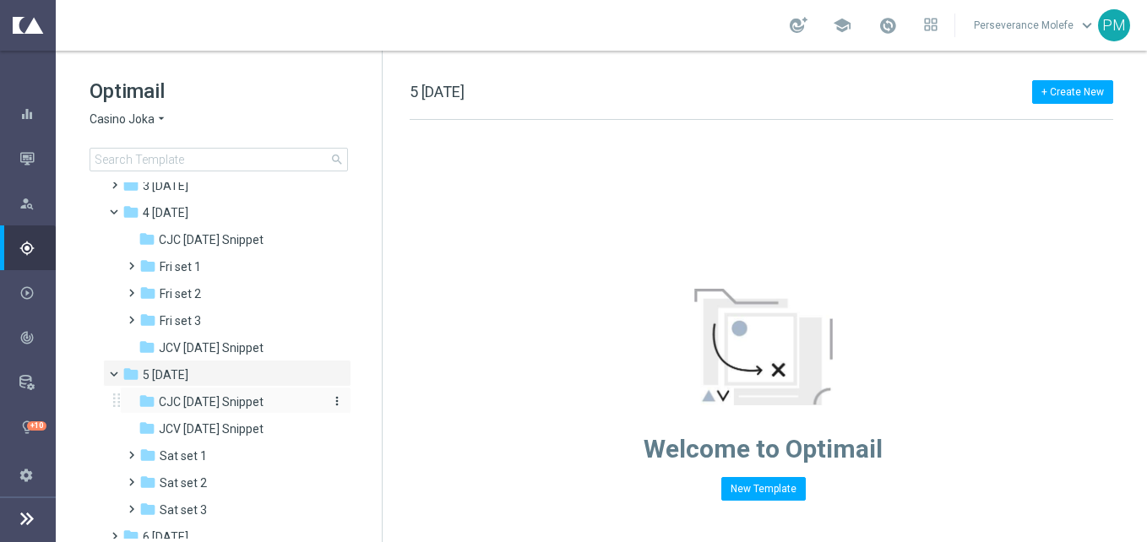
click at [225, 404] on span "CJC Saturday Snippet" at bounding box center [211, 402] width 105 height 15
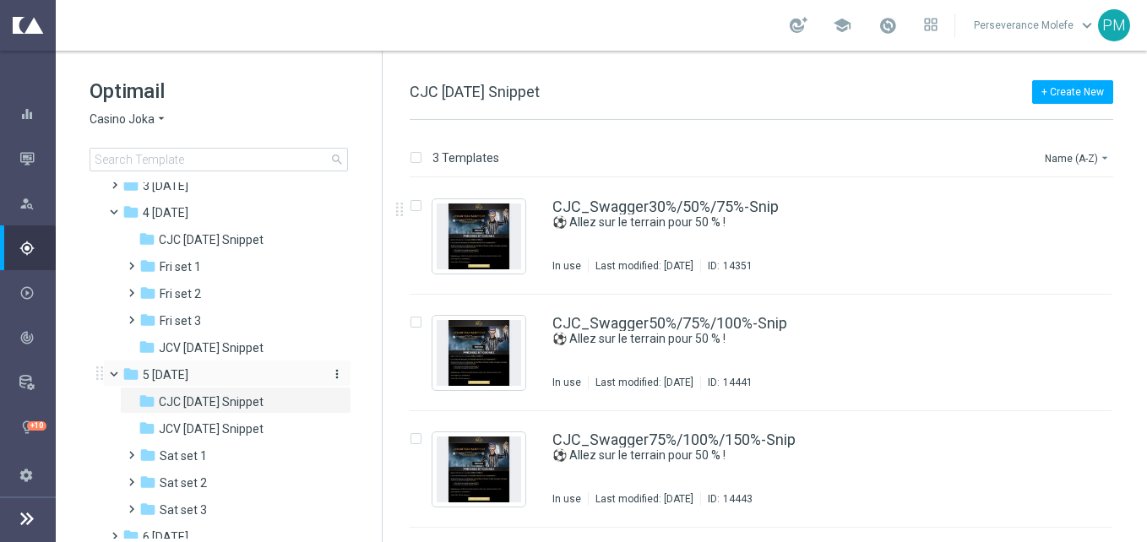
click at [275, 389] on div "folder CJC Saturday Snippet more_vert" at bounding box center [235, 400] width 231 height 27
click at [263, 378] on div "folder 5 Saturday" at bounding box center [219, 375] width 194 height 19
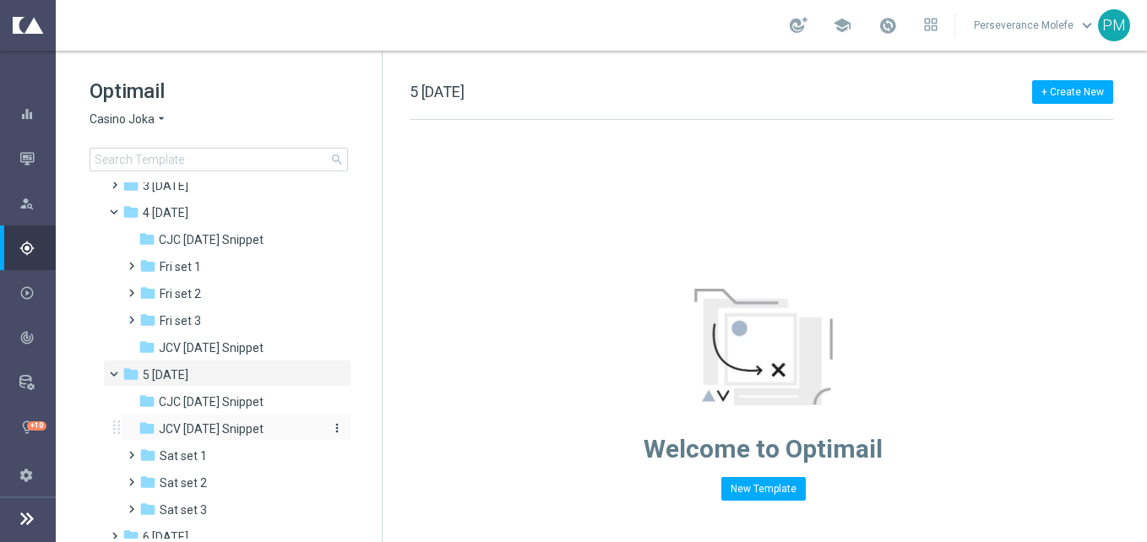
click at [264, 425] on span "JCV Saturday Snippet" at bounding box center [211, 429] width 105 height 15
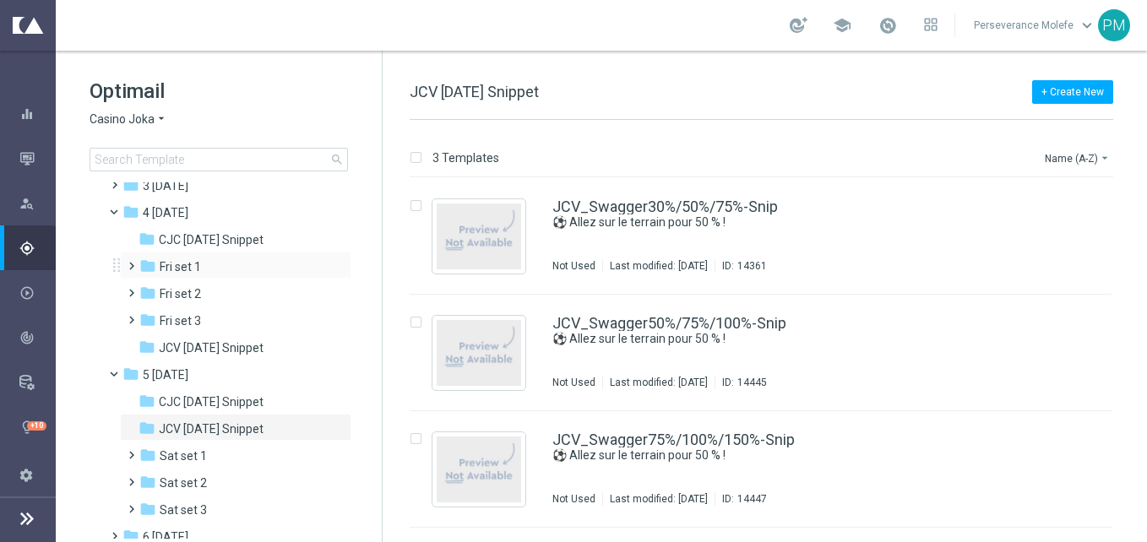
click at [259, 253] on div "folder Fri set 1 more_vert" at bounding box center [235, 265] width 231 height 27
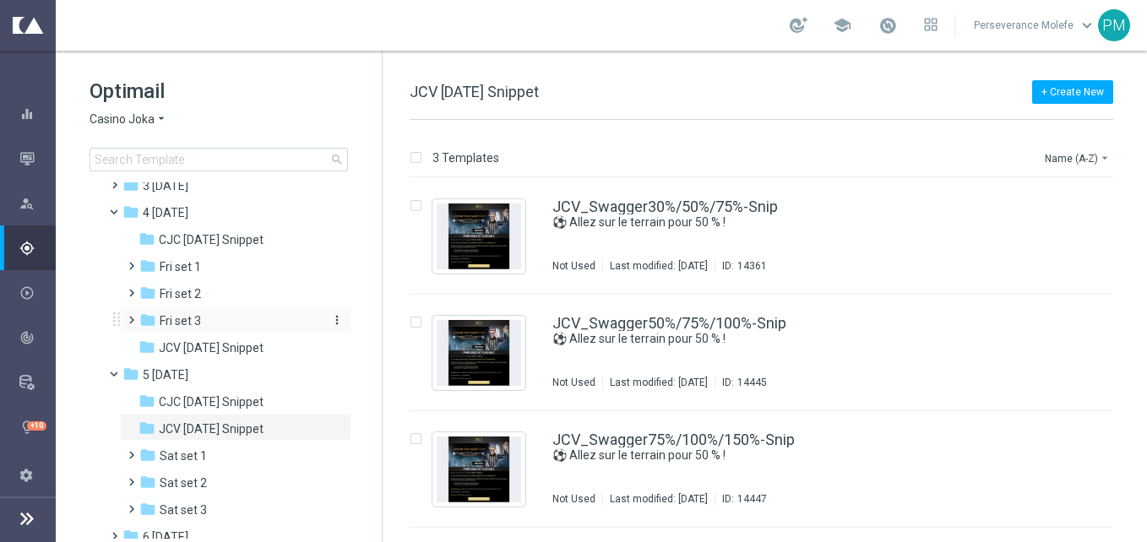
click at [249, 315] on div "folder Fri set 3" at bounding box center [229, 321] width 180 height 19
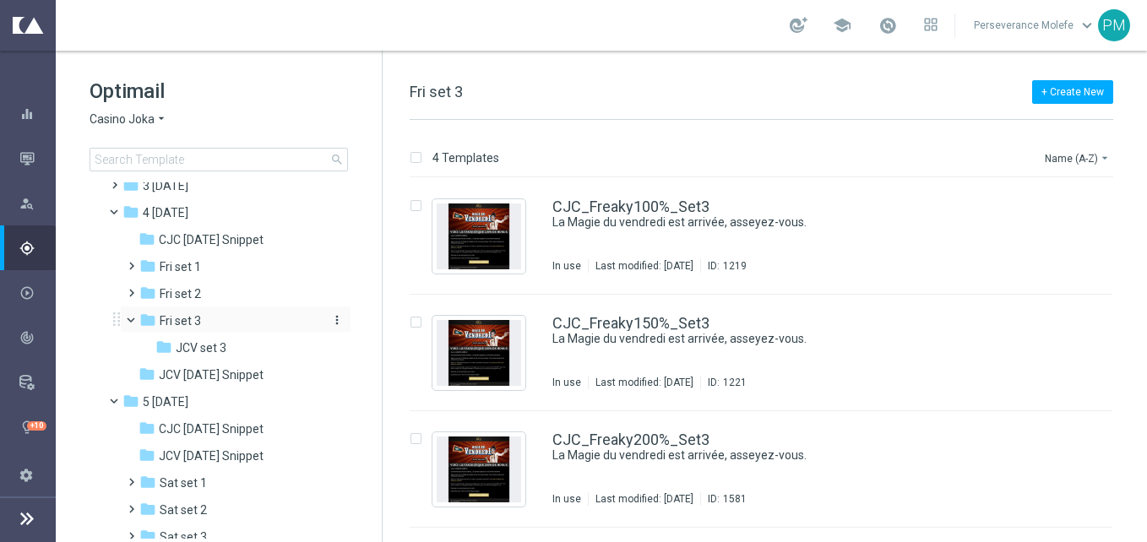
click at [249, 316] on div "folder Fri set 3" at bounding box center [229, 321] width 180 height 19
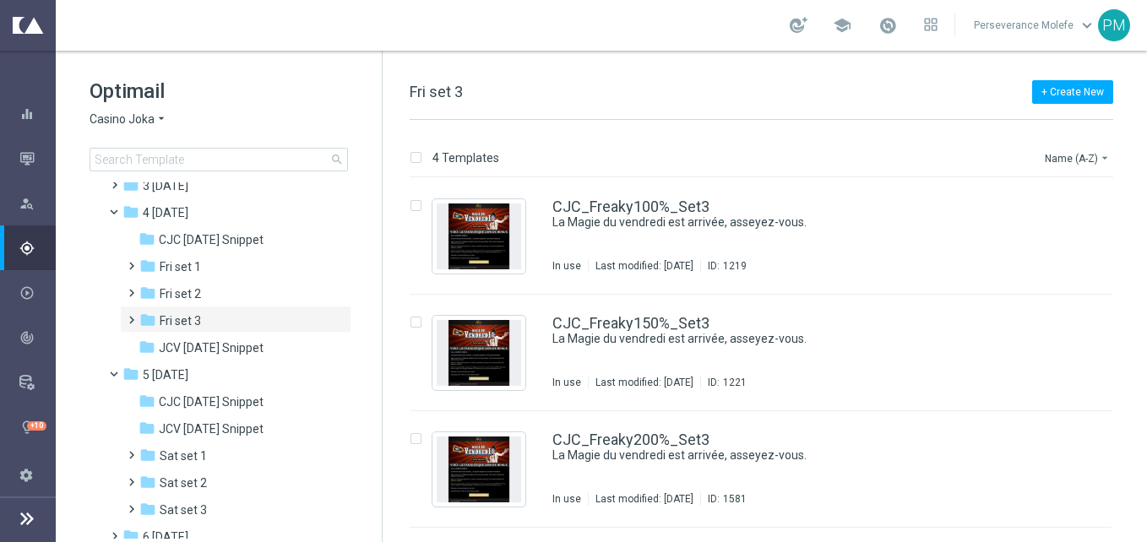
click at [249, 316] on div "folder Fri set 3" at bounding box center [229, 321] width 180 height 19
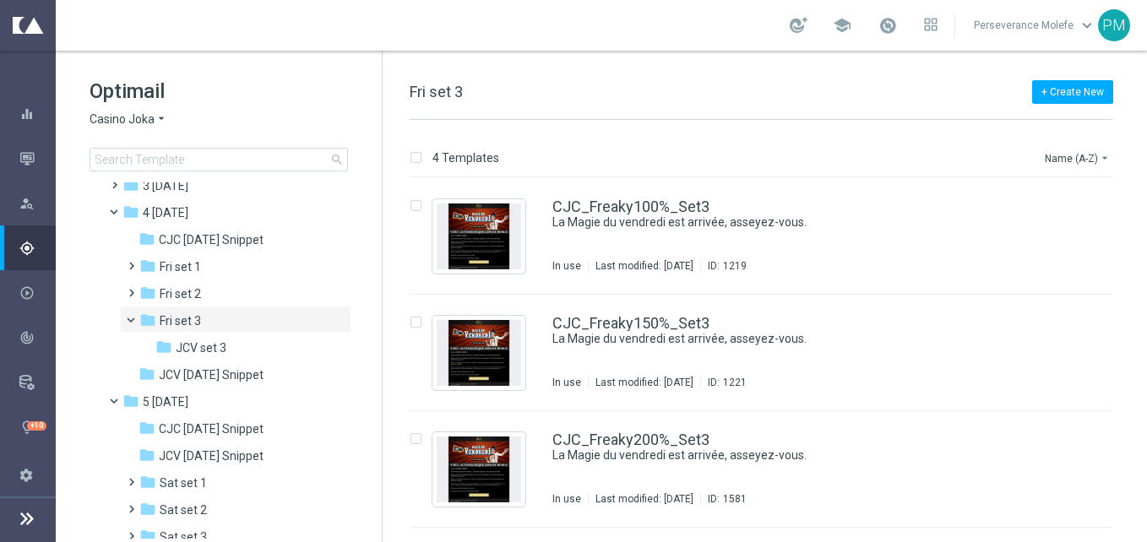
click at [249, 316] on div "folder Fri set 3" at bounding box center [229, 321] width 180 height 19
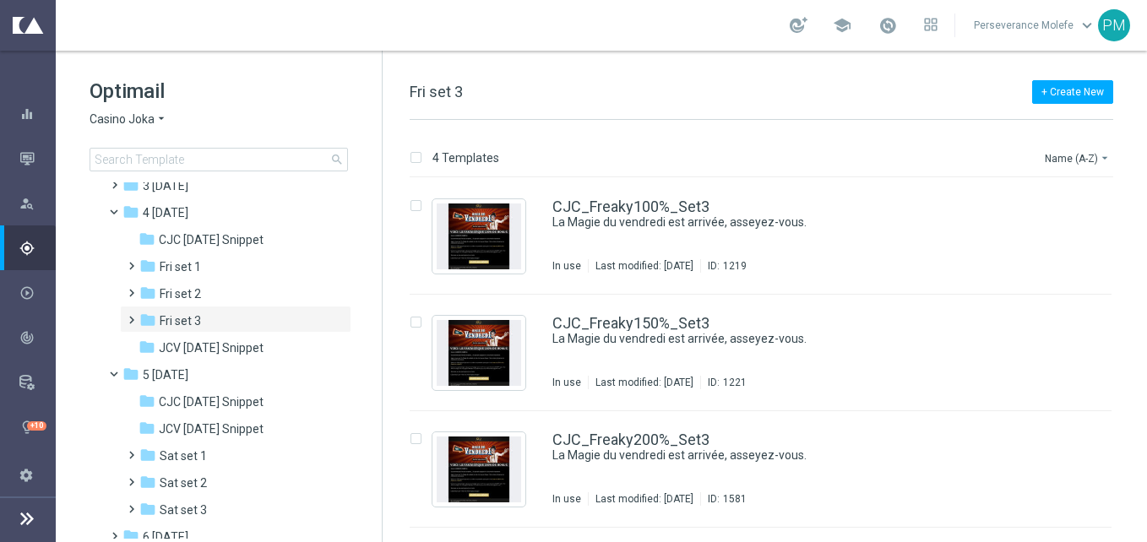
click at [249, 316] on div "folder Fri set 3" at bounding box center [229, 321] width 180 height 19
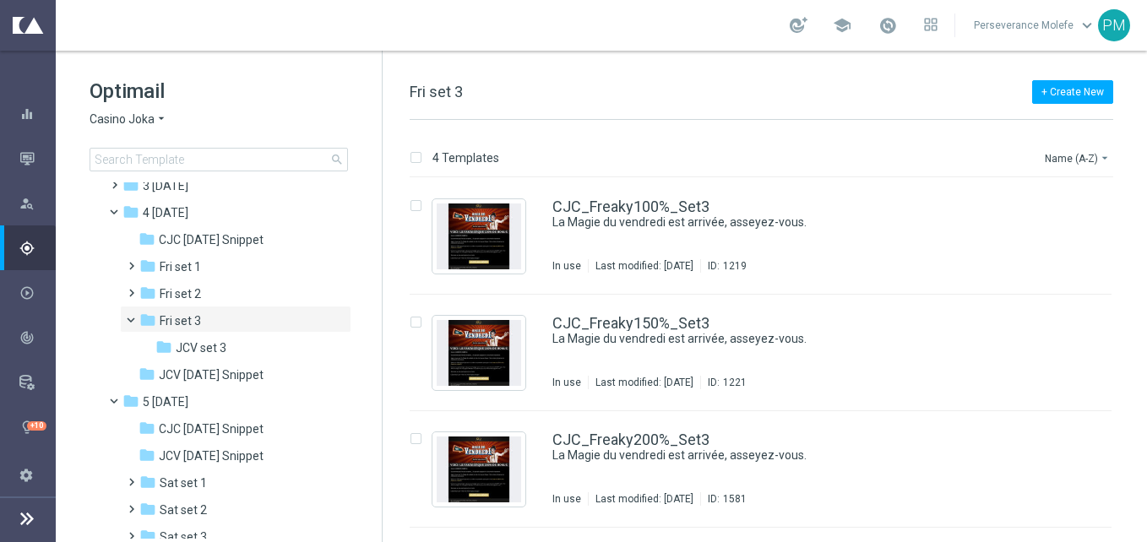
click at [249, 316] on div "folder Fri set 3" at bounding box center [229, 321] width 180 height 19
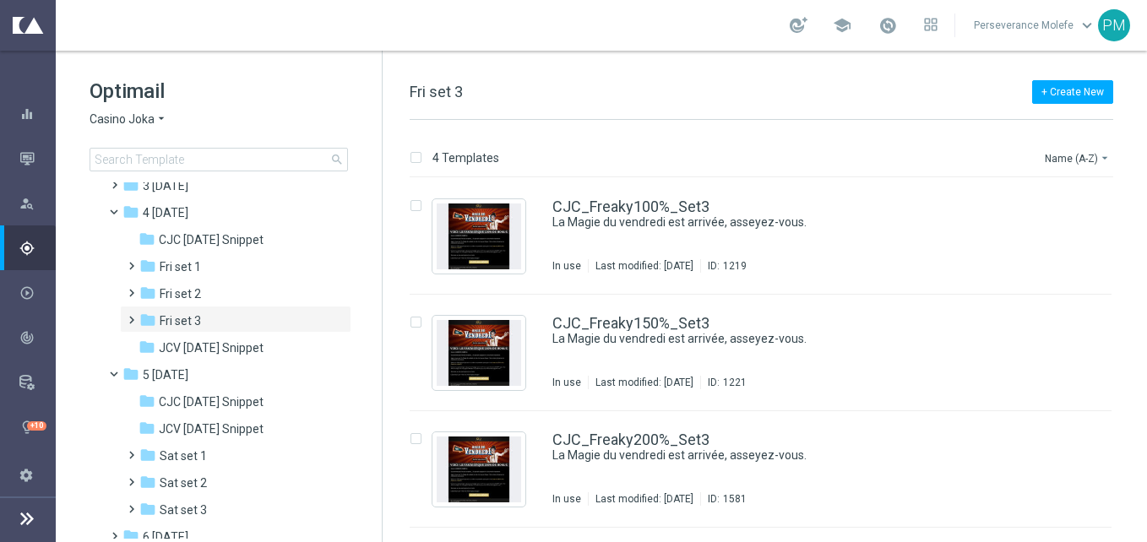
click at [249, 316] on div "folder Fri set 3" at bounding box center [229, 321] width 180 height 19
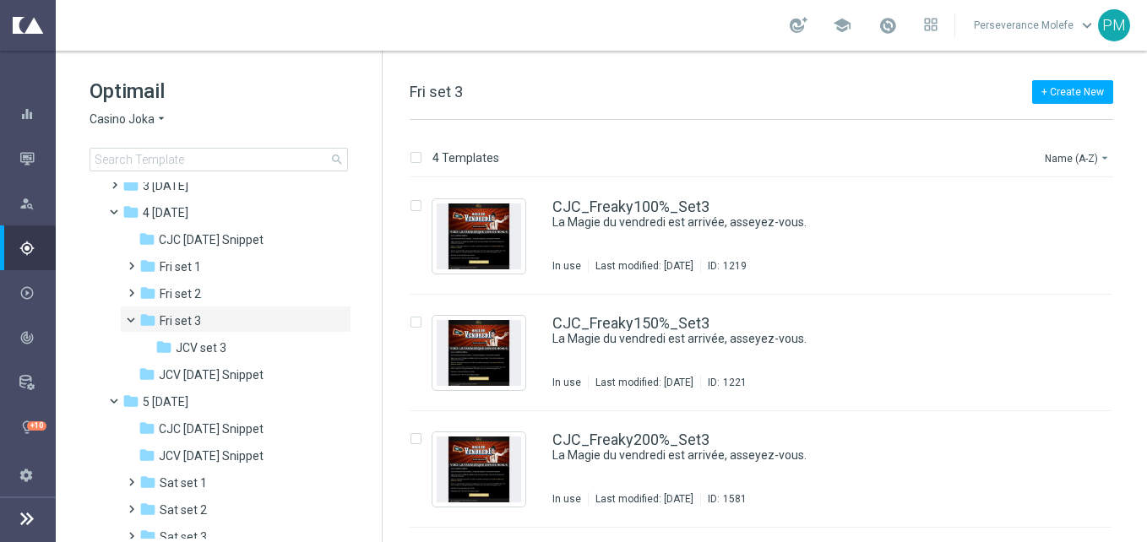
click at [249, 316] on div "folder Fri set 3" at bounding box center [229, 321] width 180 height 19
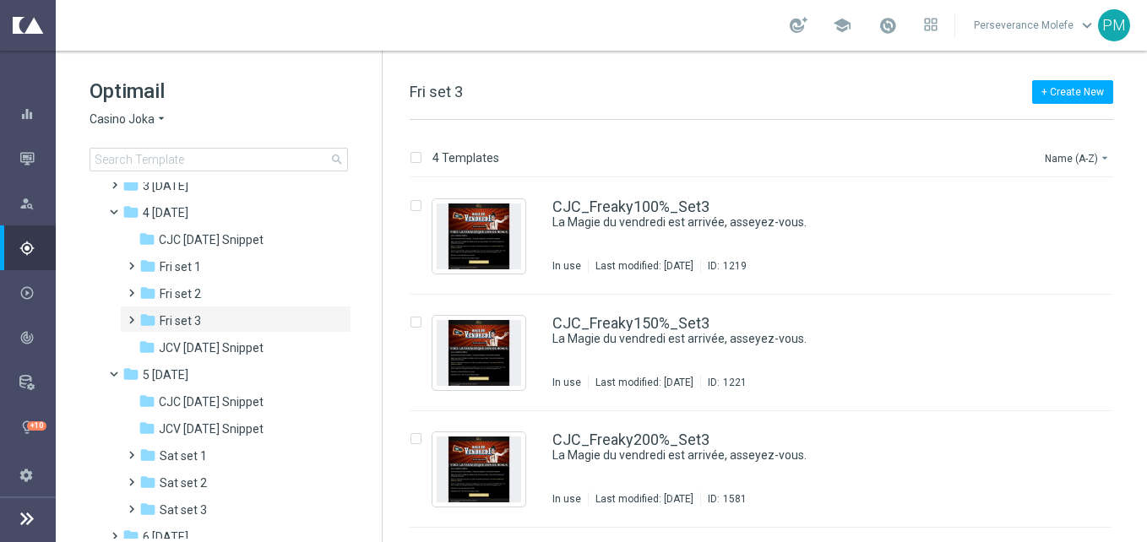
click at [249, 316] on div "folder Fri set 3" at bounding box center [229, 321] width 180 height 19
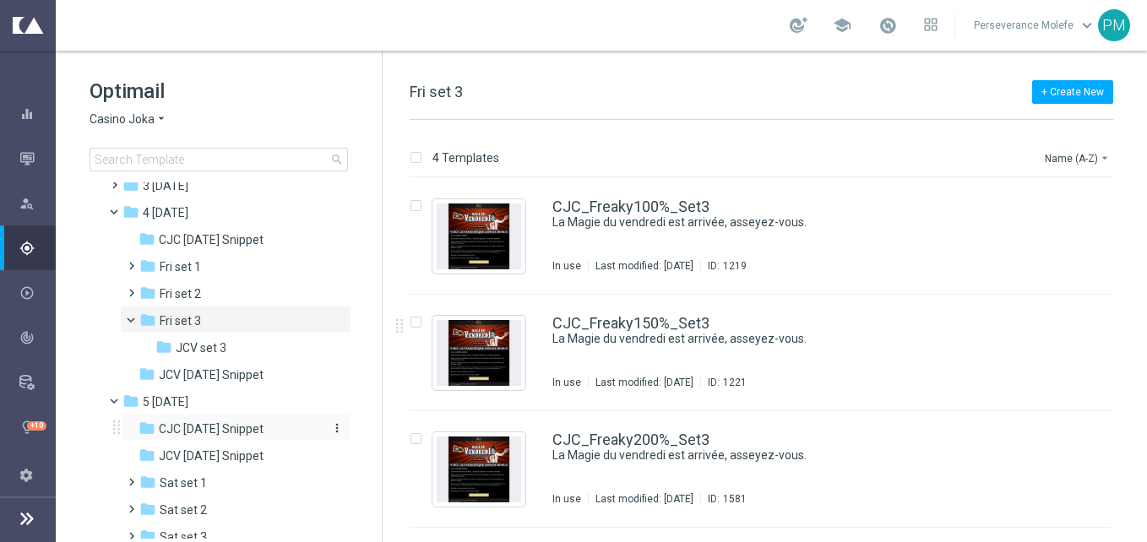
click at [182, 436] on span "CJC Saturday Snippet" at bounding box center [211, 429] width 105 height 15
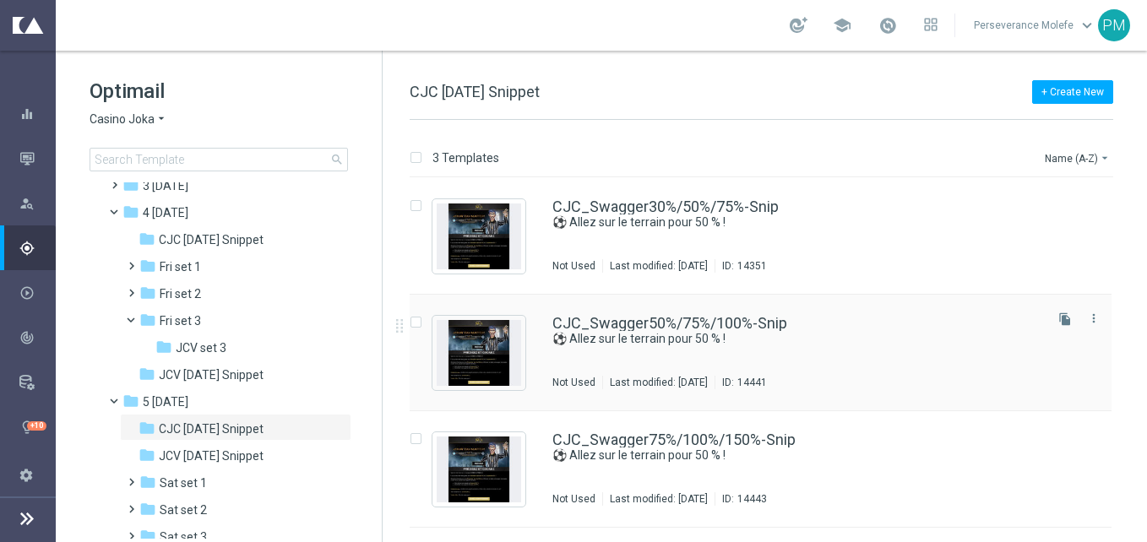
click at [646, 309] on div "CJC_Swagger50%/75%/100%-Snip ⚽ Allez sur le terrain pour 50 % ! Not Used Last m…" at bounding box center [761, 353] width 702 height 117
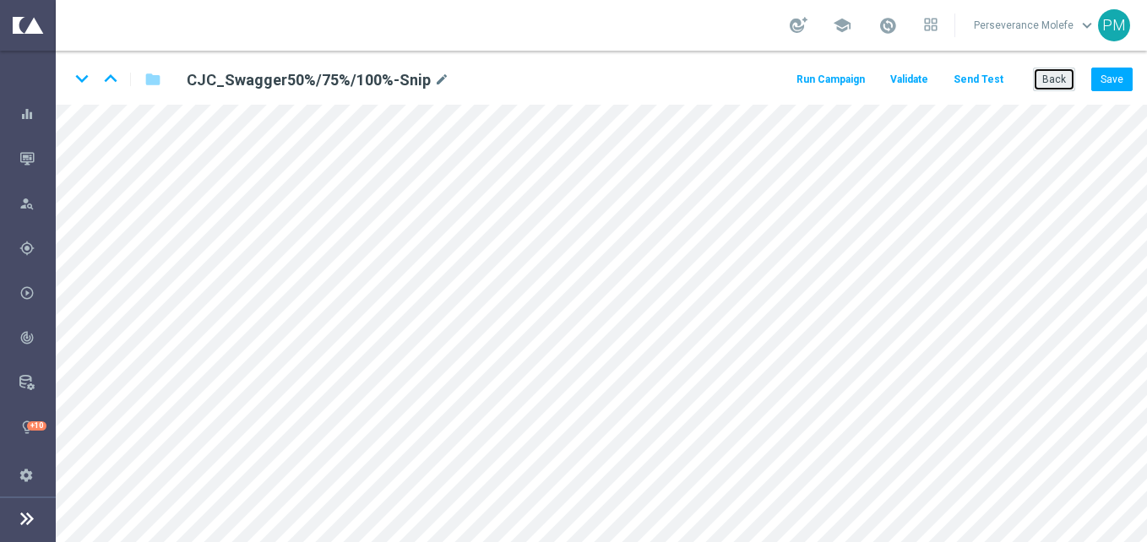
click at [1042, 82] on button "Back" at bounding box center [1054, 80] width 42 height 24
click at [1042, 82] on div "keyboard_arrow_down keyboard_arrow_up folder CJC_Swagger50%/75%/100%-Snip mode_…" at bounding box center [601, 297] width 1091 height 492
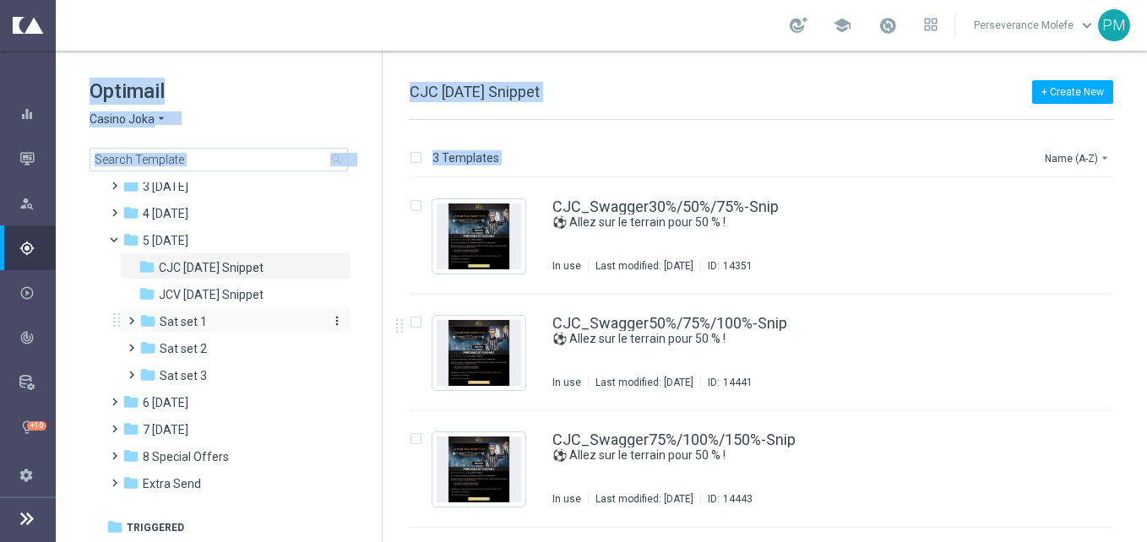
scroll to position [93, 0]
click at [184, 429] on span "7 Monday" at bounding box center [166, 429] width 46 height 15
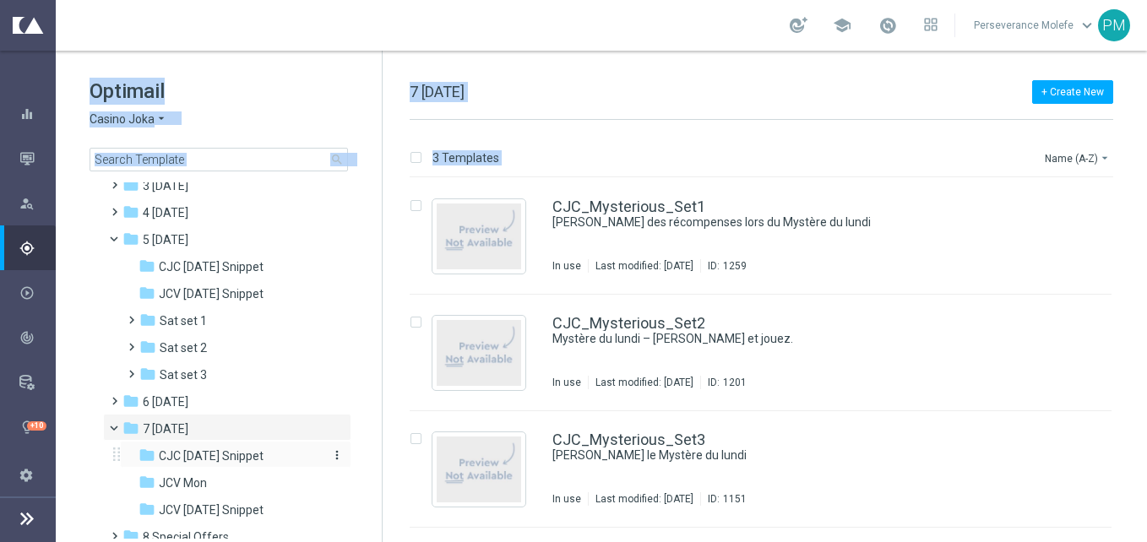
scroll to position [174, 0]
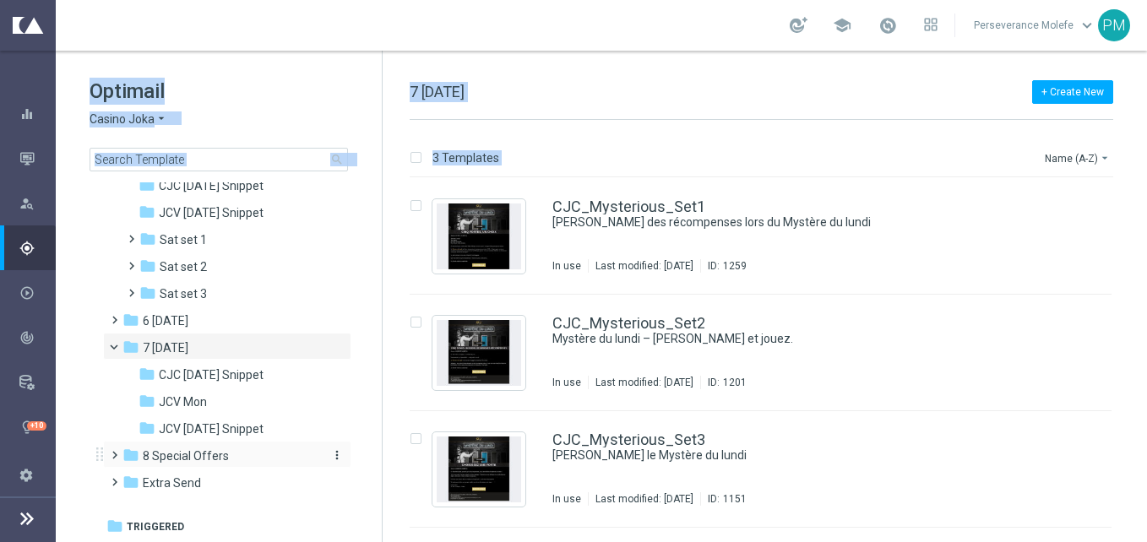
click at [204, 461] on span "8 Special Offers" at bounding box center [186, 456] width 86 height 15
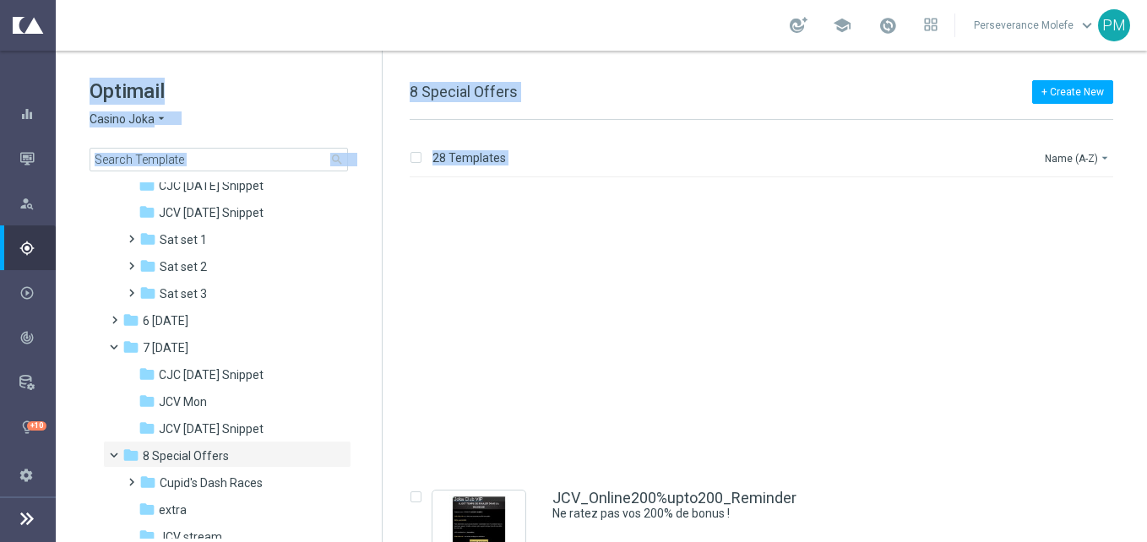
scroll to position [2900, 0]
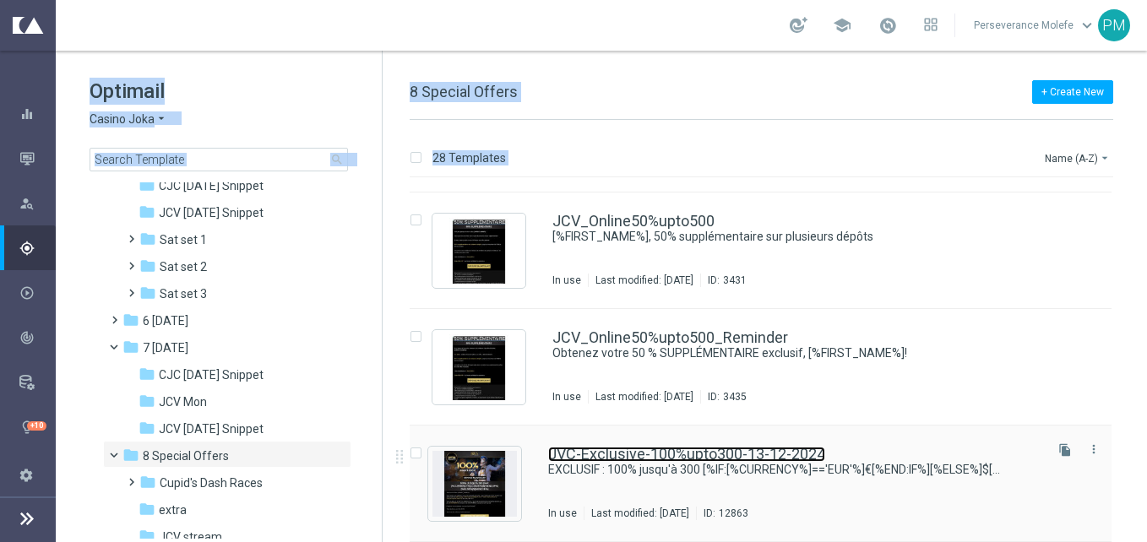
click at [617, 452] on link "JVC-Exclusive-100%upto300-13-12-2024" at bounding box center [686, 454] width 277 height 15
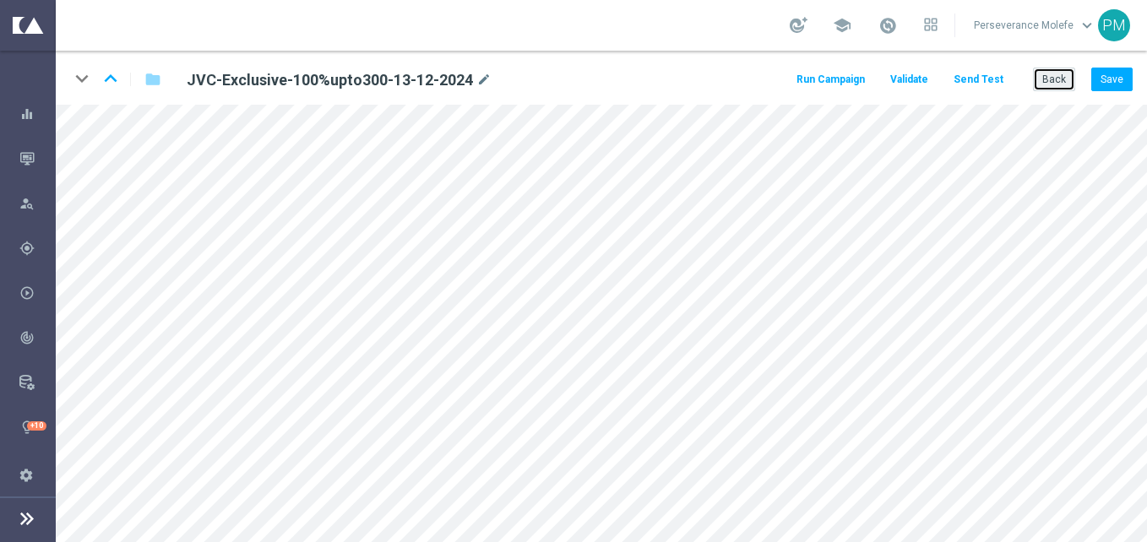
click at [1059, 90] on button "Back" at bounding box center [1054, 80] width 42 height 24
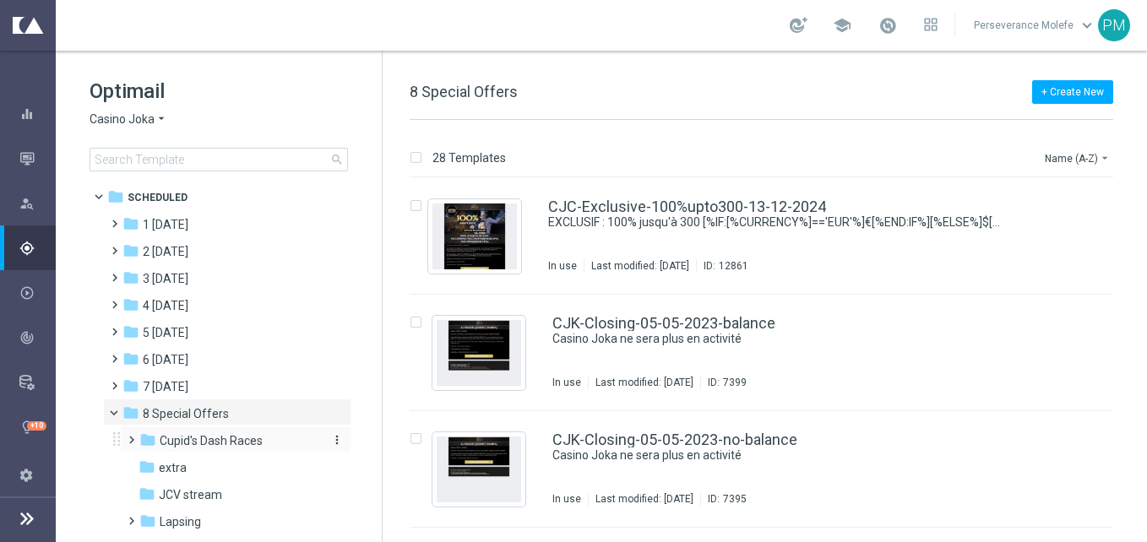
click at [220, 438] on span "Cupid's Dash Races" at bounding box center [211, 440] width 103 height 15
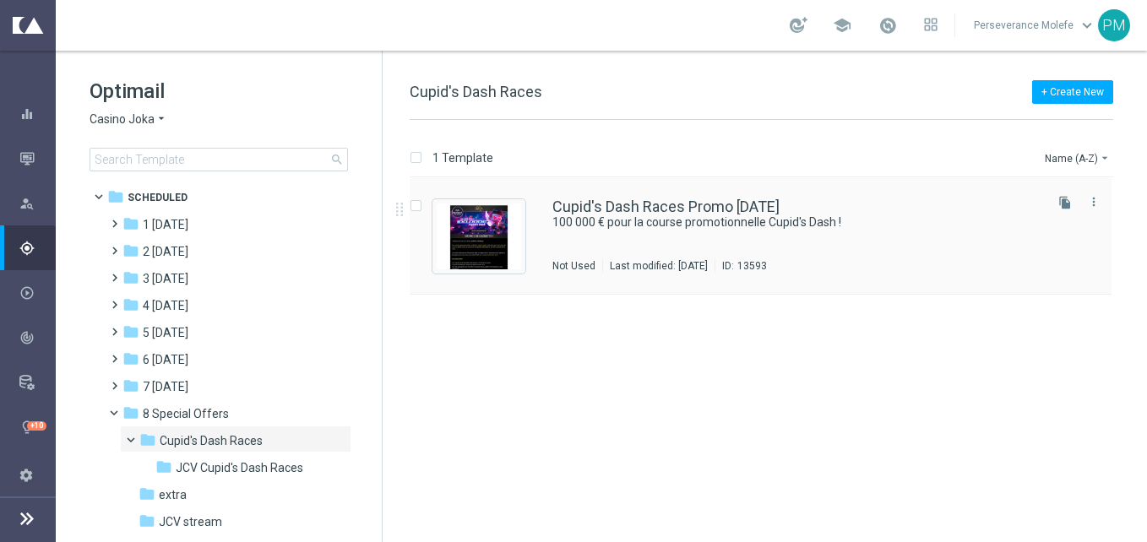
click at [688, 194] on div "Cupid's Dash Races Promo 12.02.25 100 000 € pour la course promotionnelle Cupid…" at bounding box center [761, 236] width 702 height 117
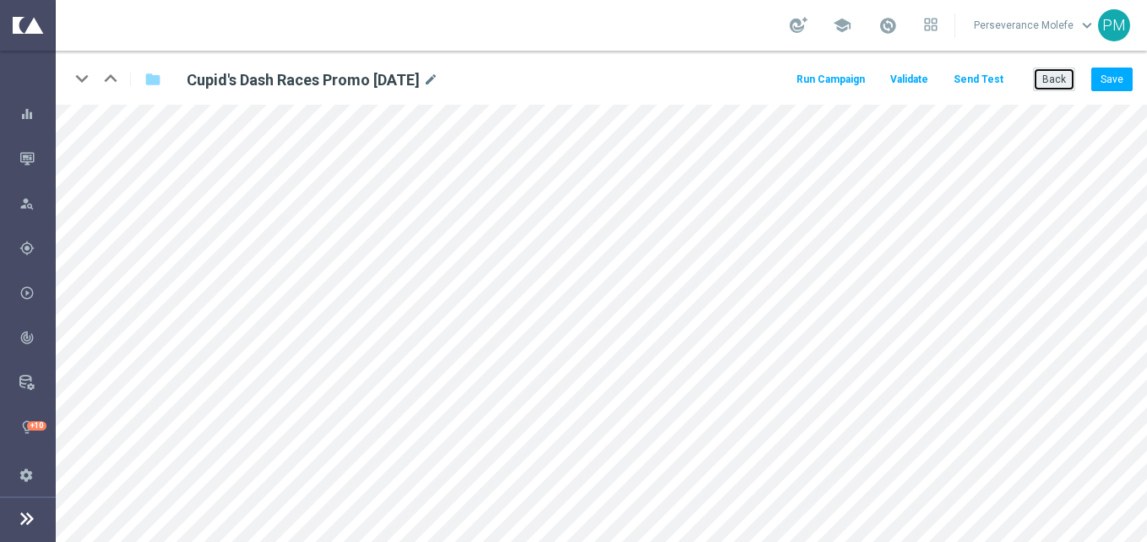
click at [1047, 76] on button "Back" at bounding box center [1054, 80] width 42 height 24
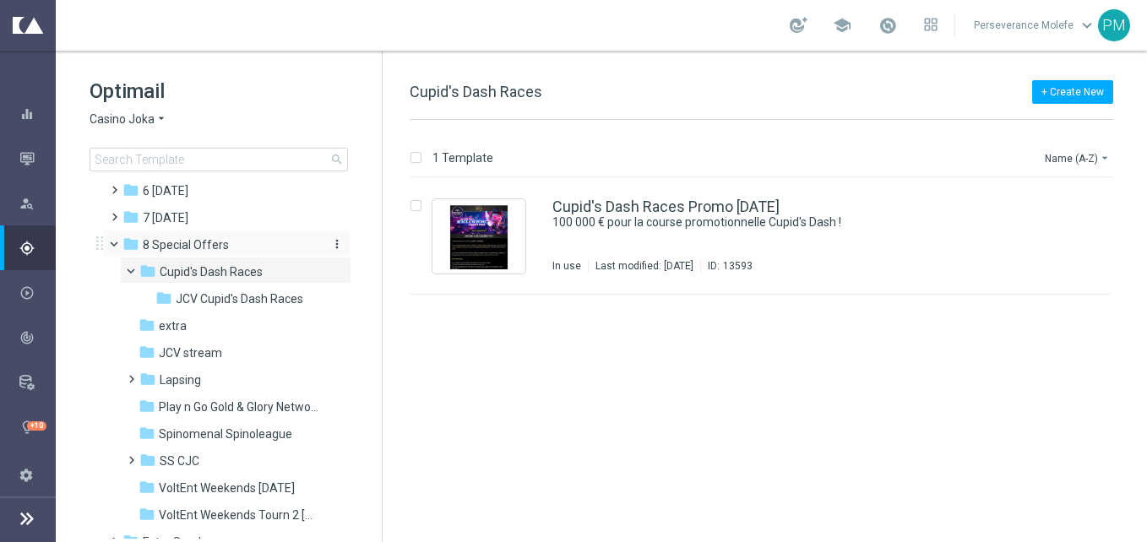
scroll to position [228, 0]
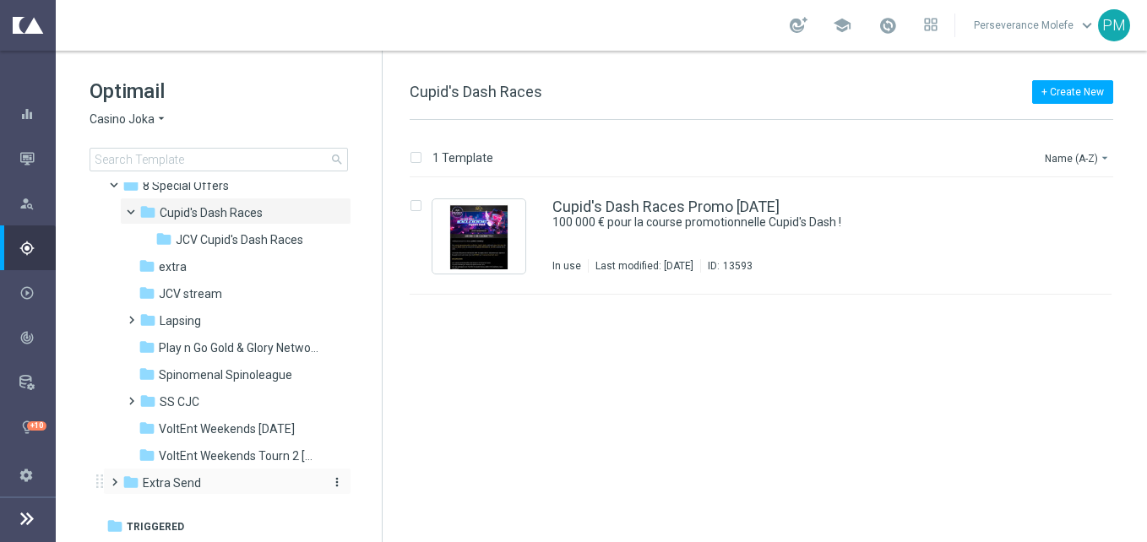
click at [209, 476] on div "folder Extra Send" at bounding box center [219, 483] width 194 height 19
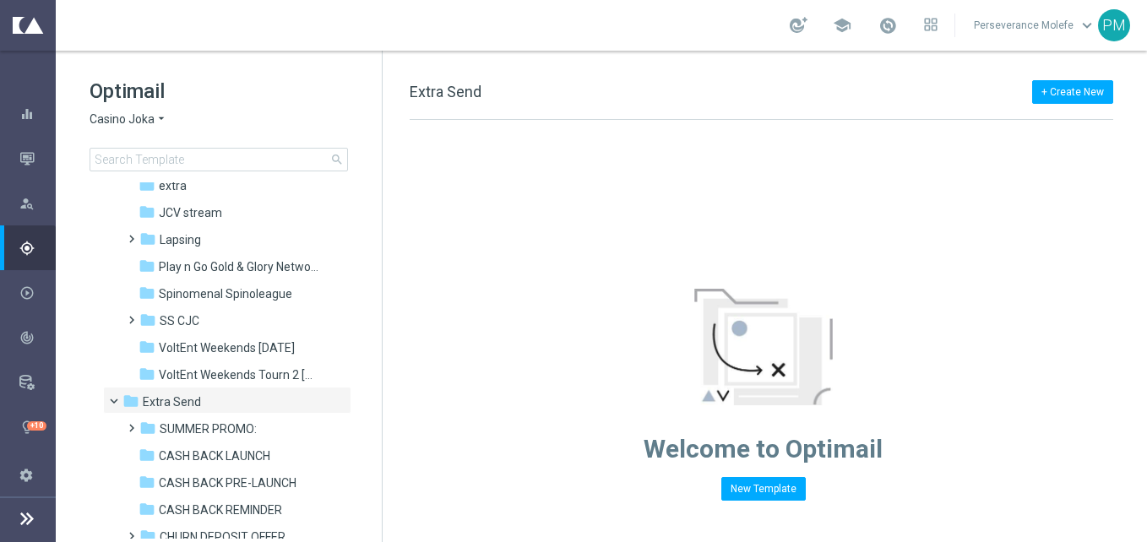
scroll to position [482, 0]
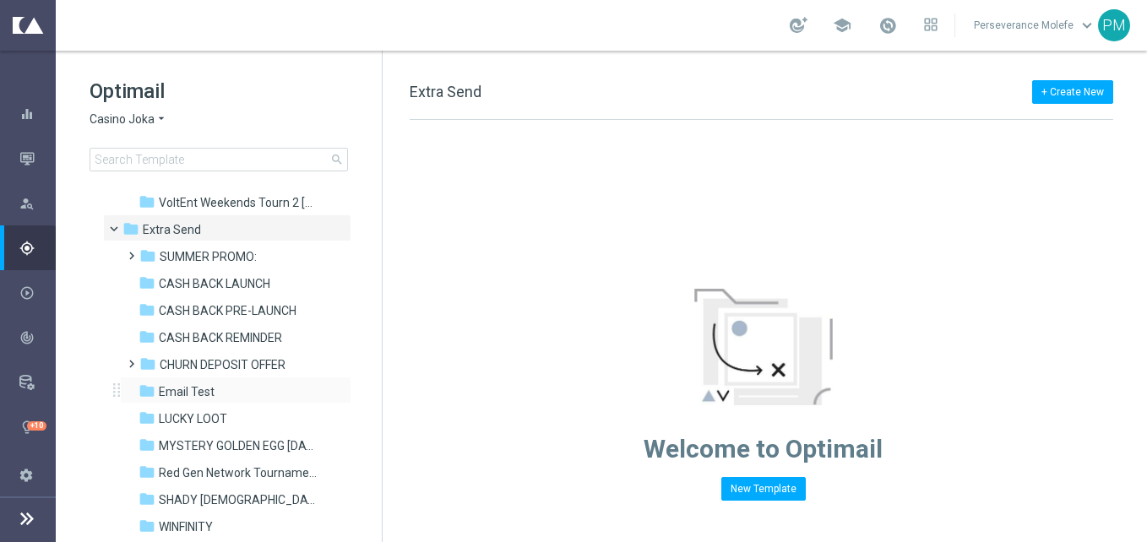
click at [237, 379] on div "folder Email Test more_vert" at bounding box center [235, 390] width 231 height 27
click at [233, 424] on div "folder LUCKY LOOT" at bounding box center [229, 419] width 180 height 19
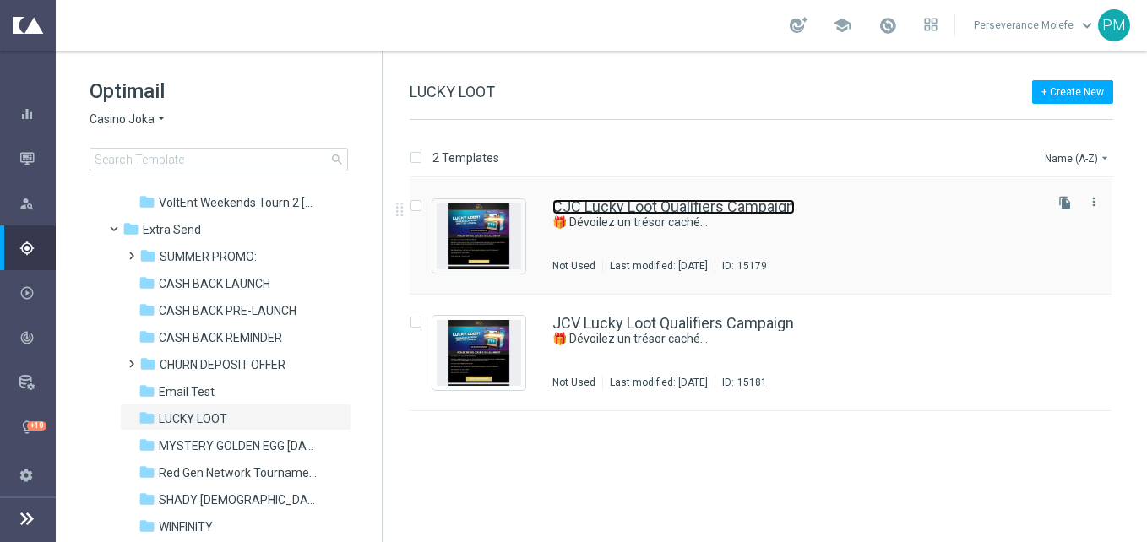
click at [680, 211] on link "CJC Lucky Loot Qualifiers Campaign" at bounding box center [673, 206] width 242 height 15
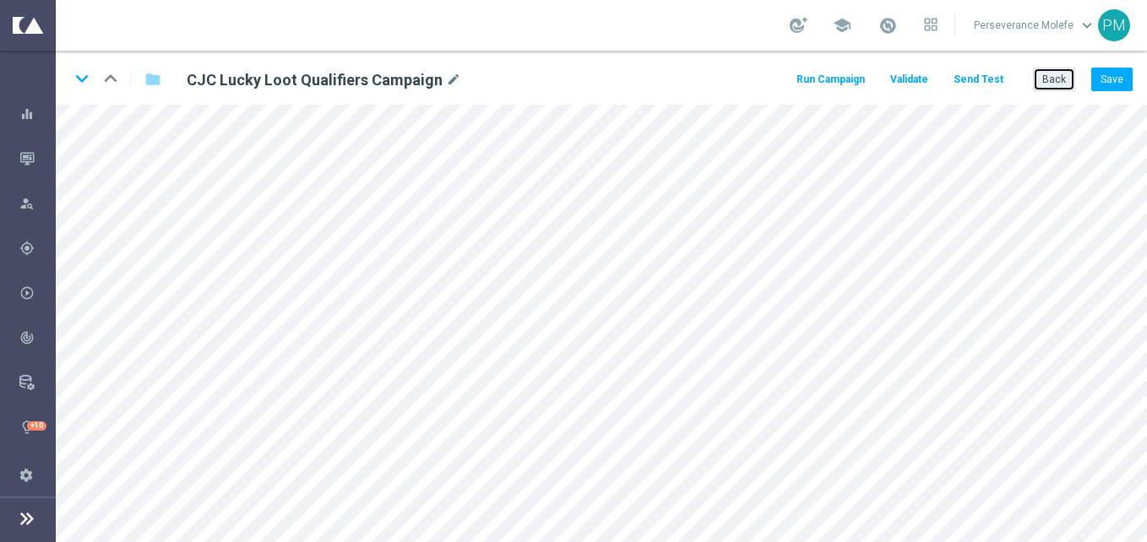
click at [1057, 82] on button "Back" at bounding box center [1054, 80] width 42 height 24
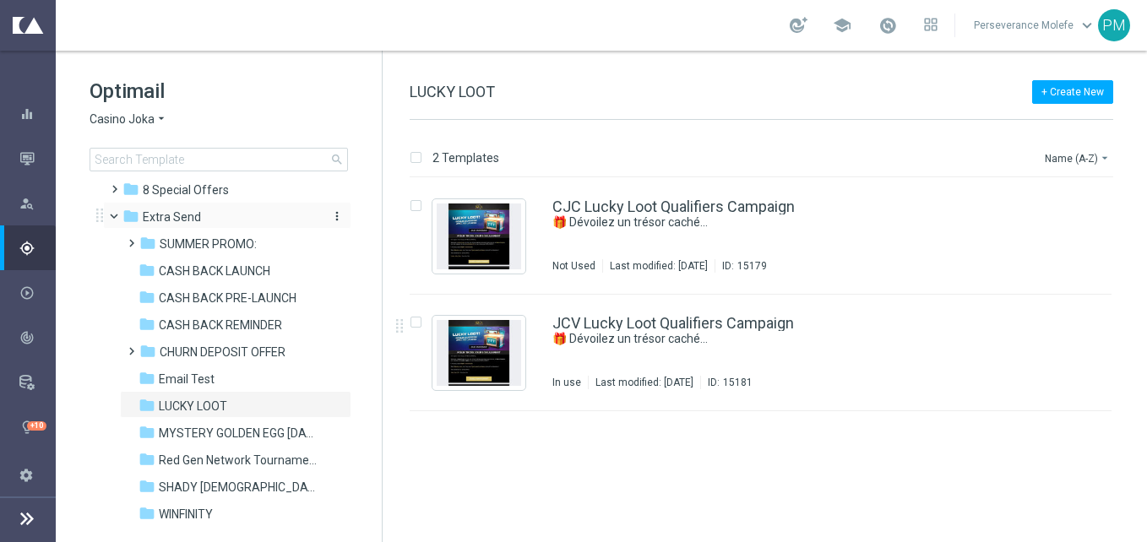
scroll to position [253, 0]
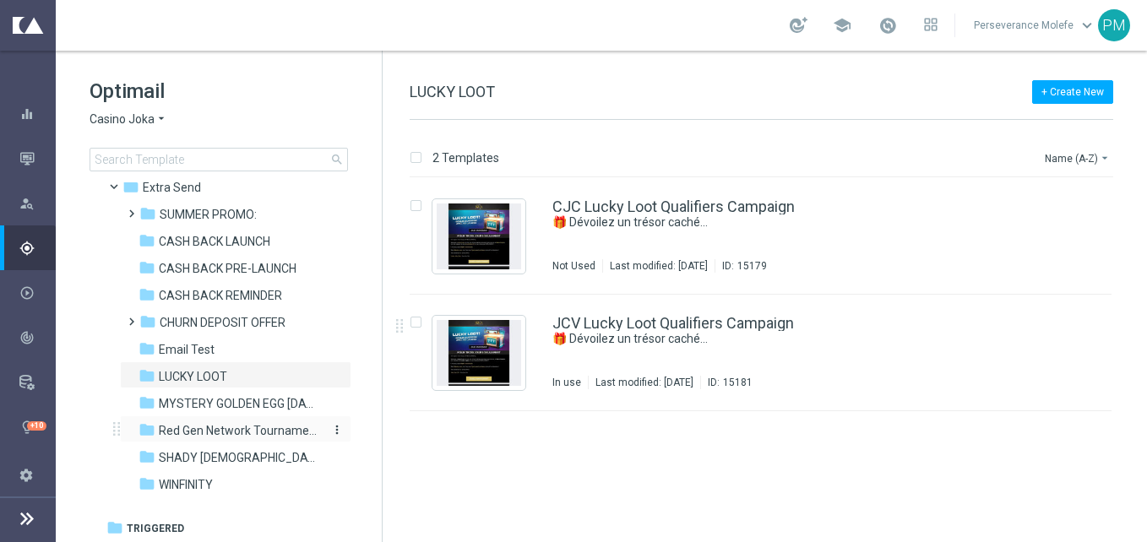
click at [271, 433] on span "Red Gen Network Tournament" at bounding box center [239, 430] width 160 height 15
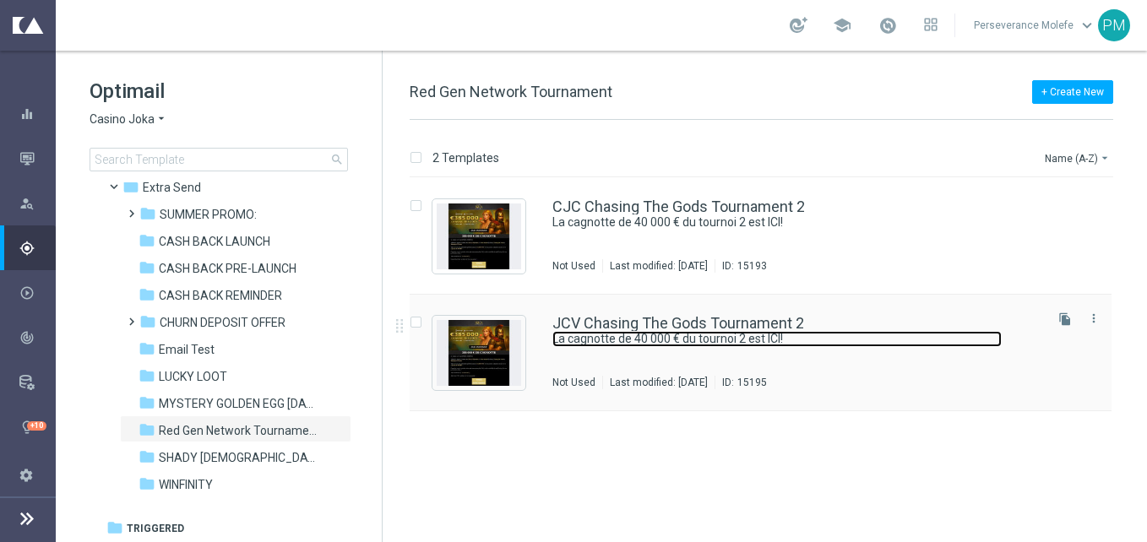
click at [656, 331] on link "La cagnotte de 40 000 € du tournoi 2 est ICI!" at bounding box center [776, 339] width 449 height 16
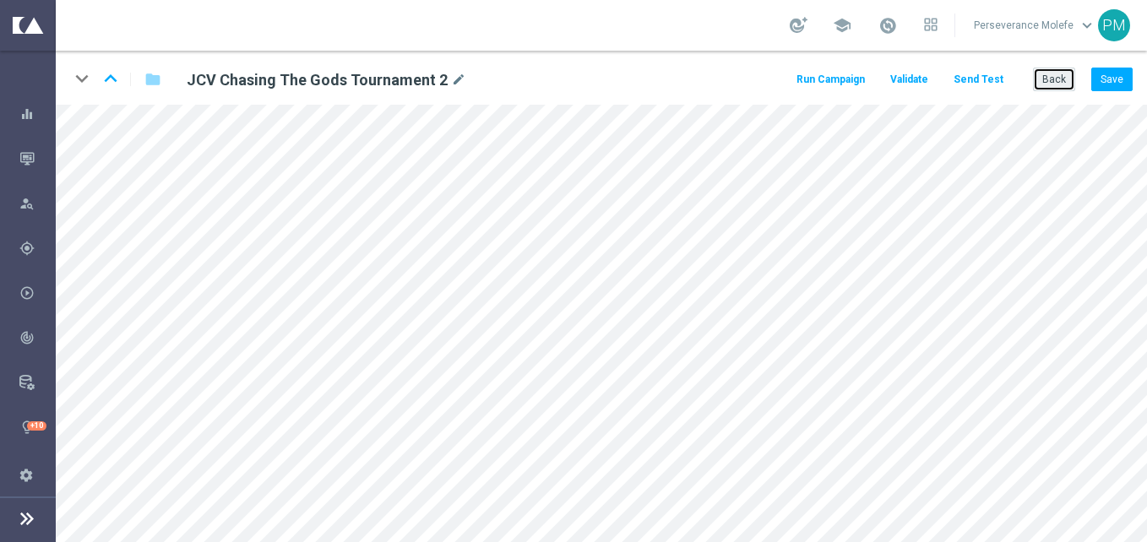
click at [1054, 76] on button "Back" at bounding box center [1054, 80] width 42 height 24
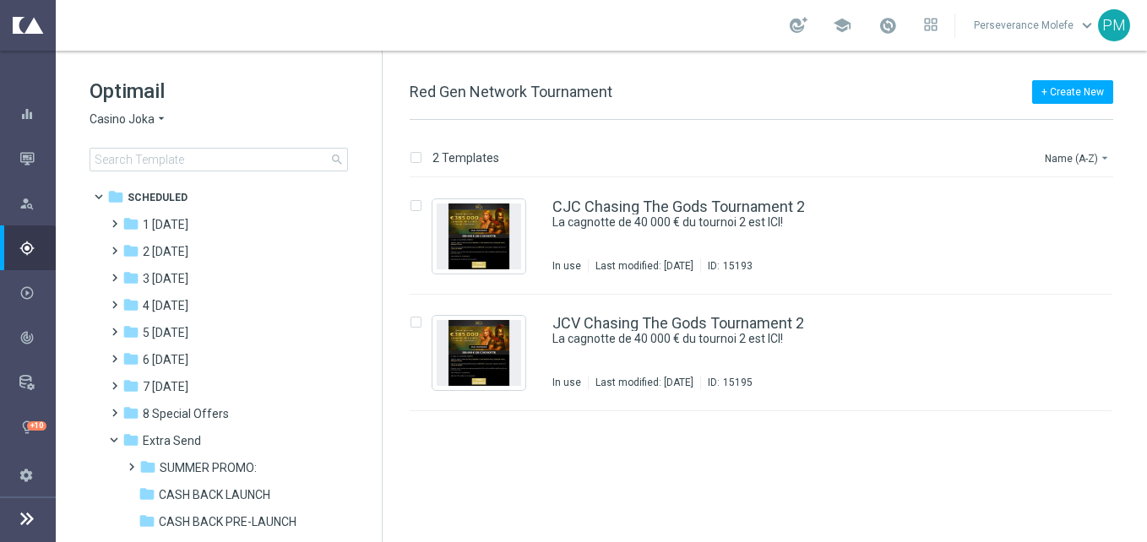
click at [132, 117] on span "Casino Joka" at bounding box center [122, 120] width 65 height 16
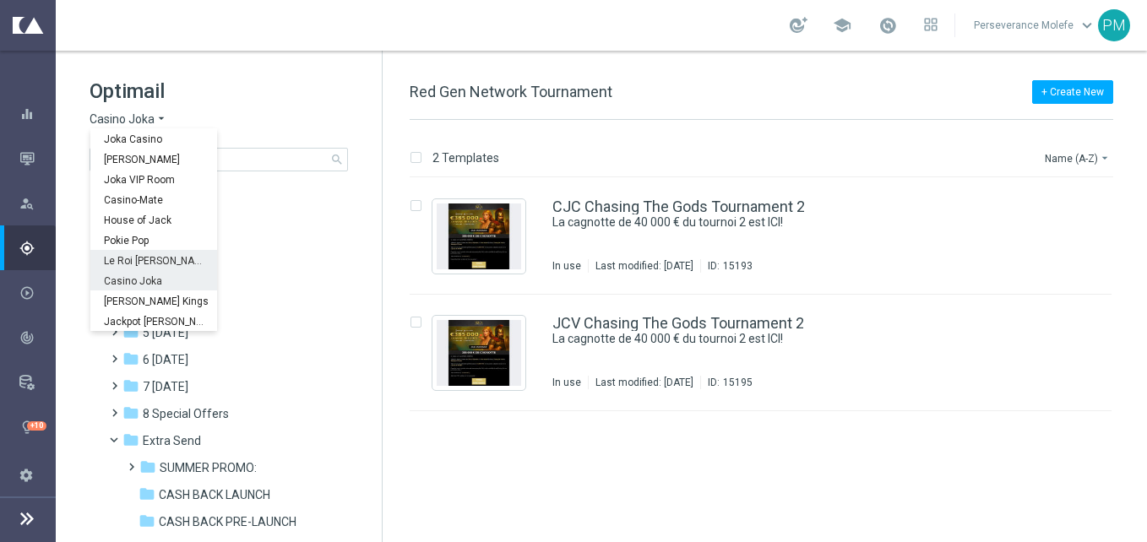
click at [0, 0] on span "Le Roi Johnny" at bounding box center [0, 0] width 0 height 0
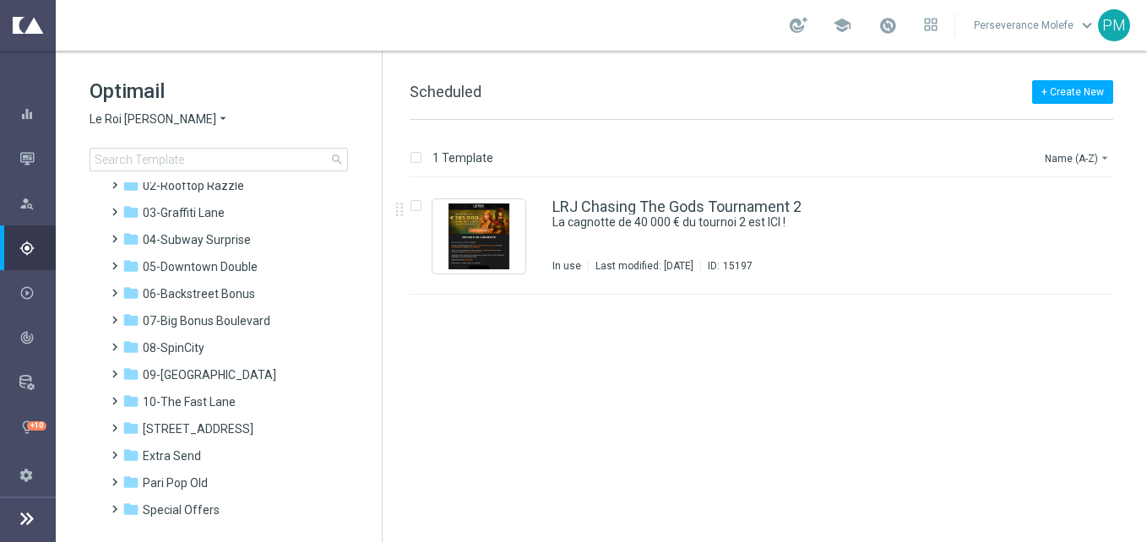
scroll to position [72, 0]
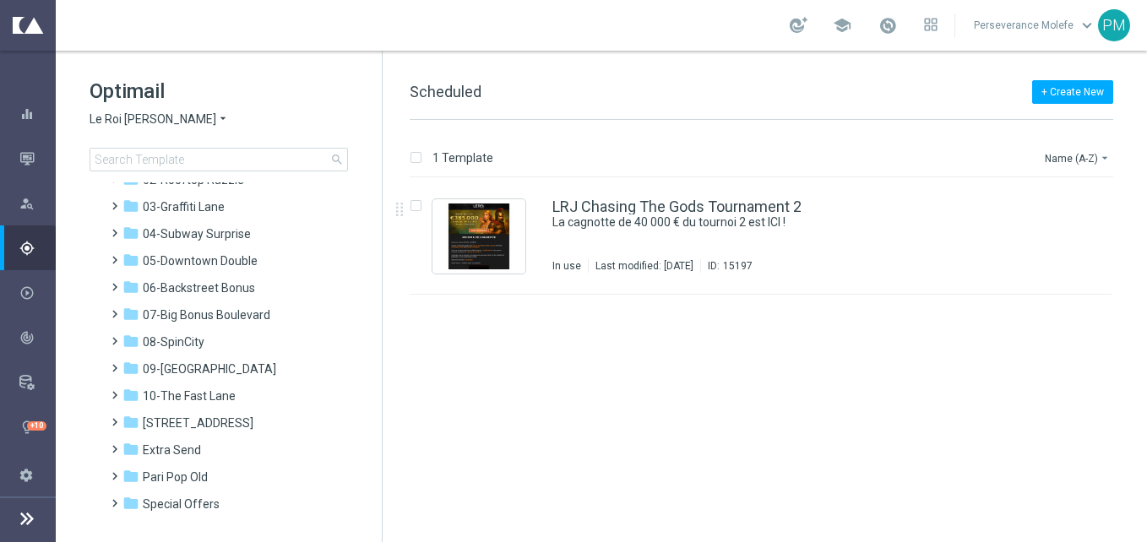
drag, startPoint x: 381, startPoint y: 422, endPoint x: 379, endPoint y: 409, distance: 12.8
click at [379, 409] on div "Optimail Le Roi Johnny arrow_drop_down × Le Roi Johnny search folder 1 Folder f…" at bounding box center [219, 297] width 327 height 492
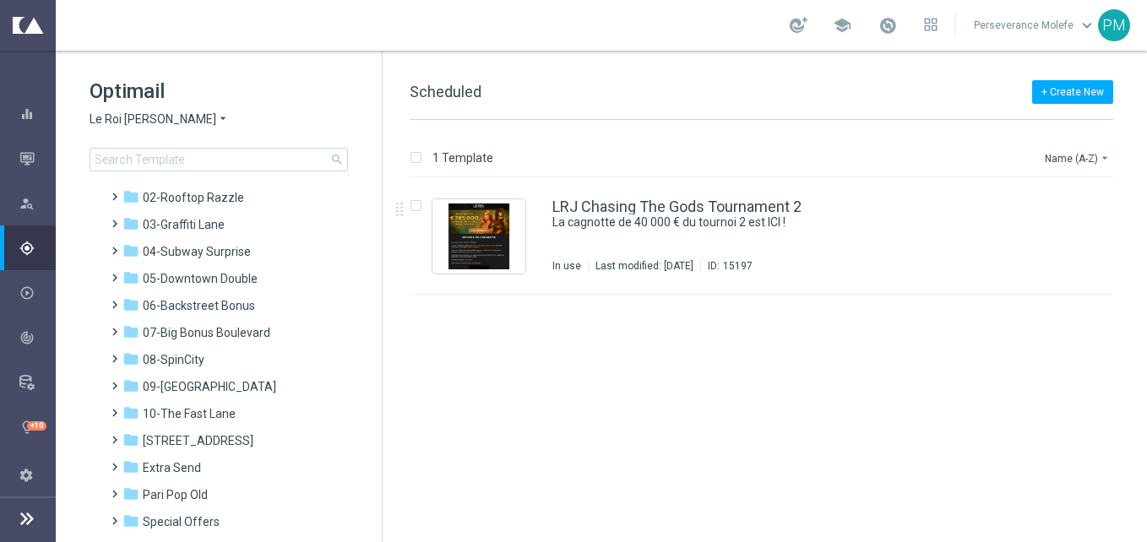
scroll to position [0, 0]
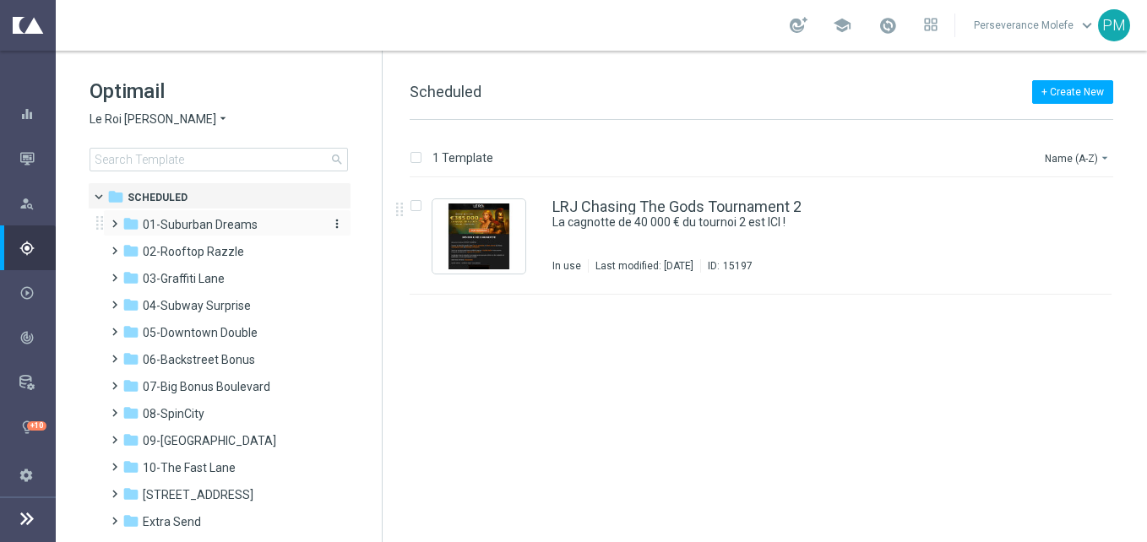
click at [186, 226] on span "01-Suburban Dreams" at bounding box center [200, 224] width 115 height 15
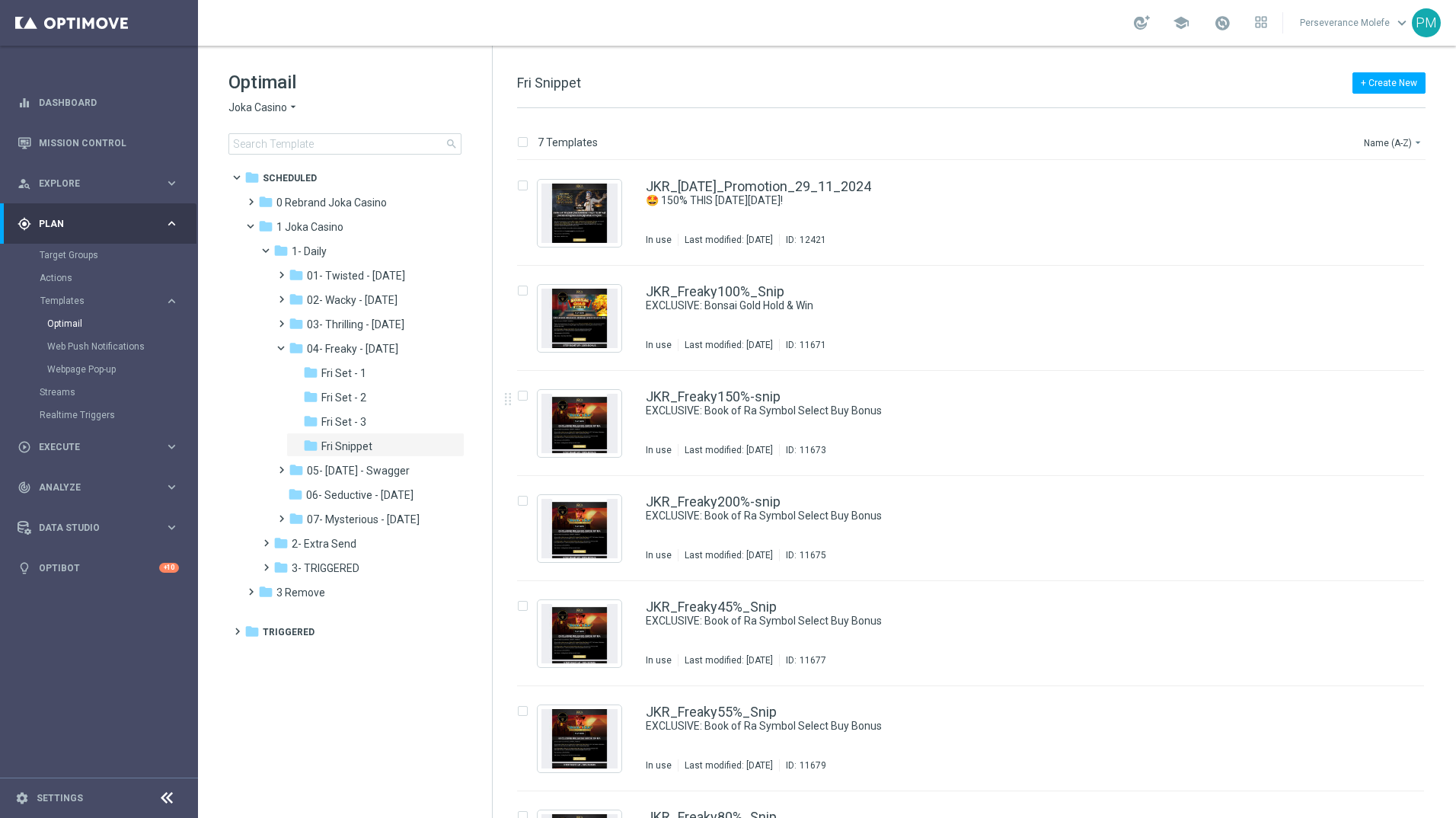
click at [270, 102] on span "Joka Casino" at bounding box center [257, 108] width 59 height 14
click at [0, 0] on span "Casino Joka" at bounding box center [0, 0] width 0 height 0
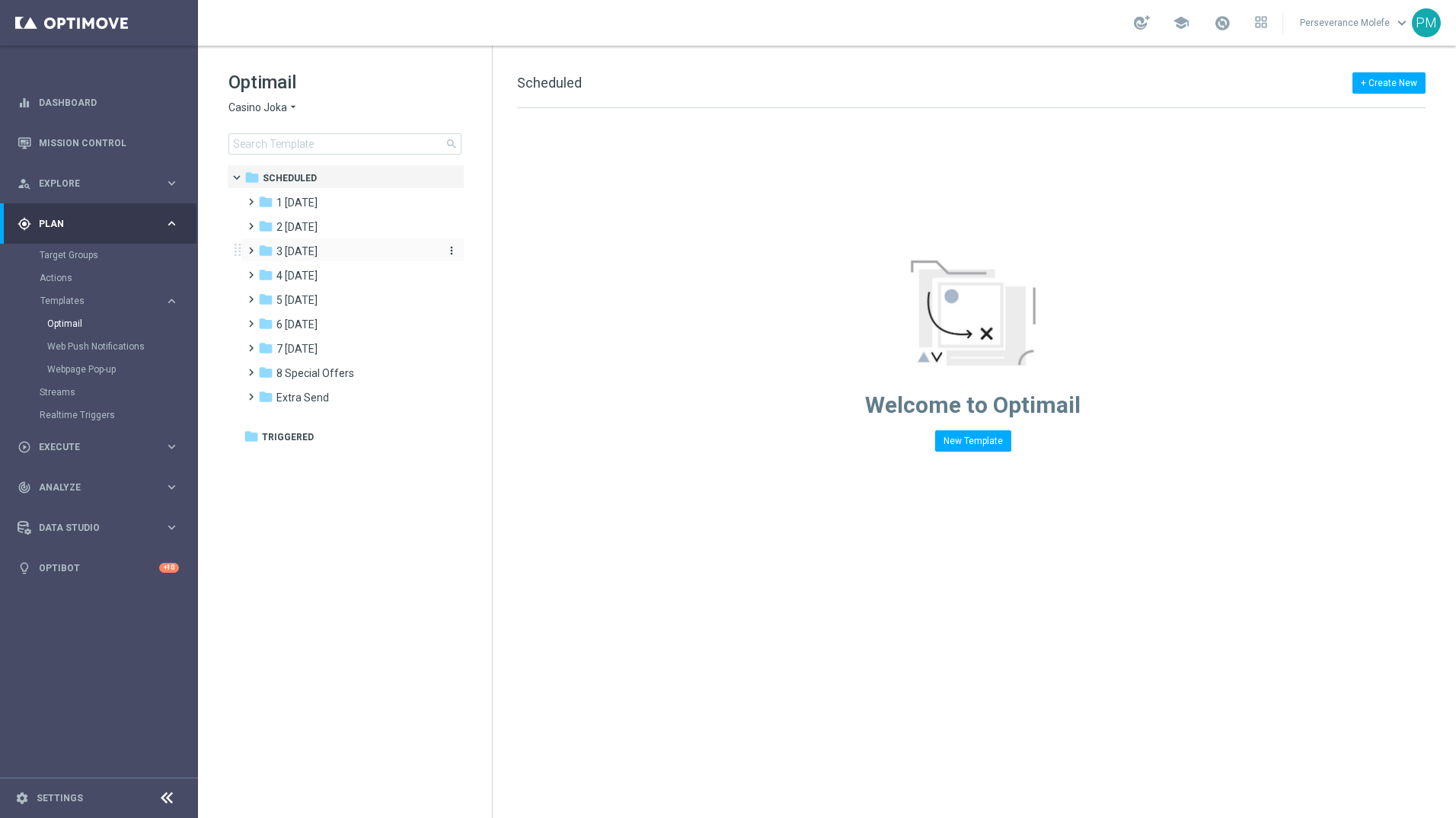
click at [341, 252] on div "folder 3 [DATE]" at bounding box center [345, 251] width 175 height 17
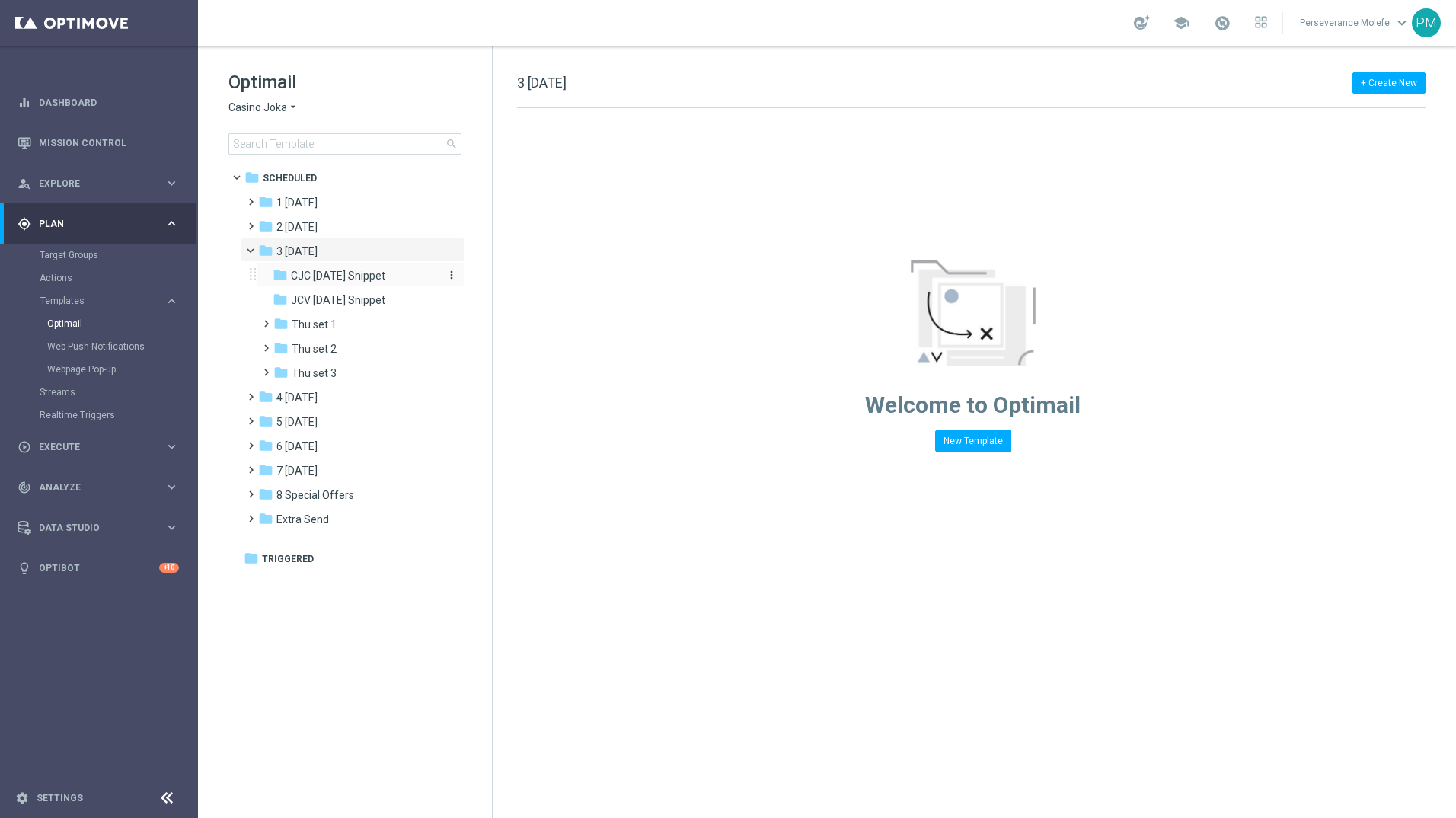
click at [350, 273] on span "CJC [DATE] Snippet" at bounding box center [338, 275] width 95 height 14
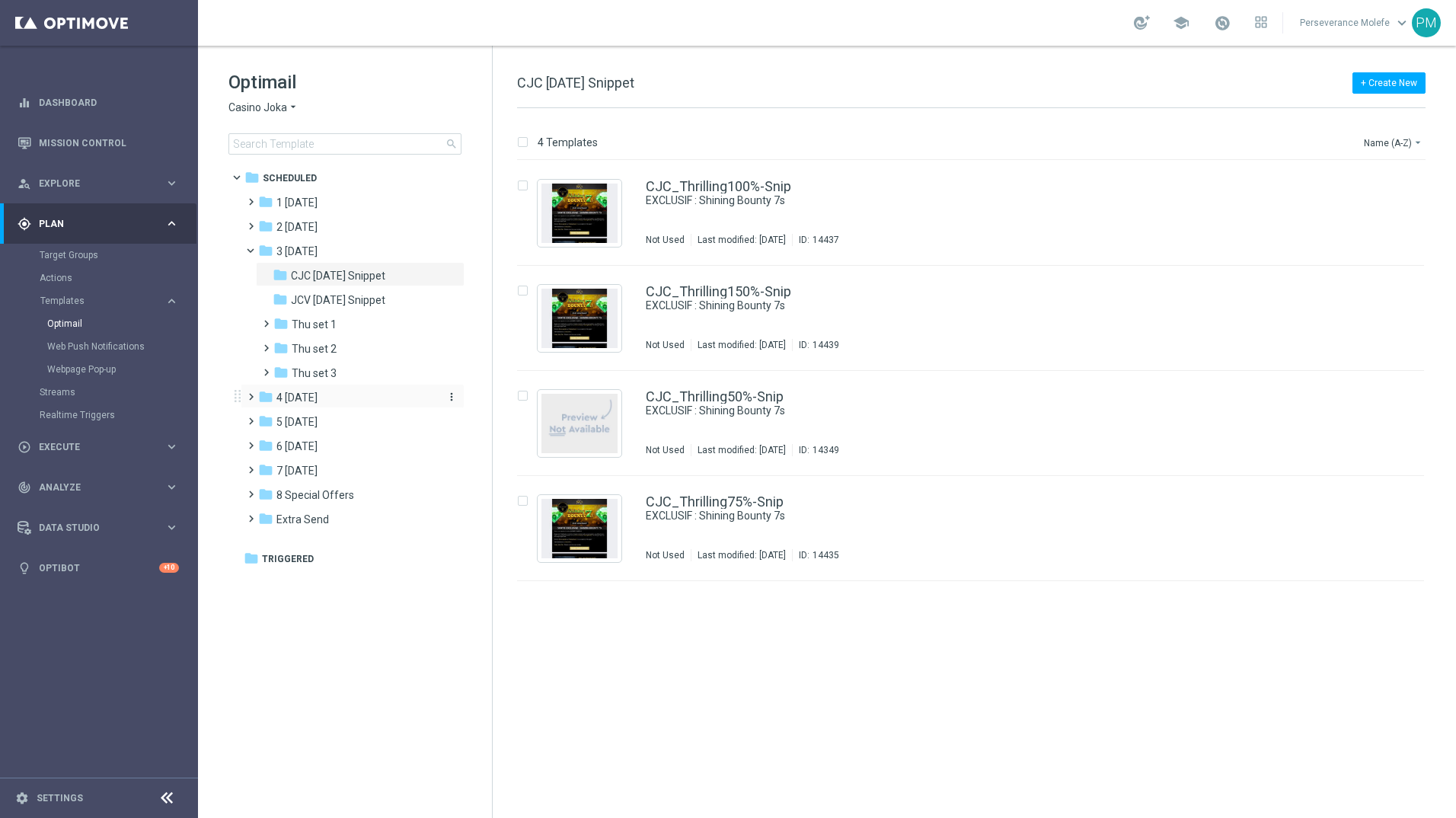
click at [315, 397] on div "folder 4 [DATE]" at bounding box center [345, 398] width 175 height 17
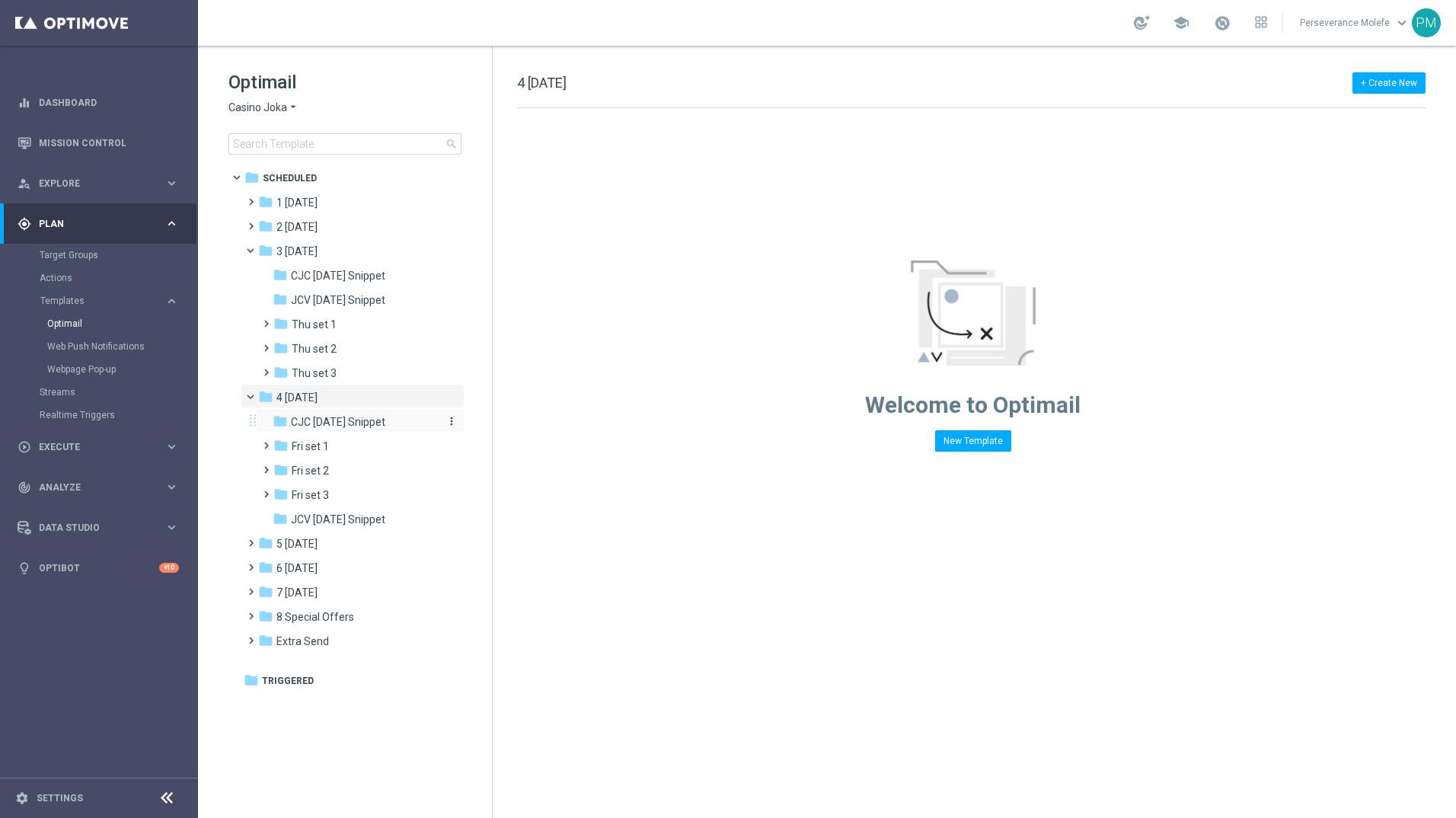
click at [341, 420] on span "CJC [DATE] Snippet" at bounding box center [338, 421] width 95 height 14
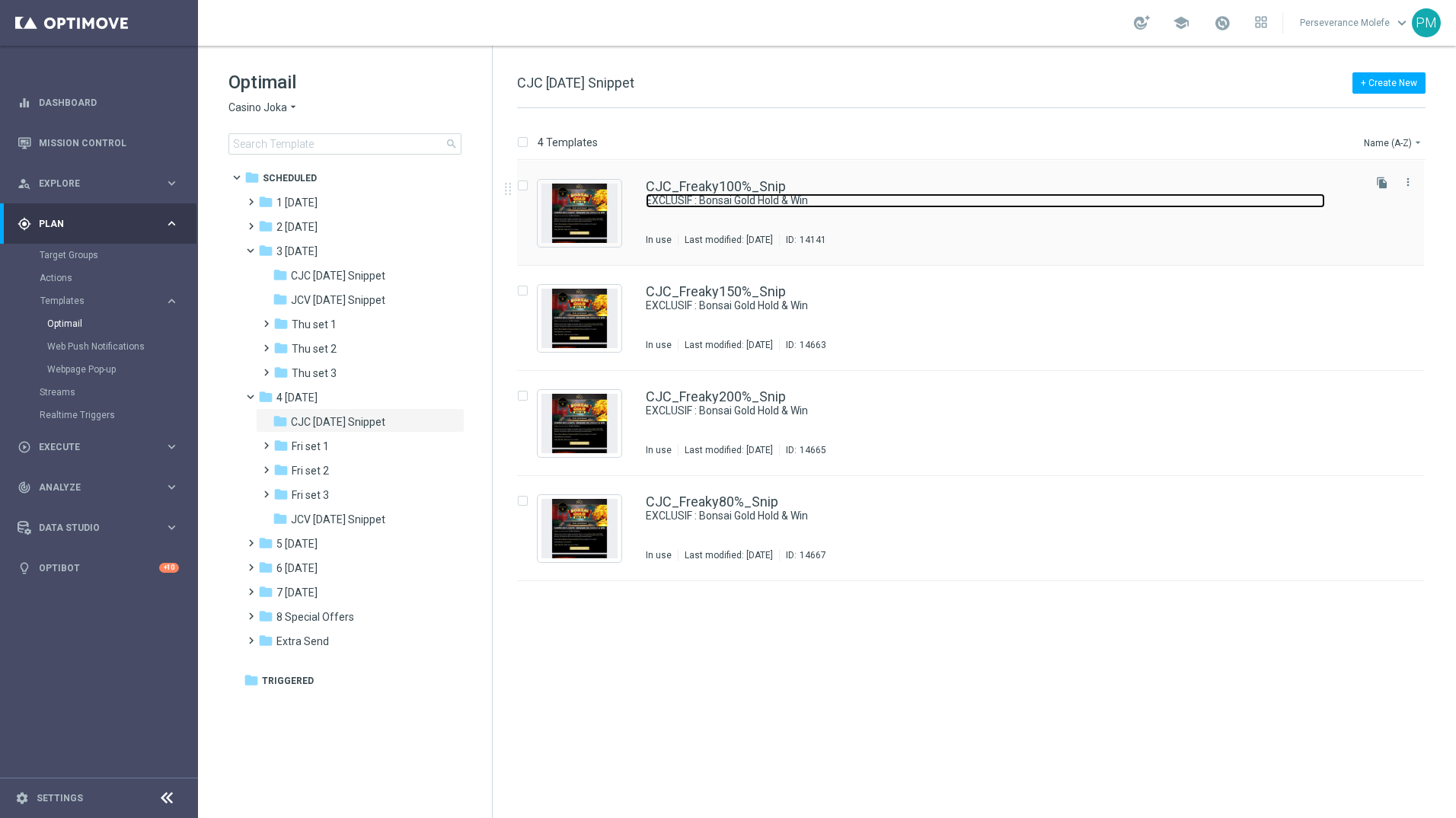
click at [732, 198] on link "EXCLUSIF : Bonsai Gold Hold & Win" at bounding box center [985, 201] width 680 height 14
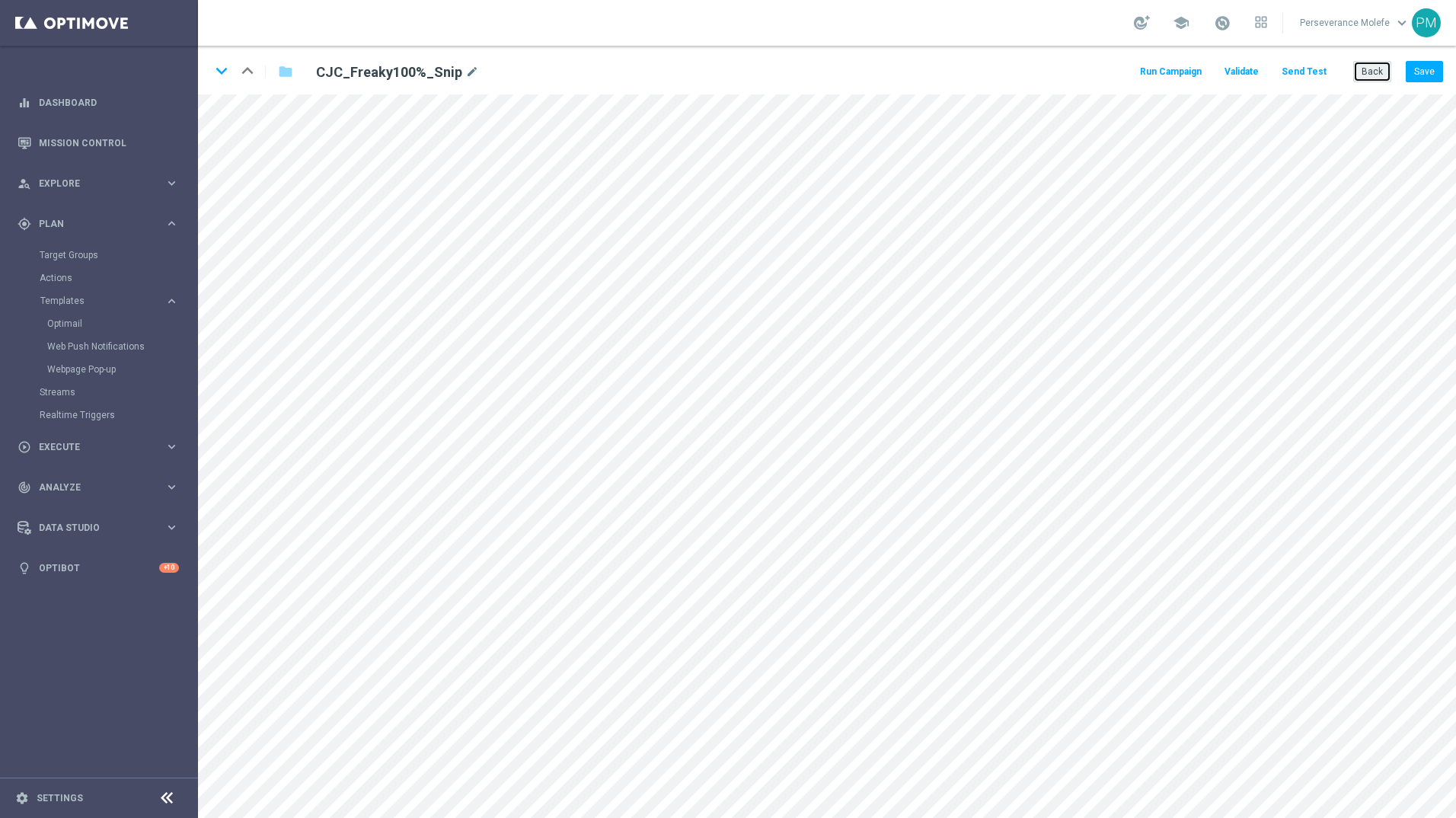
click at [1370, 75] on button "Back" at bounding box center [1372, 72] width 38 height 22
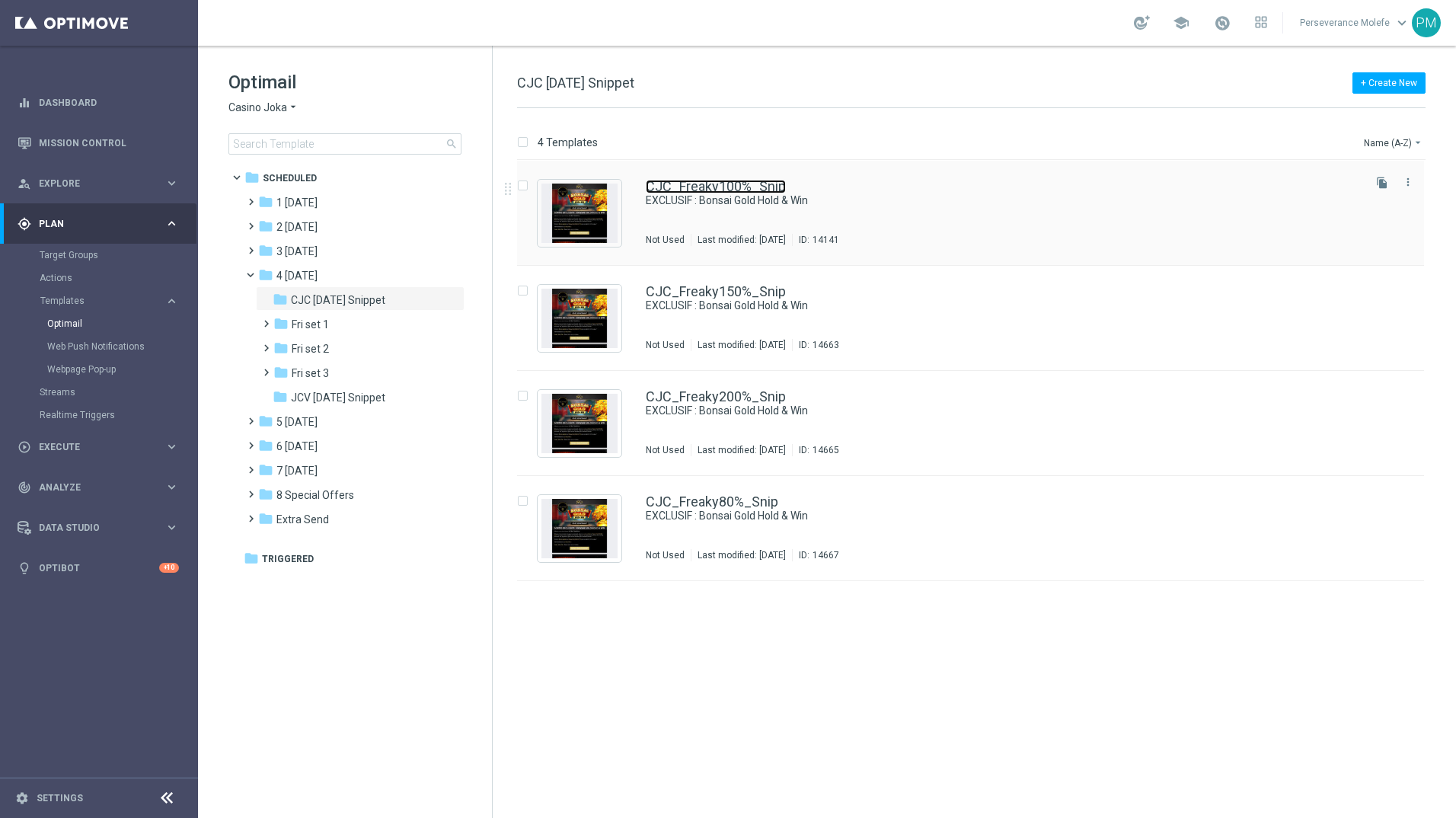
click at [746, 192] on link "CJC_Freaky100%_Snip" at bounding box center [715, 186] width 140 height 14
